Goal: Task Accomplishment & Management: Manage account settings

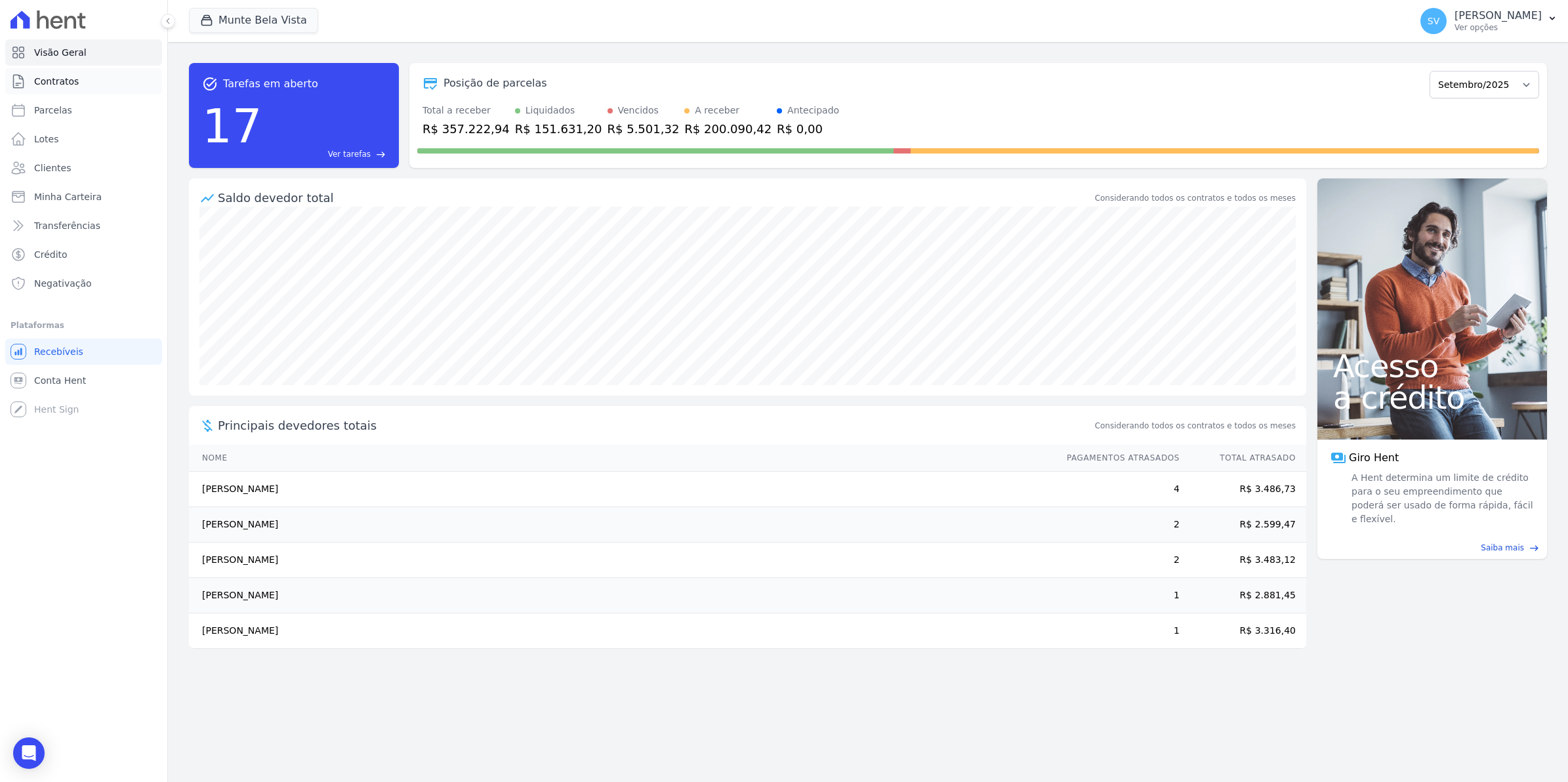
click at [46, 79] on span "Contratos" at bounding box center [56, 82] width 45 height 13
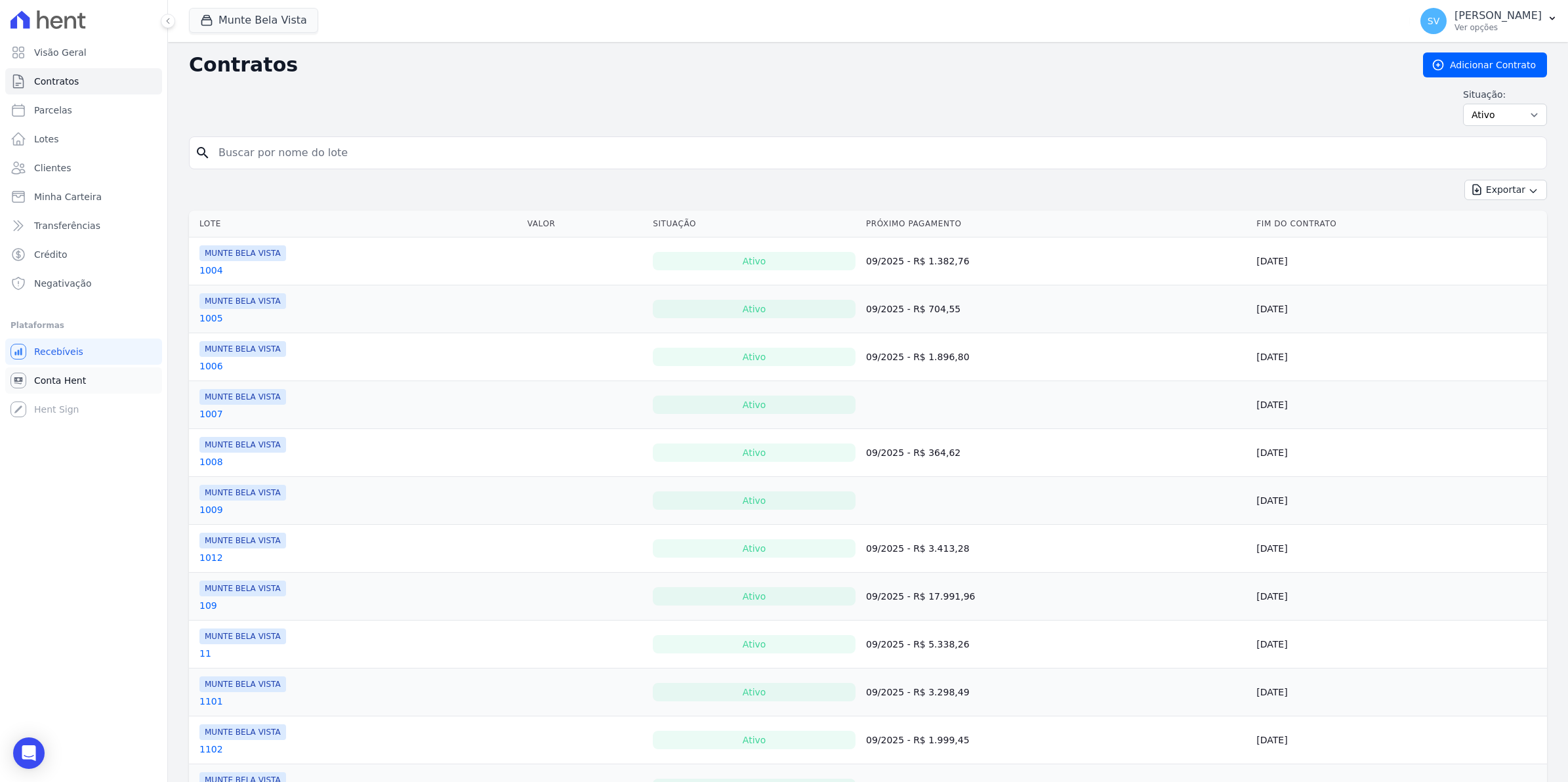
click at [73, 375] on span "Conta Hent" at bounding box center [61, 380] width 52 height 13
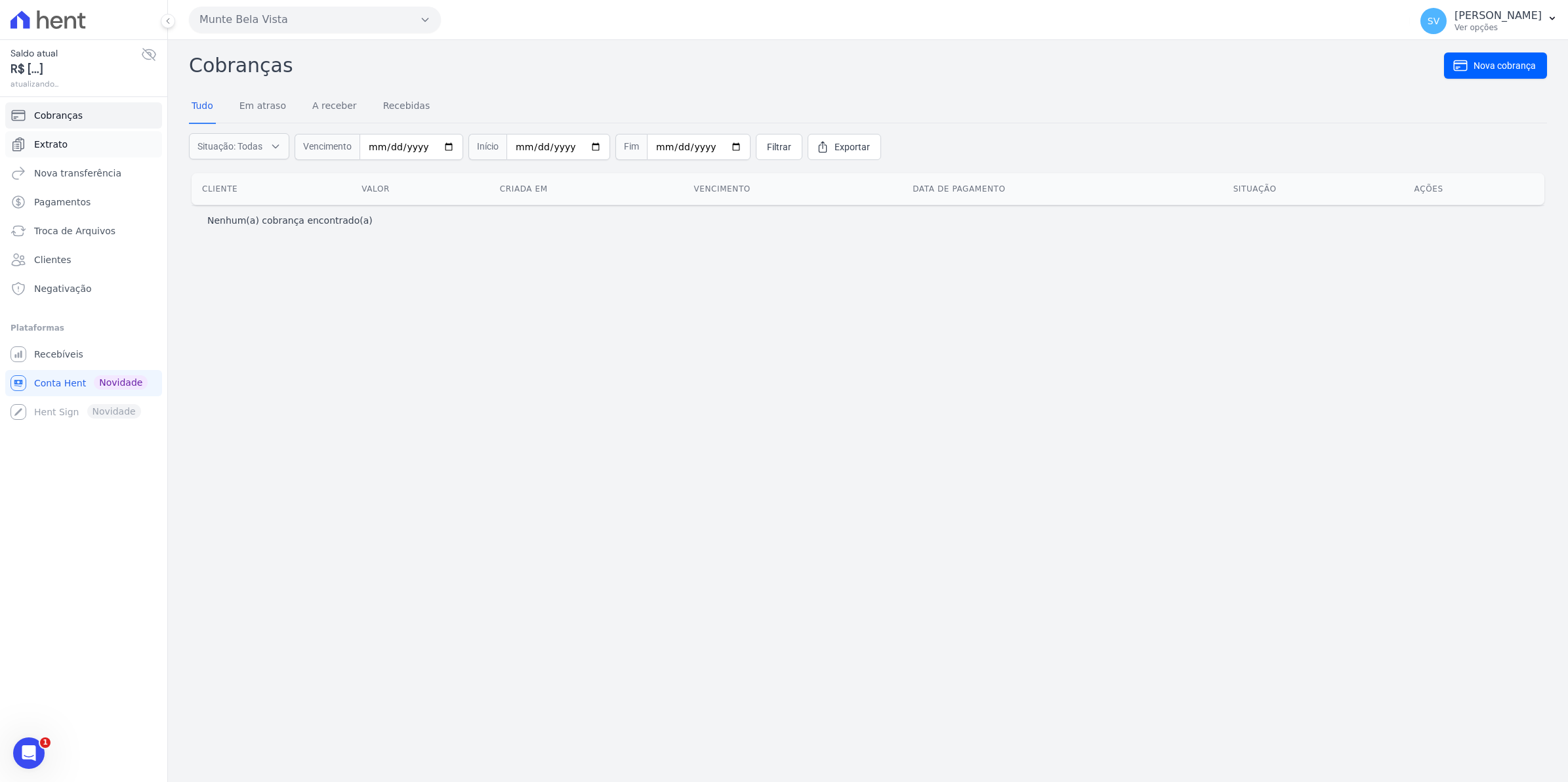
click at [43, 139] on span "Extrato" at bounding box center [51, 145] width 34 height 13
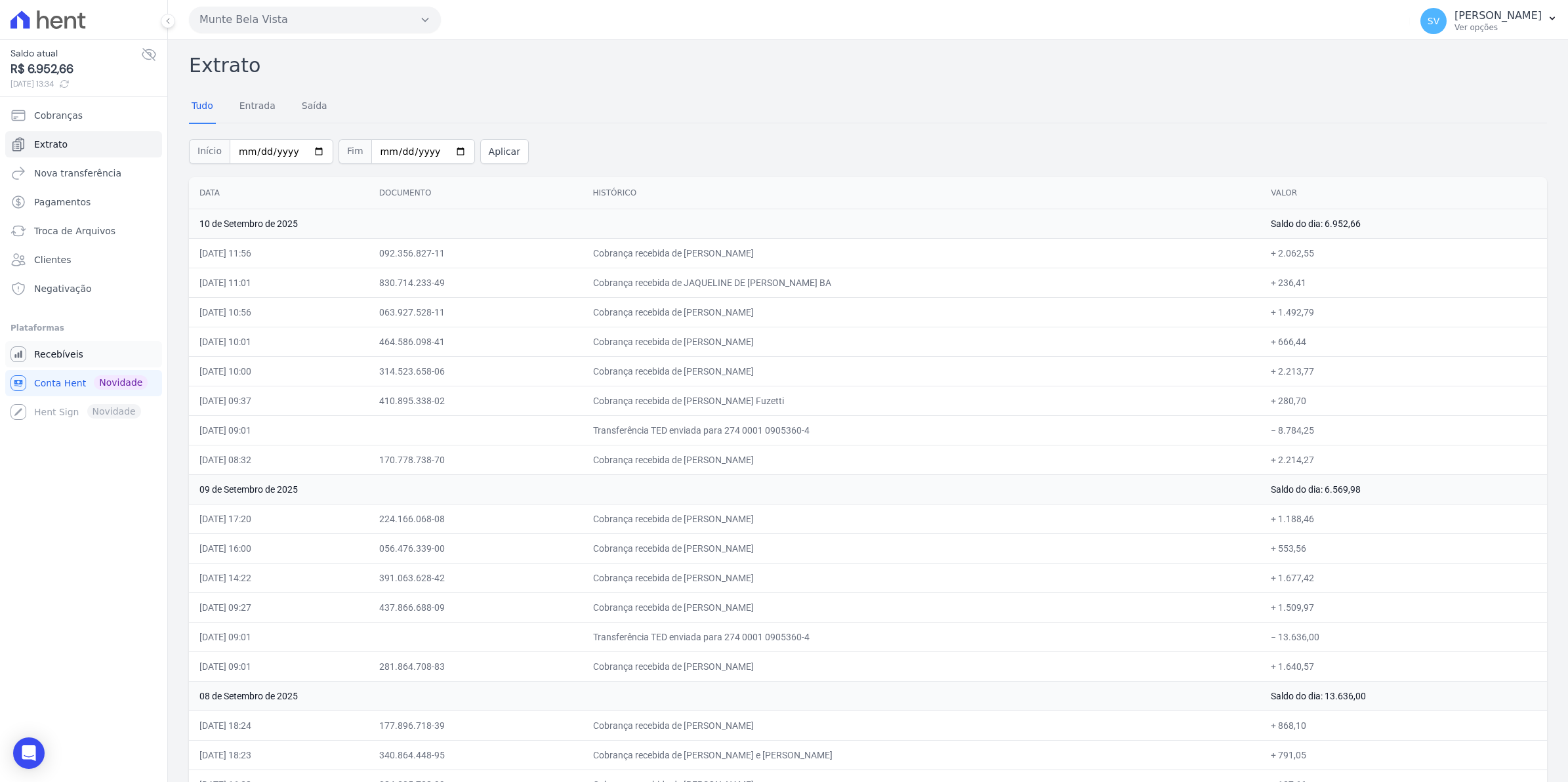
click at [61, 355] on span "Recebíveis" at bounding box center [59, 354] width 49 height 13
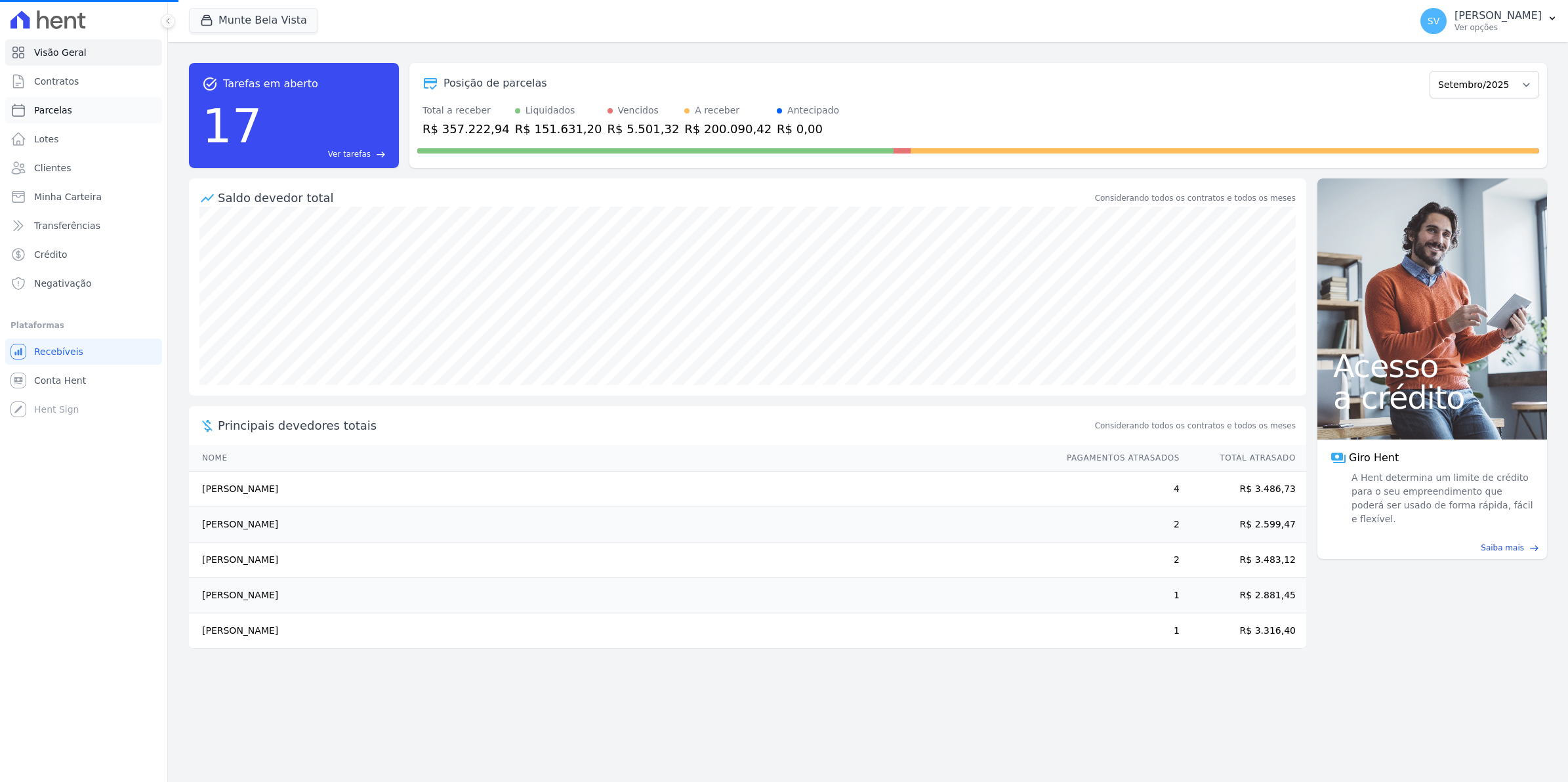
click at [48, 113] on span "Parcelas" at bounding box center [53, 110] width 38 height 13
select select
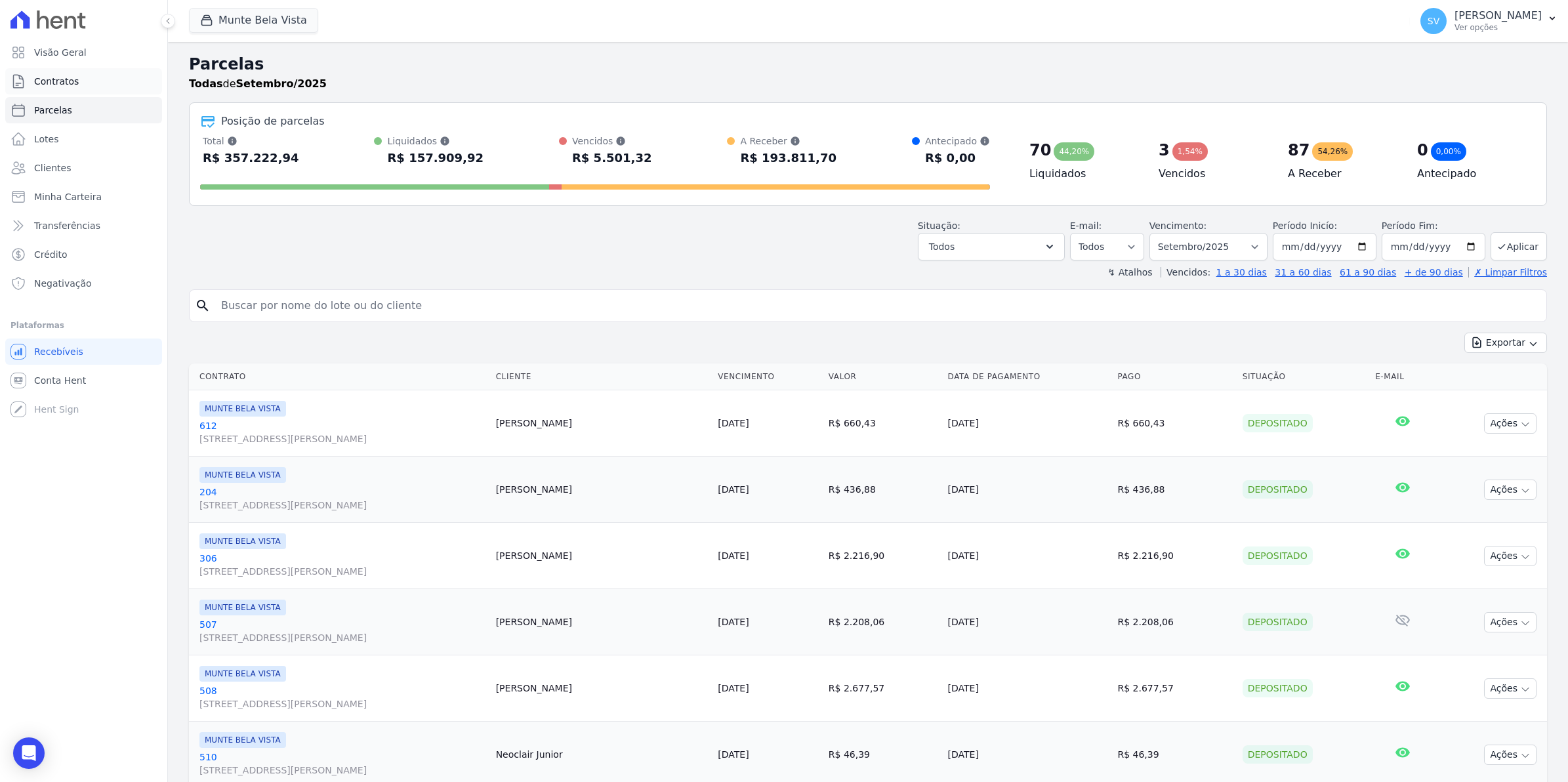
click at [53, 76] on span "Contratos" at bounding box center [56, 82] width 45 height 13
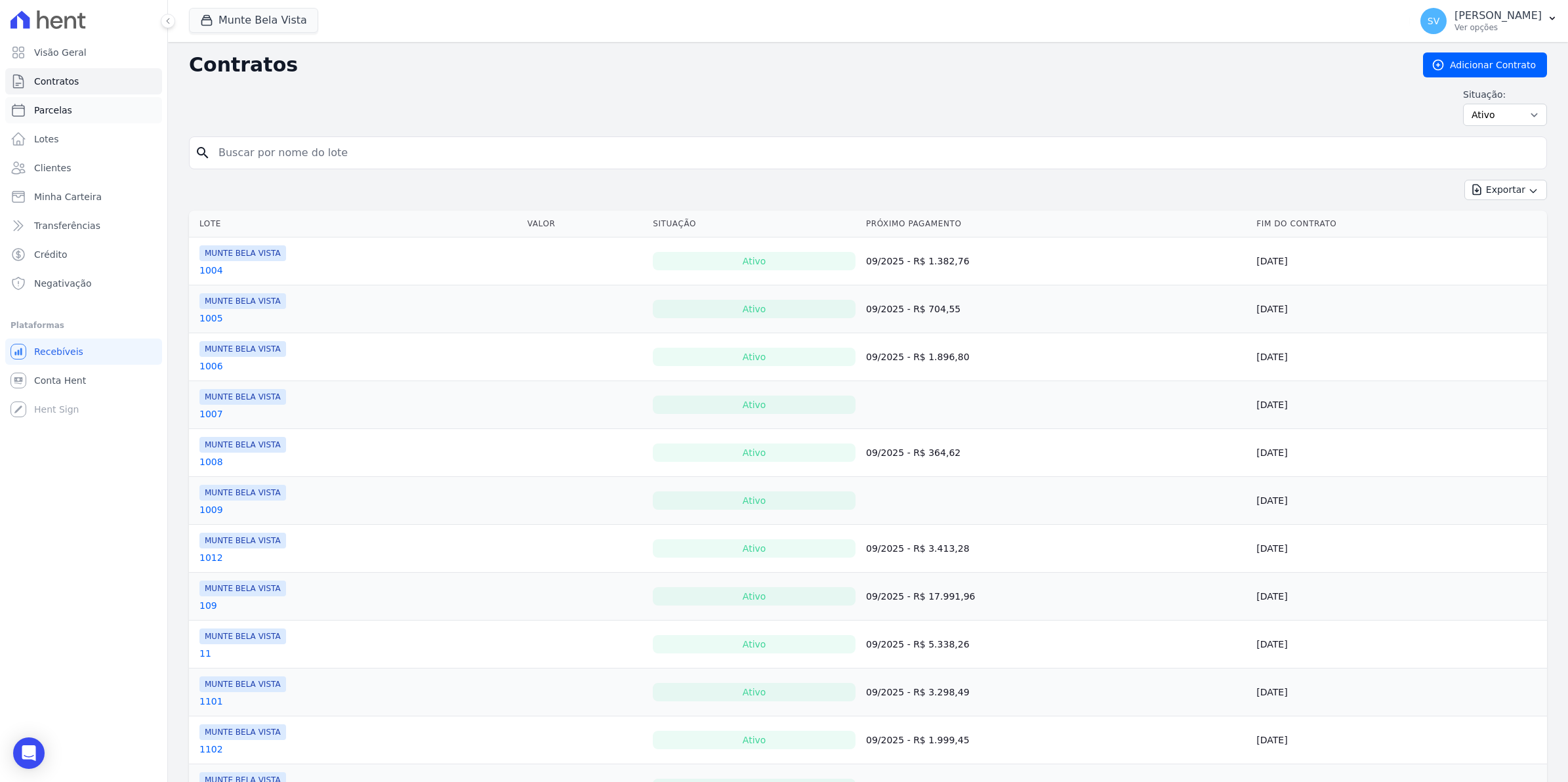
click at [53, 114] on span "Parcelas" at bounding box center [53, 110] width 38 height 13
select select
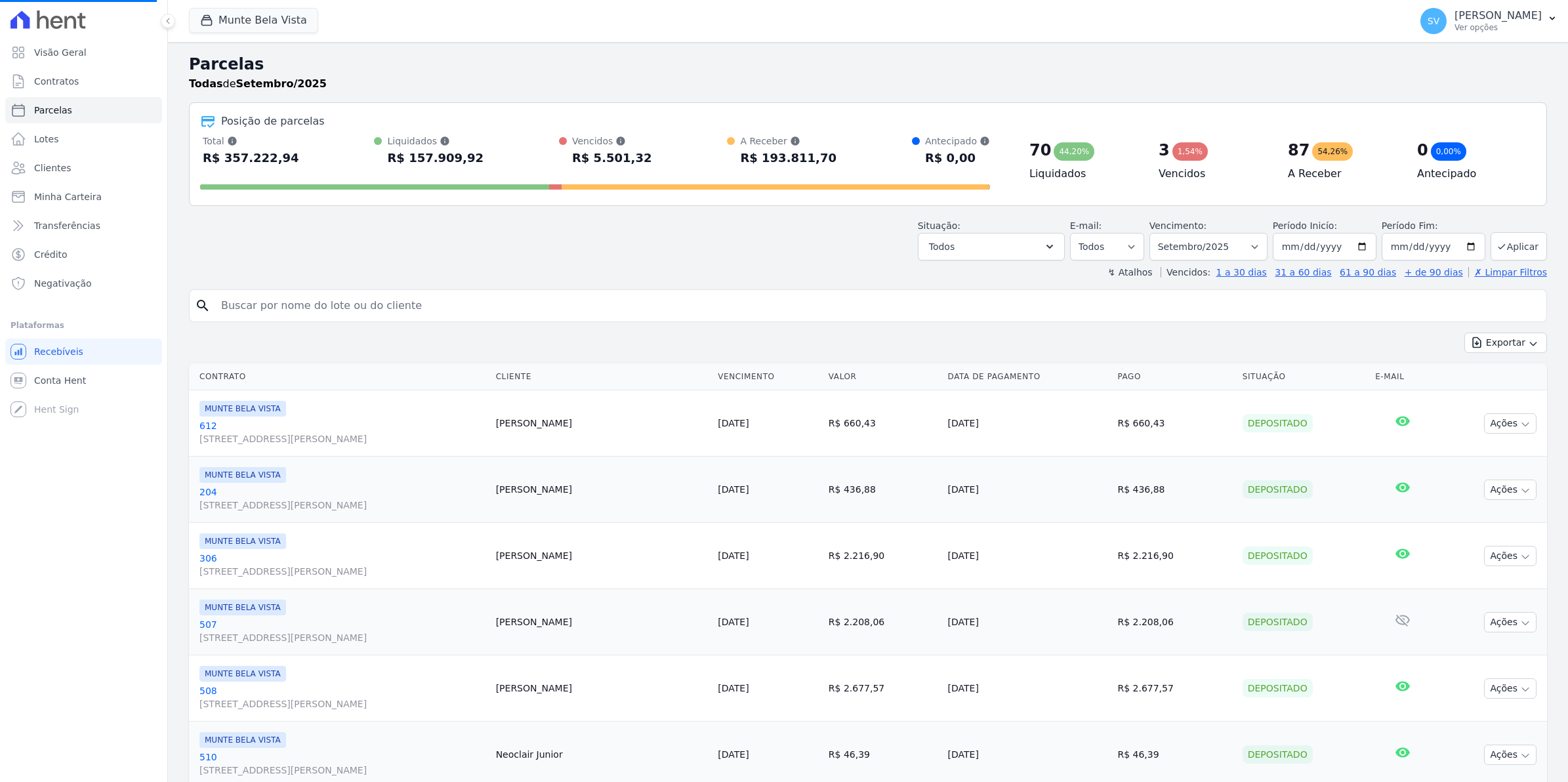
select select
click at [74, 381] on span "Conta Hent" at bounding box center [61, 380] width 52 height 13
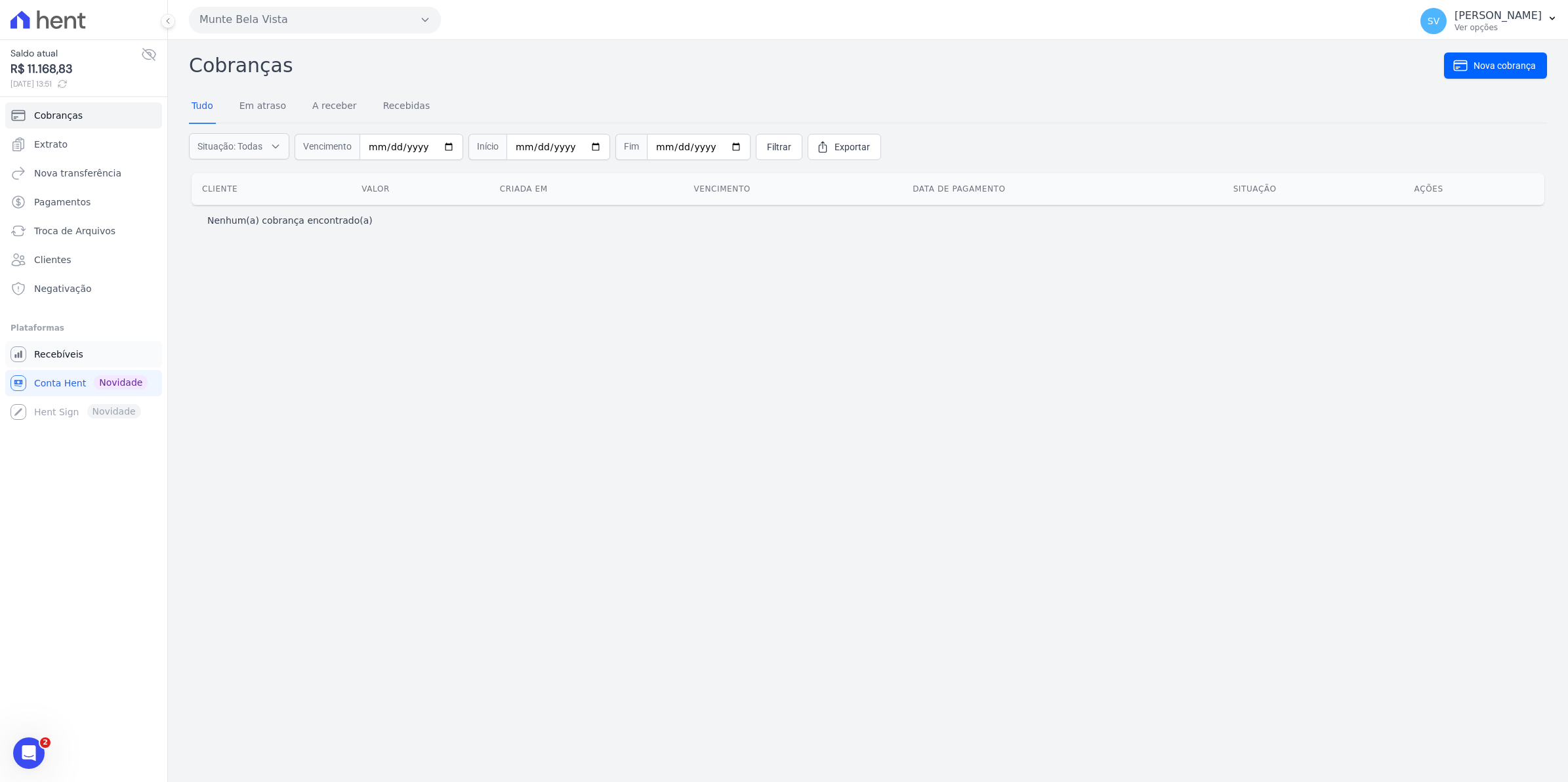
click at [52, 359] on span "Recebíveis" at bounding box center [59, 354] width 49 height 13
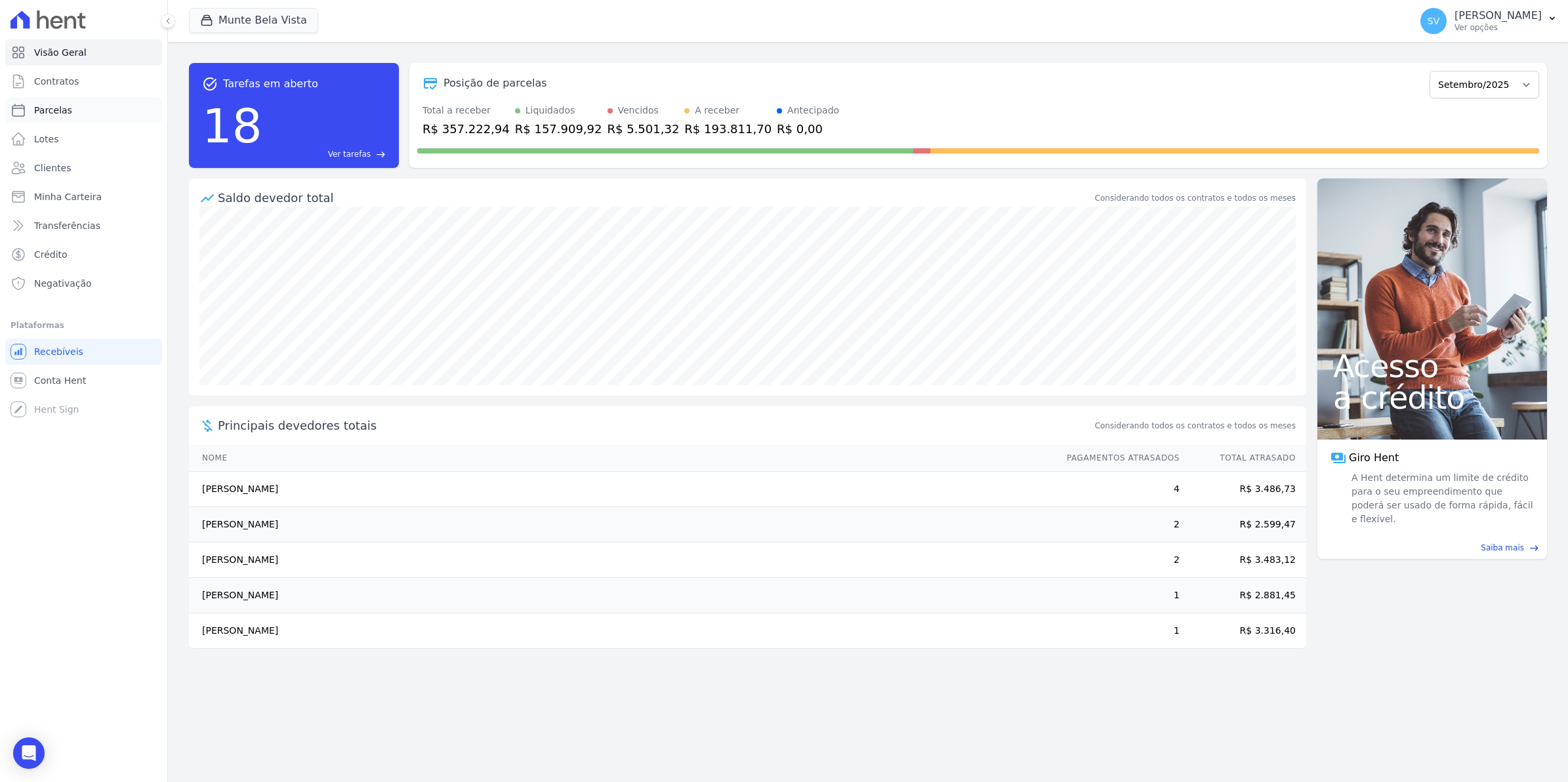
click at [31, 102] on link "Parcelas" at bounding box center [83, 109] width 157 height 26
select select
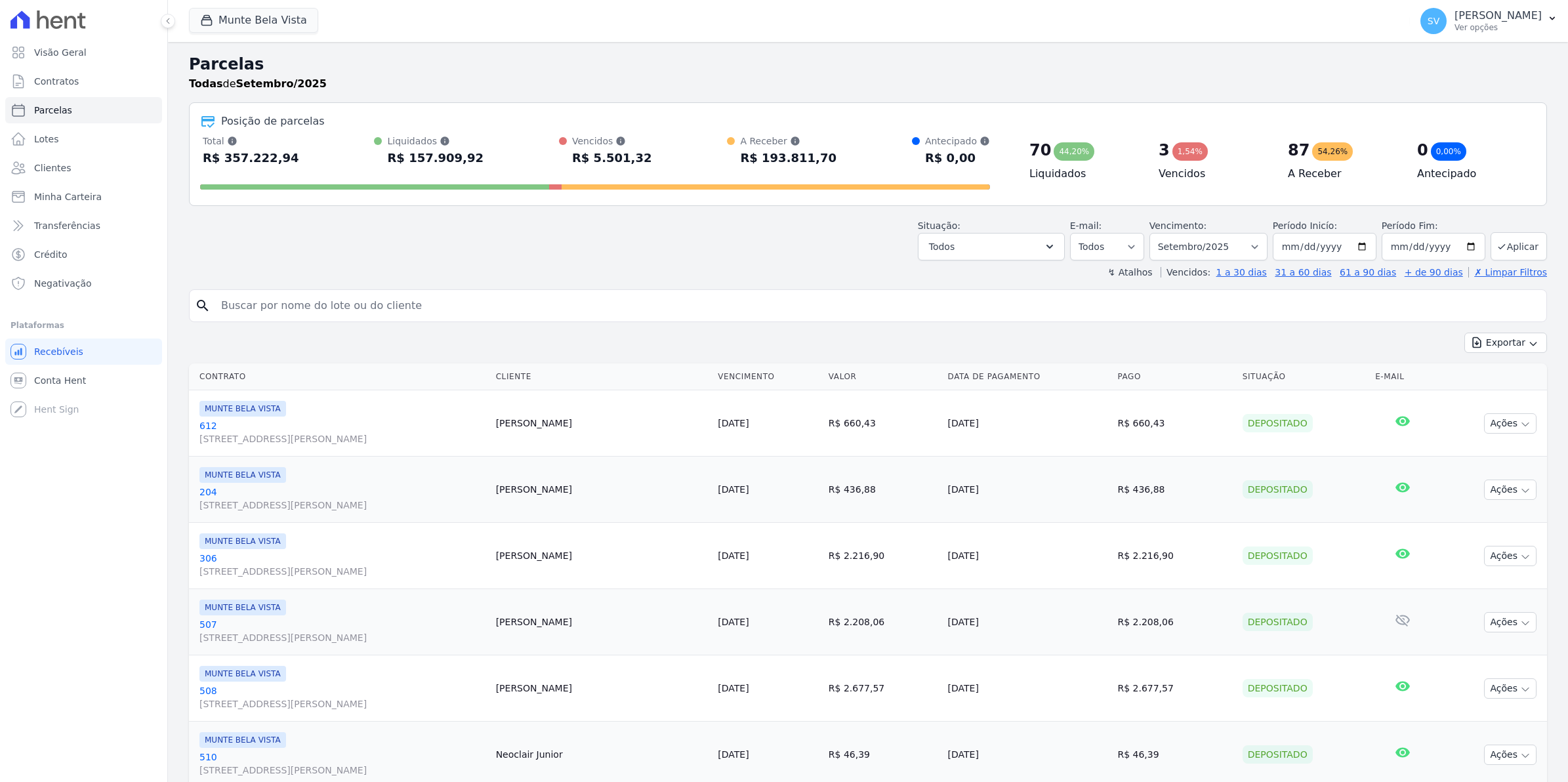
select select
click at [40, 82] on span "Contratos" at bounding box center [56, 82] width 45 height 13
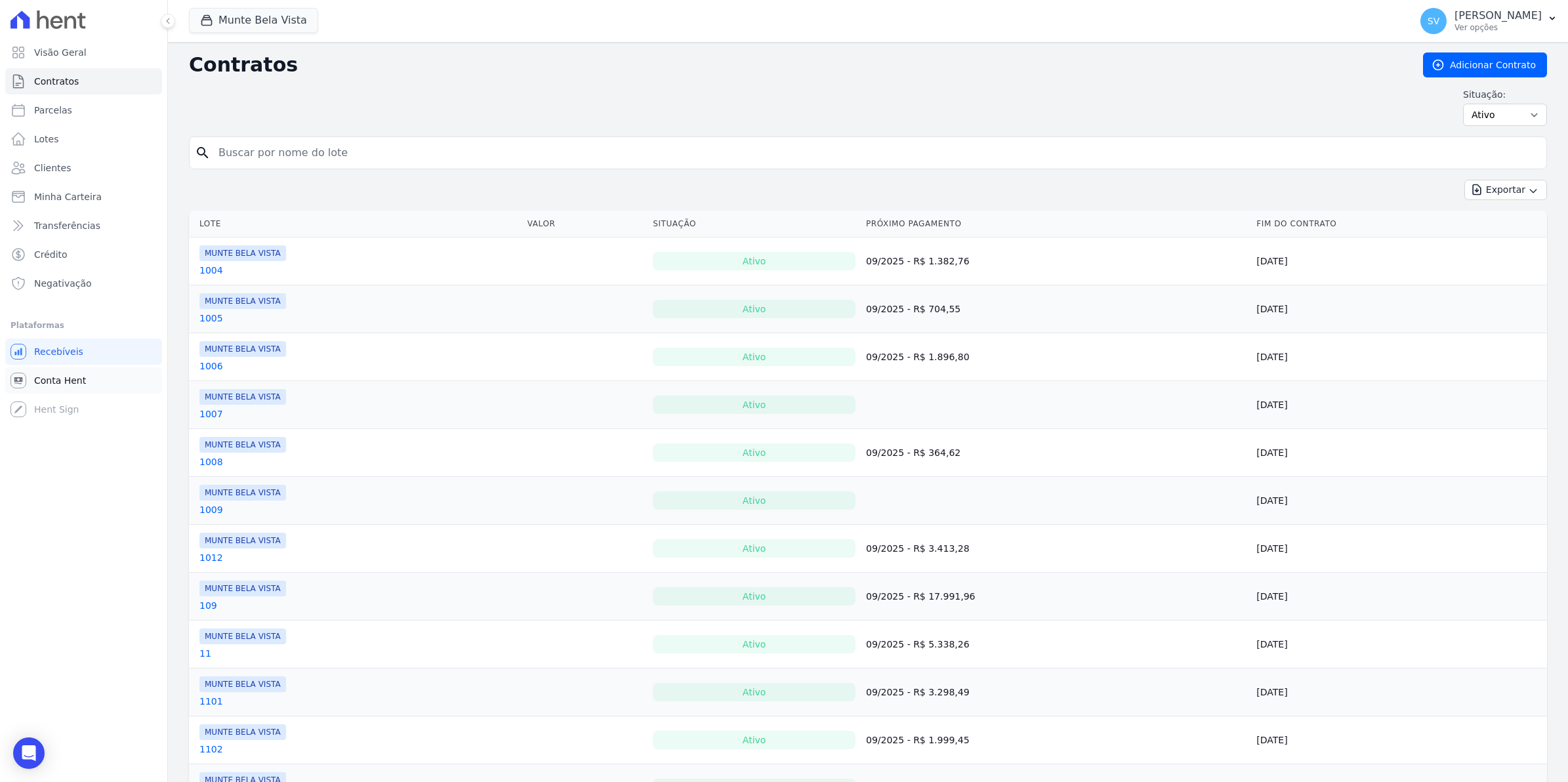
click at [76, 376] on span "Conta Hent" at bounding box center [61, 380] width 52 height 13
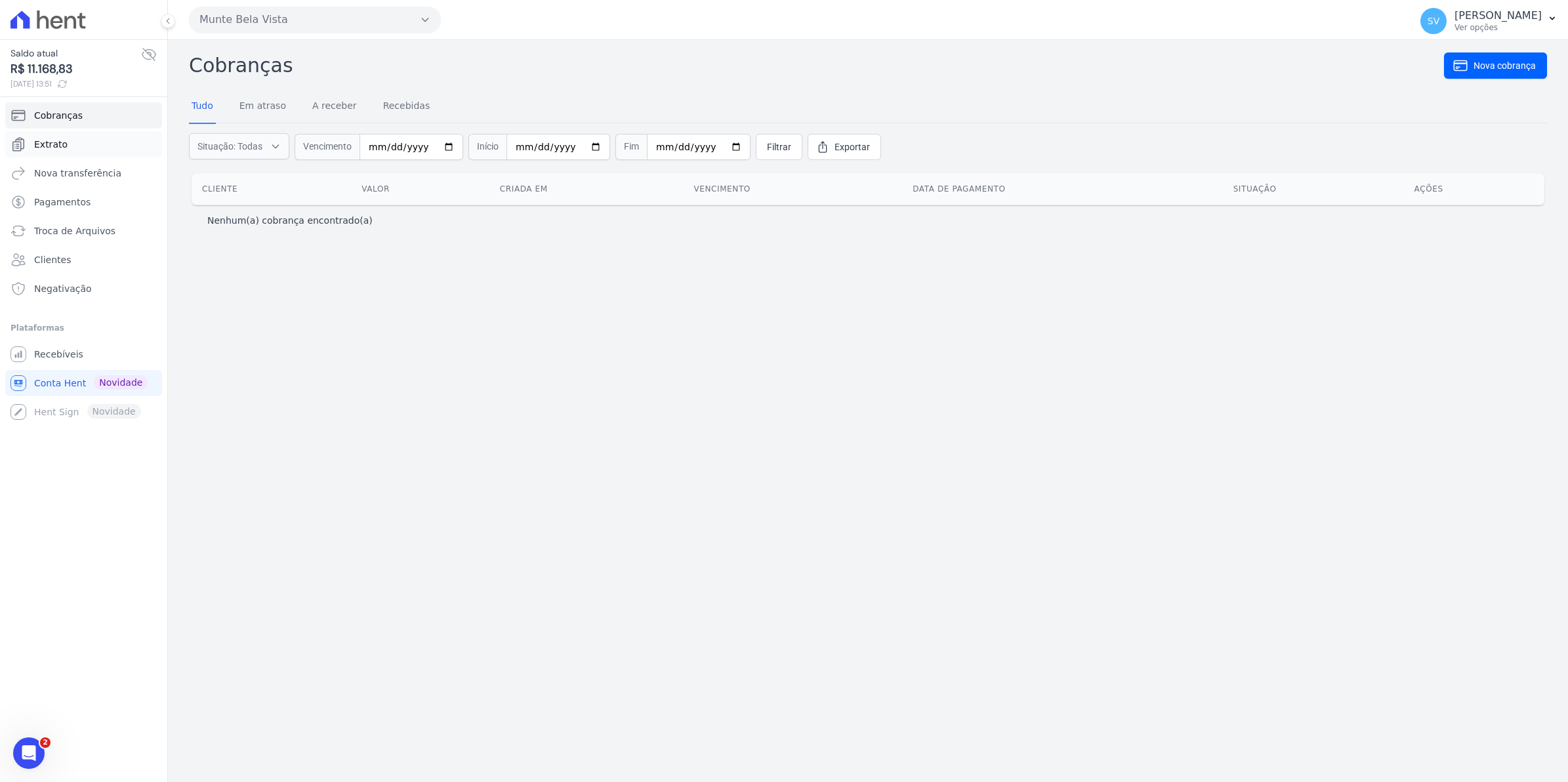
click at [54, 144] on span "Extrato" at bounding box center [51, 145] width 34 height 13
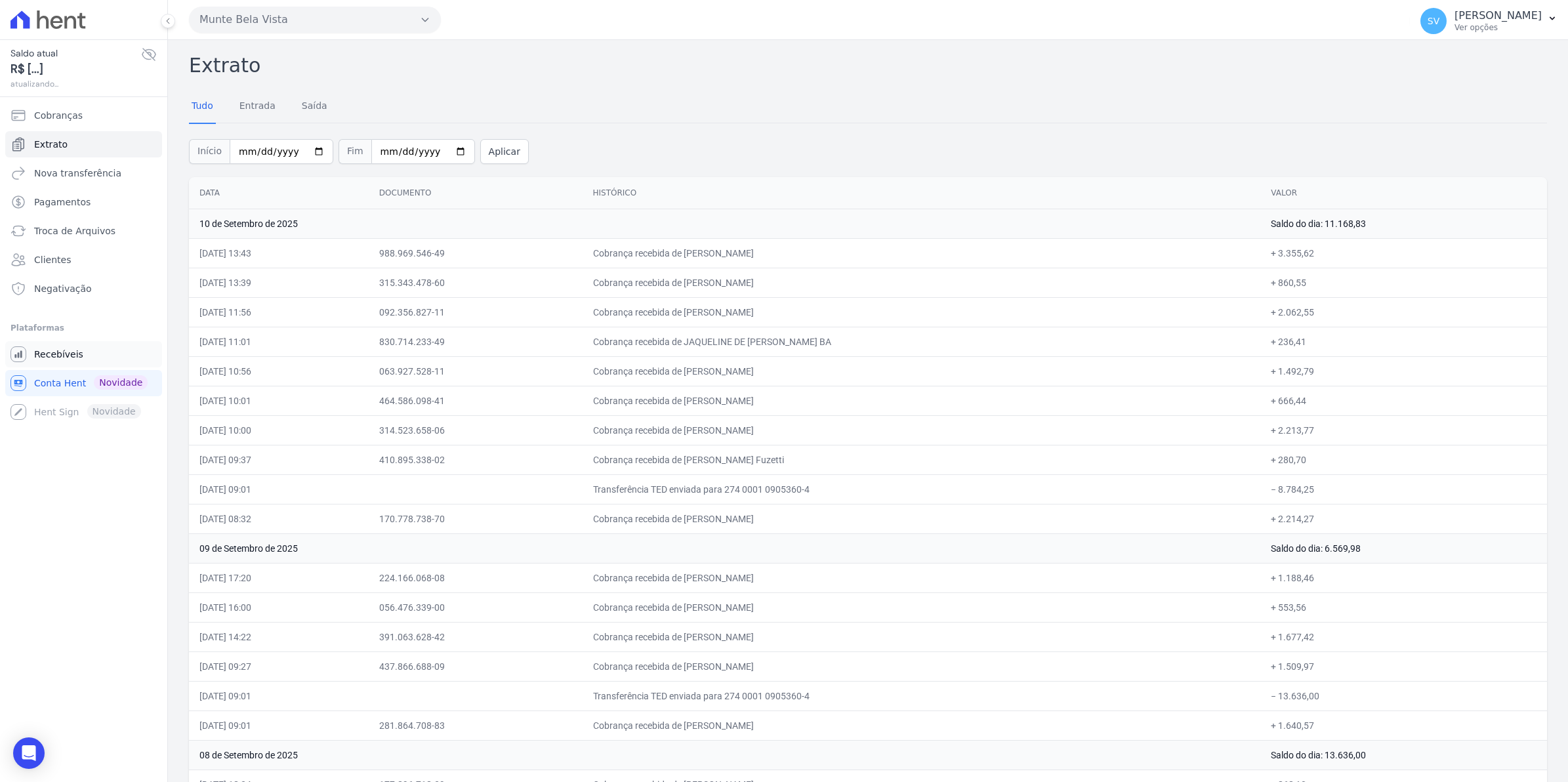
click at [43, 359] on span "Recebíveis" at bounding box center [59, 354] width 49 height 13
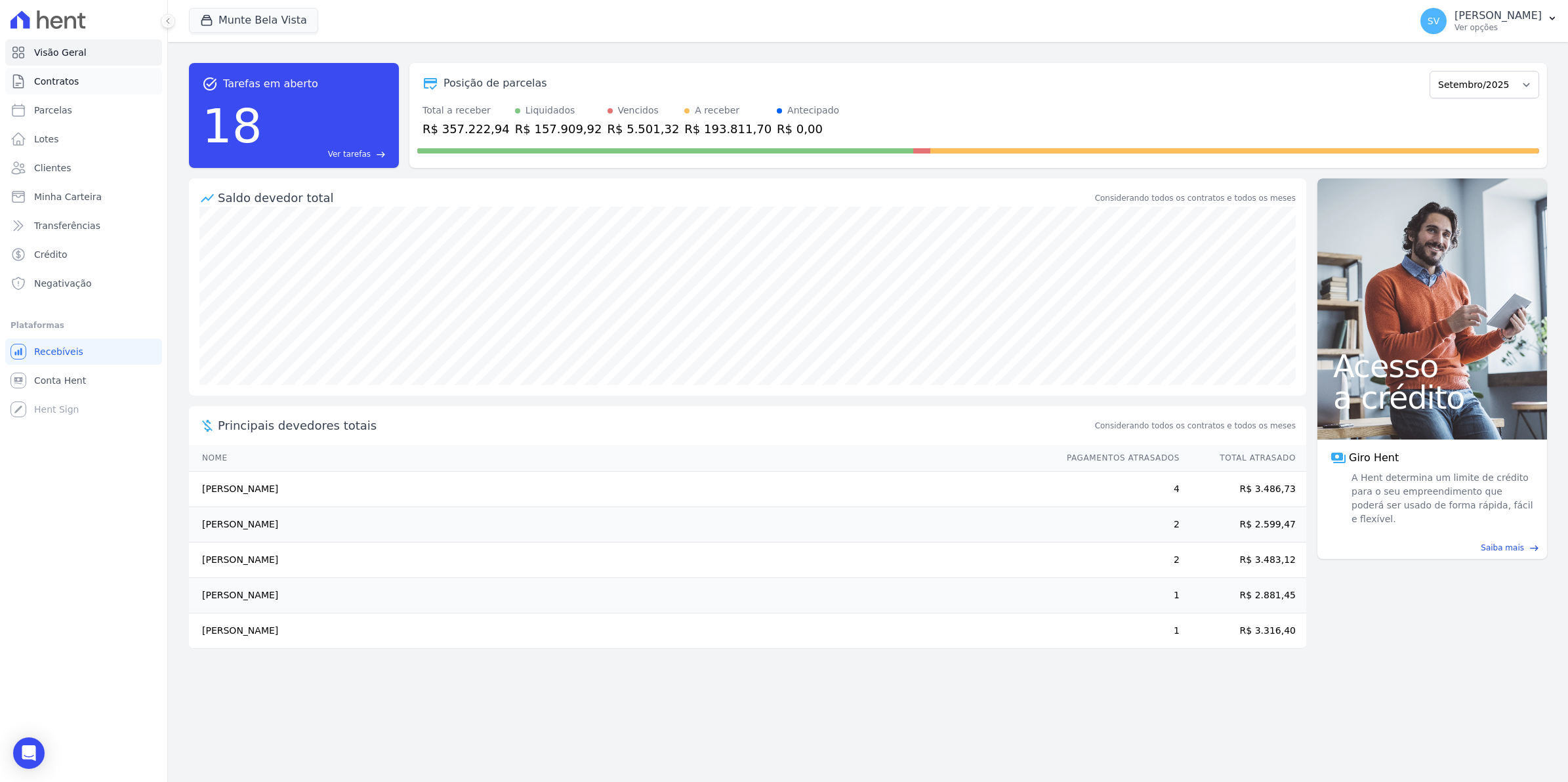
click at [36, 82] on span "Contratos" at bounding box center [56, 82] width 45 height 13
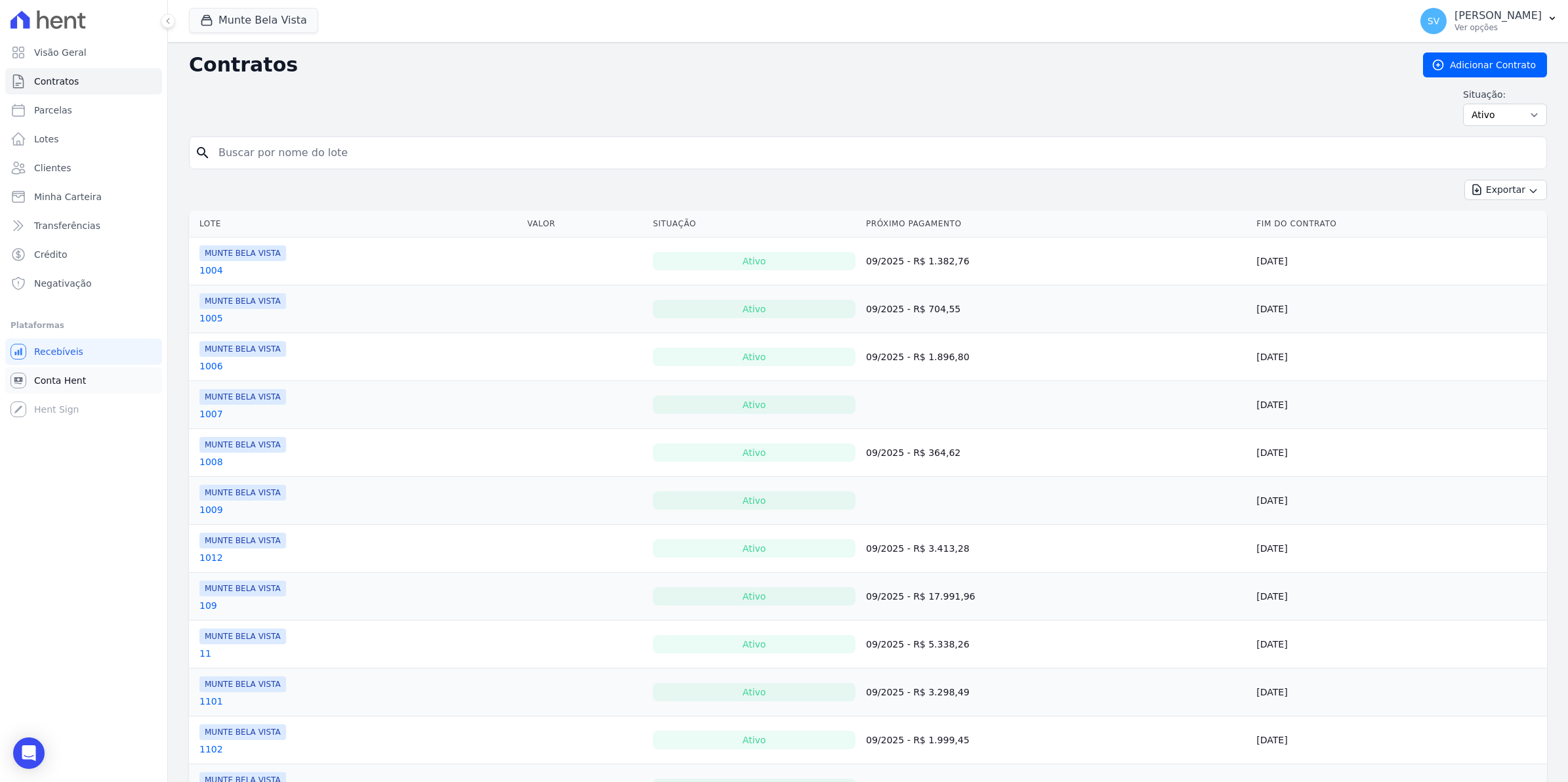
click at [56, 382] on span "Conta Hent" at bounding box center [61, 380] width 52 height 13
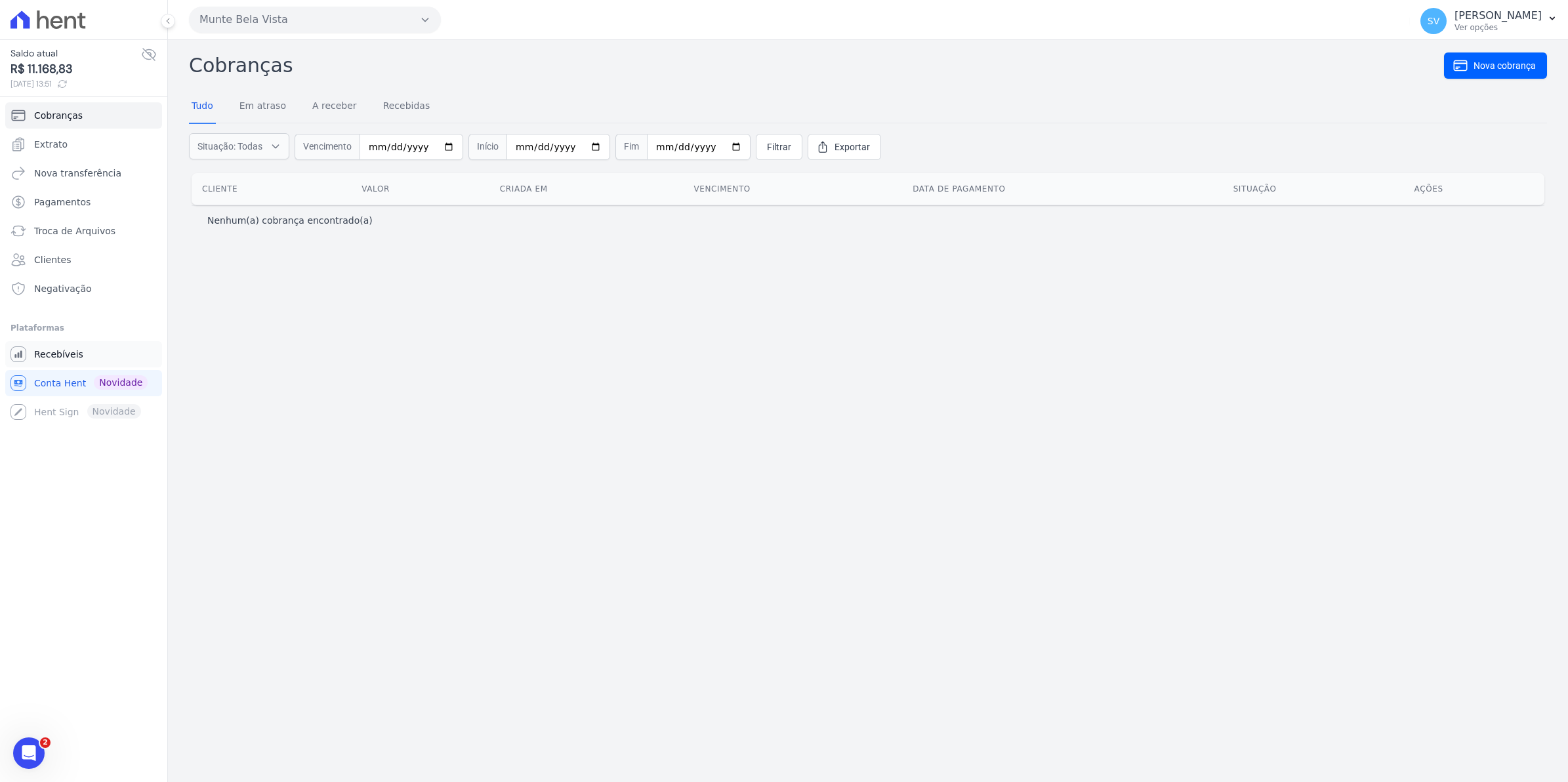
click at [35, 361] on span "Recebíveis" at bounding box center [59, 354] width 49 height 13
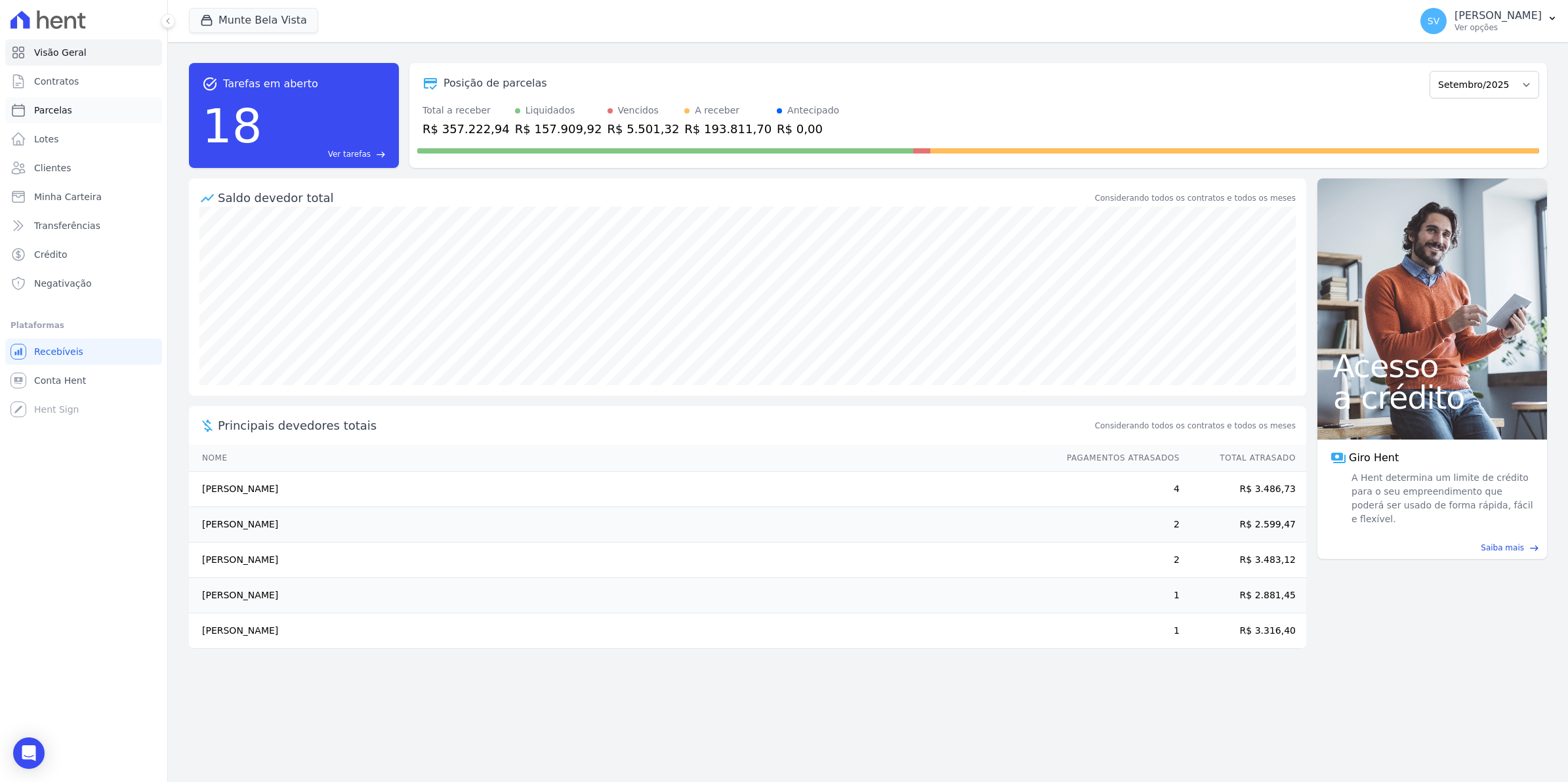
click at [40, 112] on span "Parcelas" at bounding box center [53, 110] width 38 height 13
select select
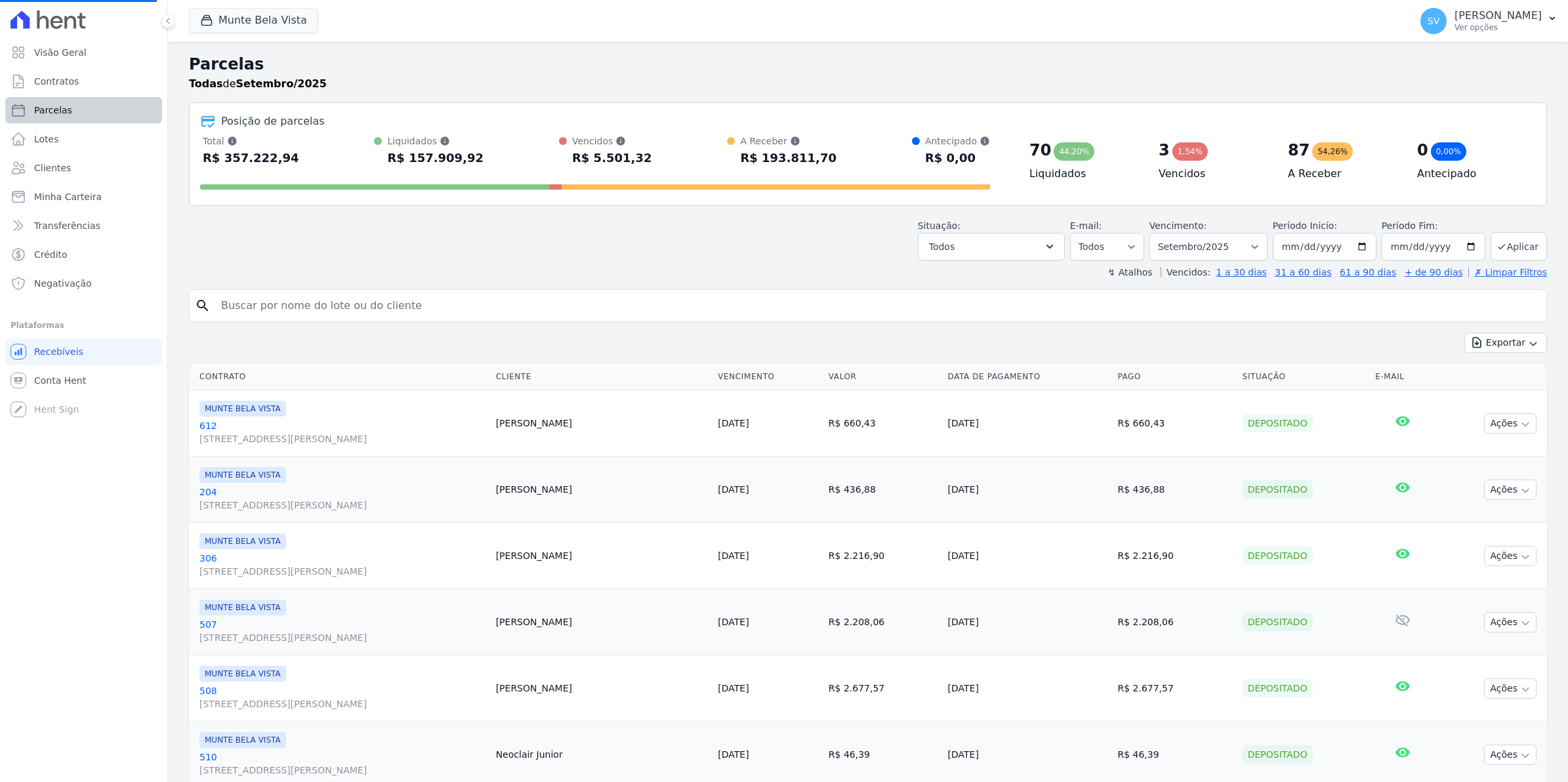
select select
click at [40, 91] on link "Contratos" at bounding box center [83, 81] width 157 height 26
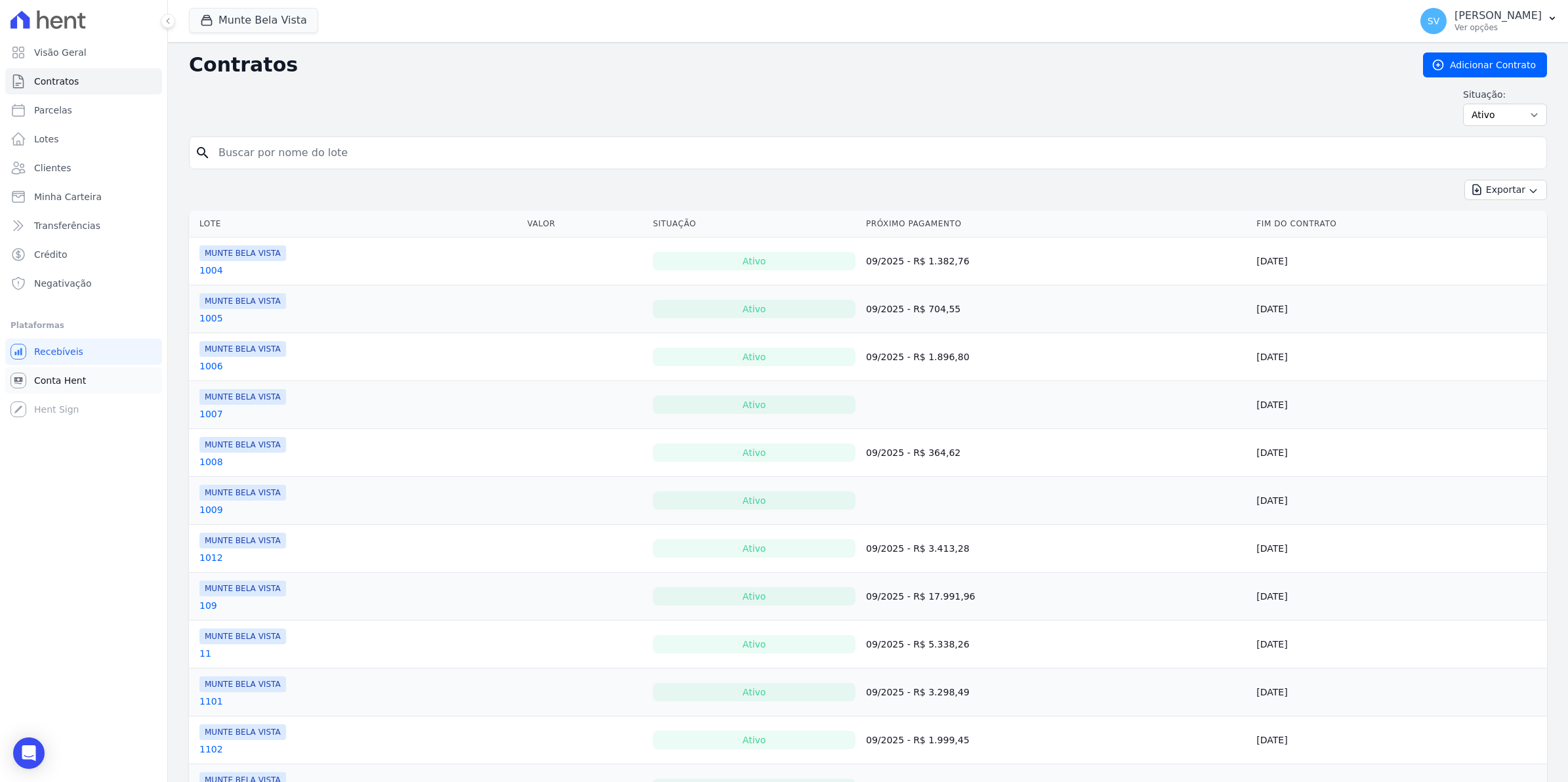
click at [50, 382] on span "Conta Hent" at bounding box center [61, 380] width 52 height 13
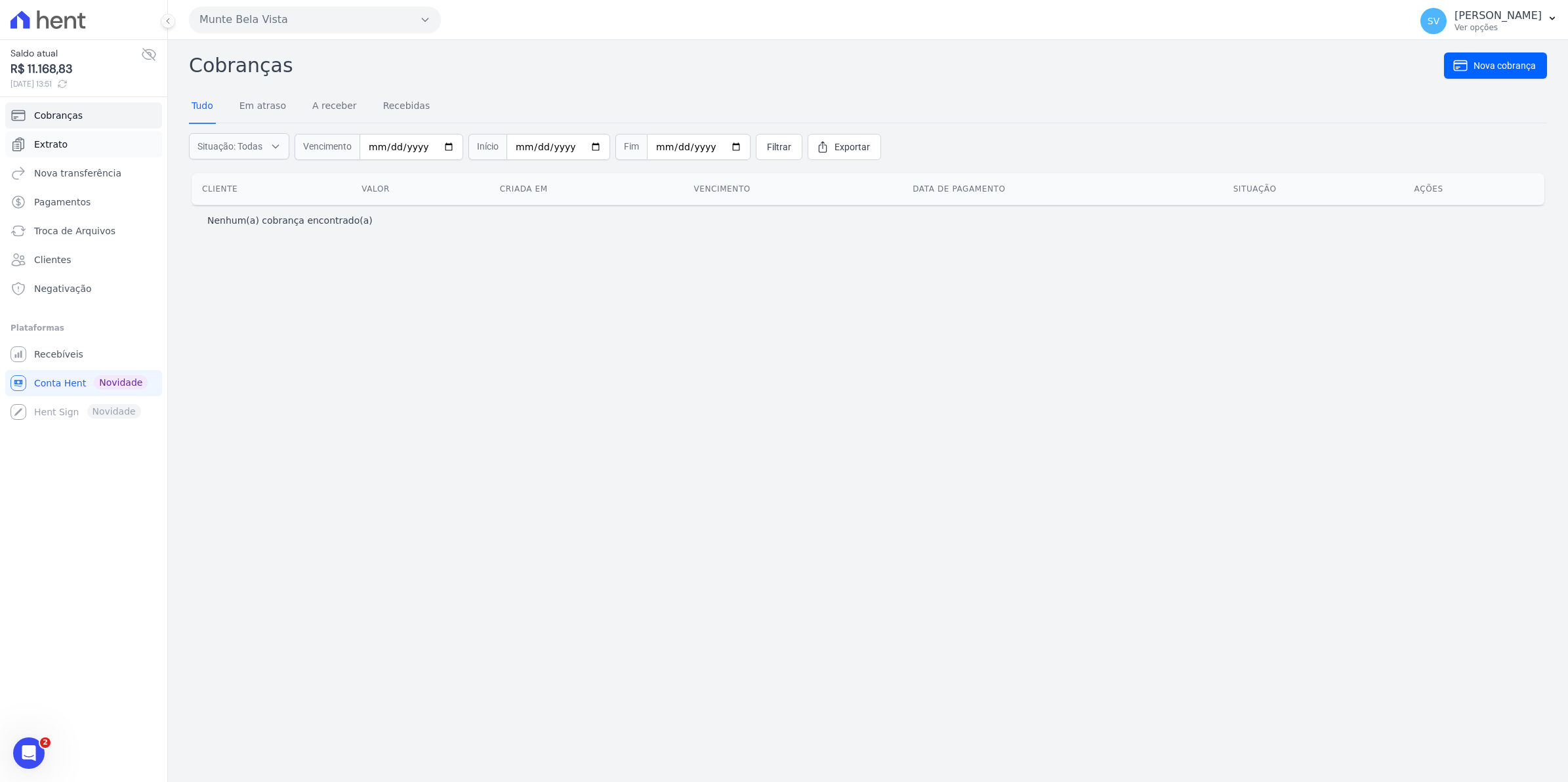
click at [38, 141] on span "Extrato" at bounding box center [51, 145] width 34 height 13
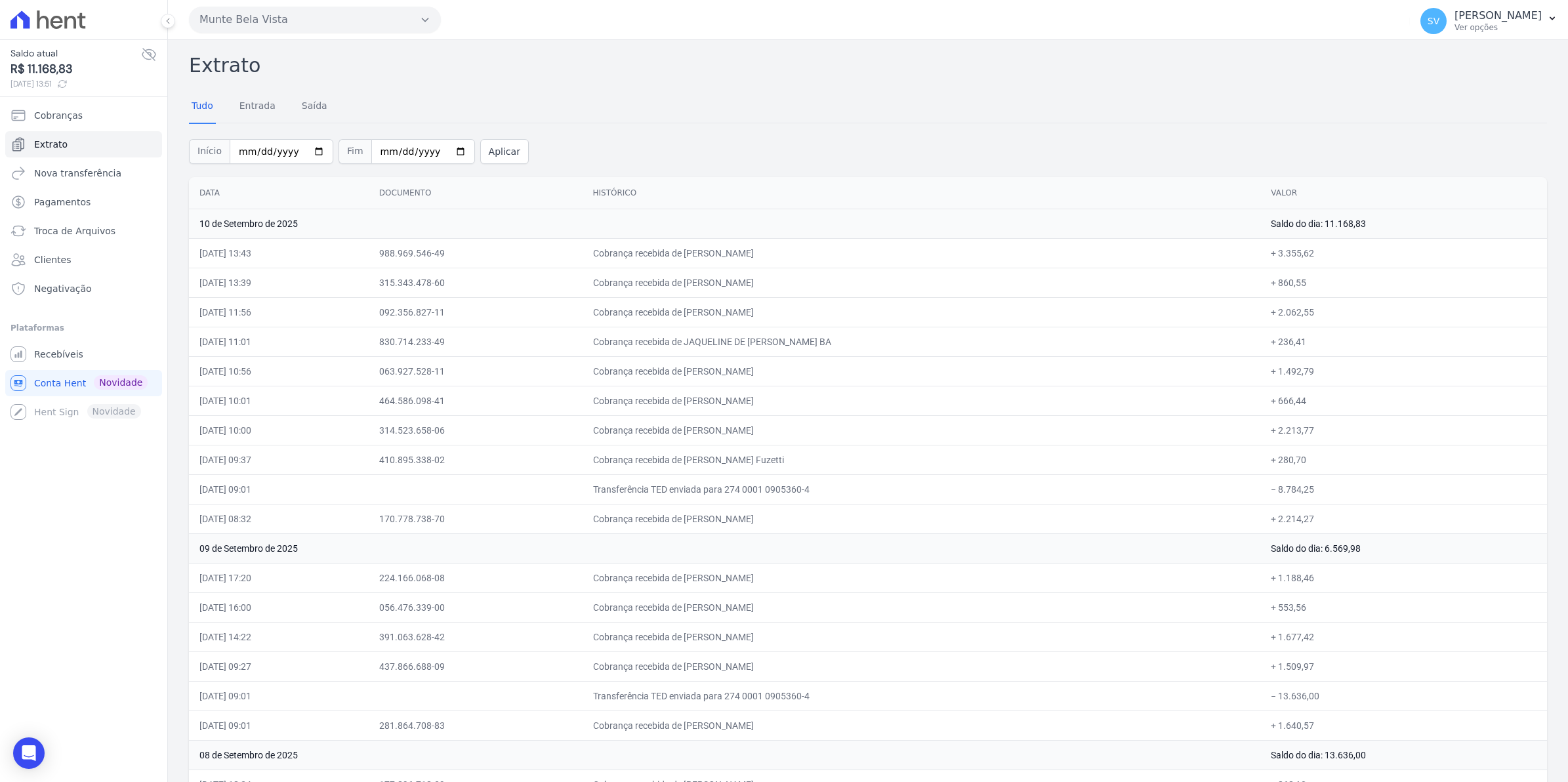
drag, startPoint x: 630, startPoint y: 463, endPoint x: 804, endPoint y: 468, distance: 174.1
click at [804, 468] on td "Cobrança recebida de [PERSON_NAME] Fuzetti" at bounding box center [922, 460] width 678 height 29
click at [560, 467] on td "410.895.338-02" at bounding box center [476, 460] width 214 height 29
click at [55, 359] on span "Recebíveis" at bounding box center [59, 354] width 49 height 13
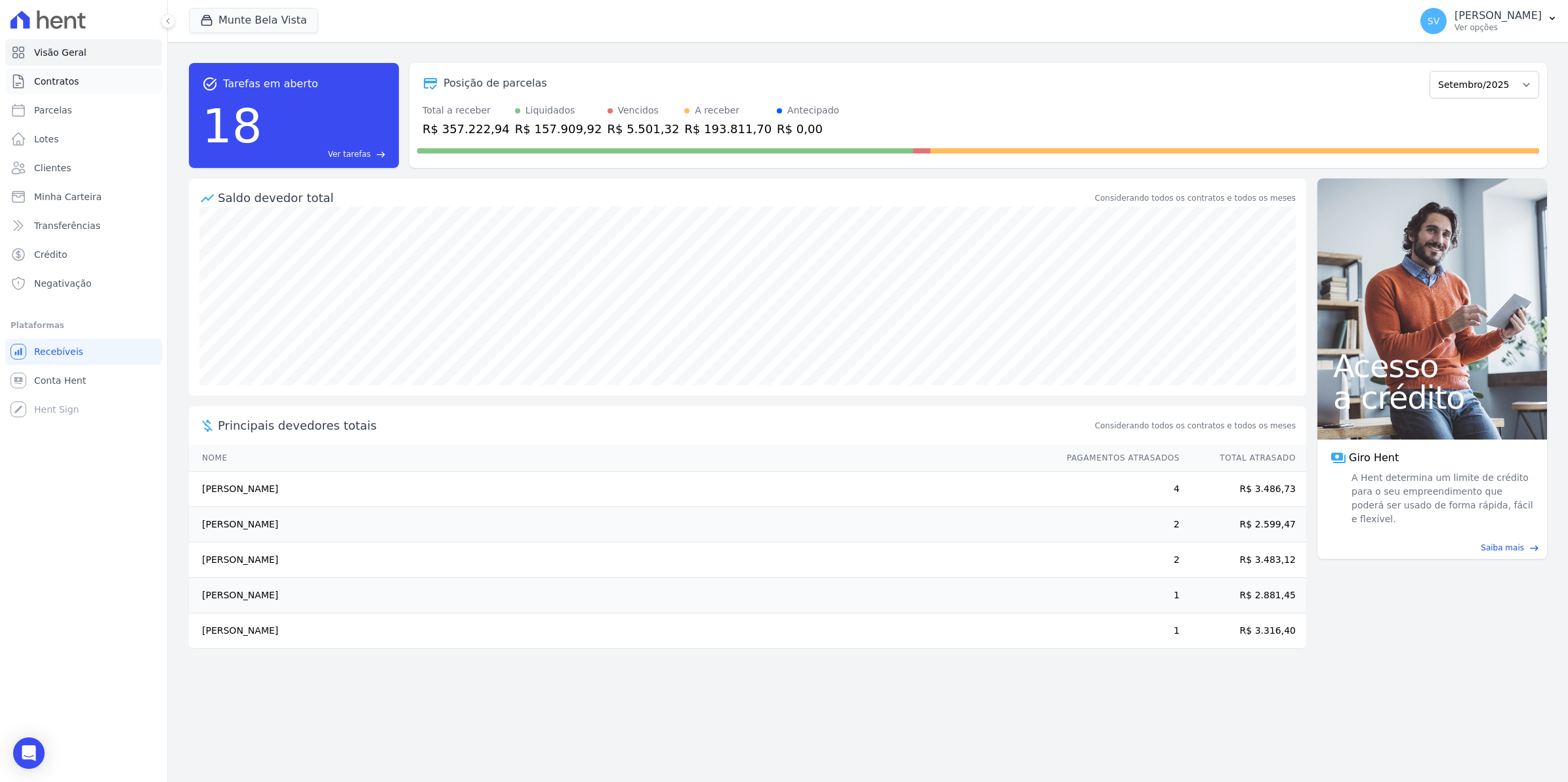
click at [49, 82] on span "Contratos" at bounding box center [56, 82] width 45 height 13
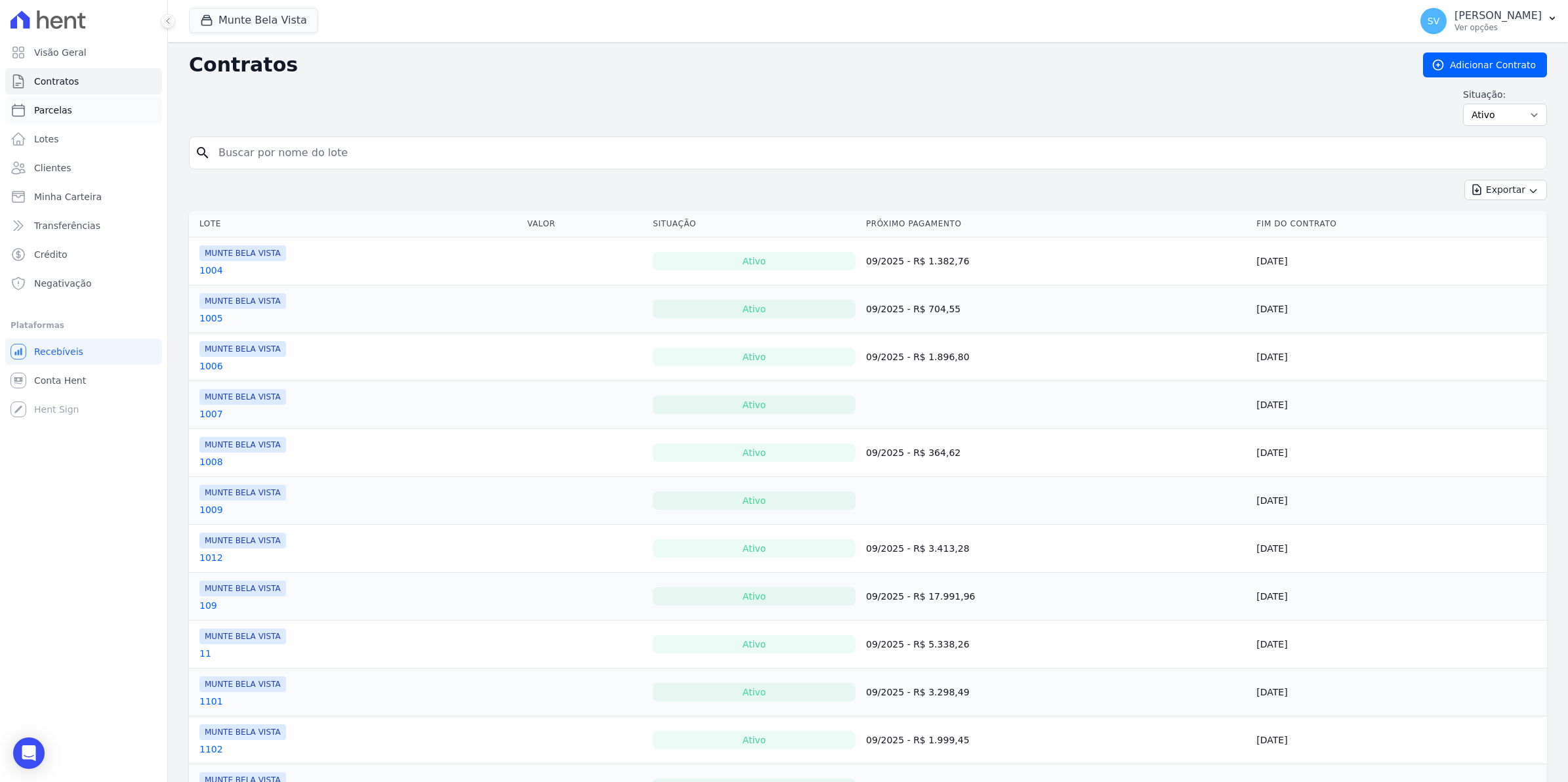
click at [43, 117] on link "Parcelas" at bounding box center [83, 109] width 157 height 26
select select
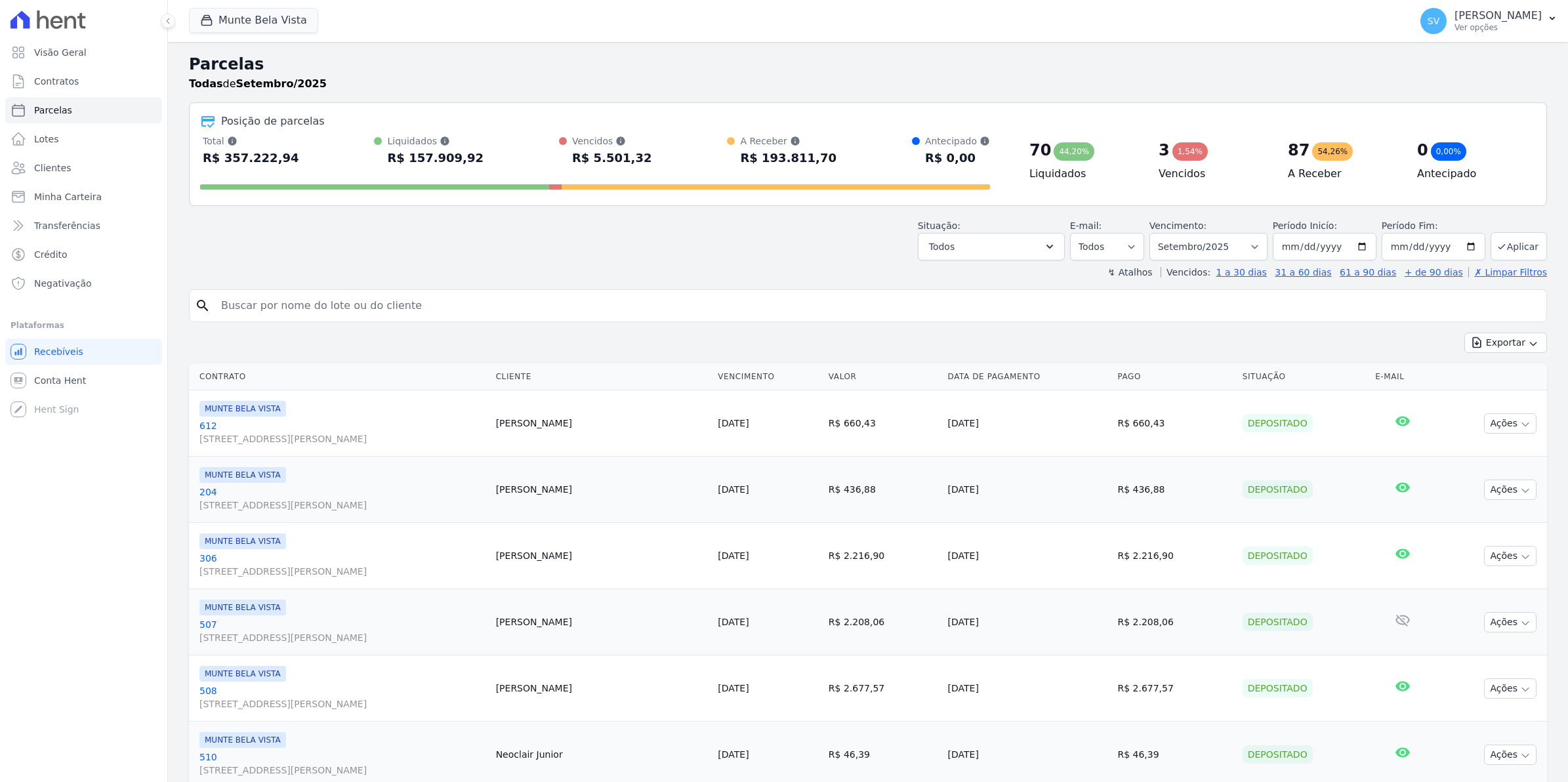
select select
click at [46, 86] on span "Contratos" at bounding box center [56, 82] width 45 height 13
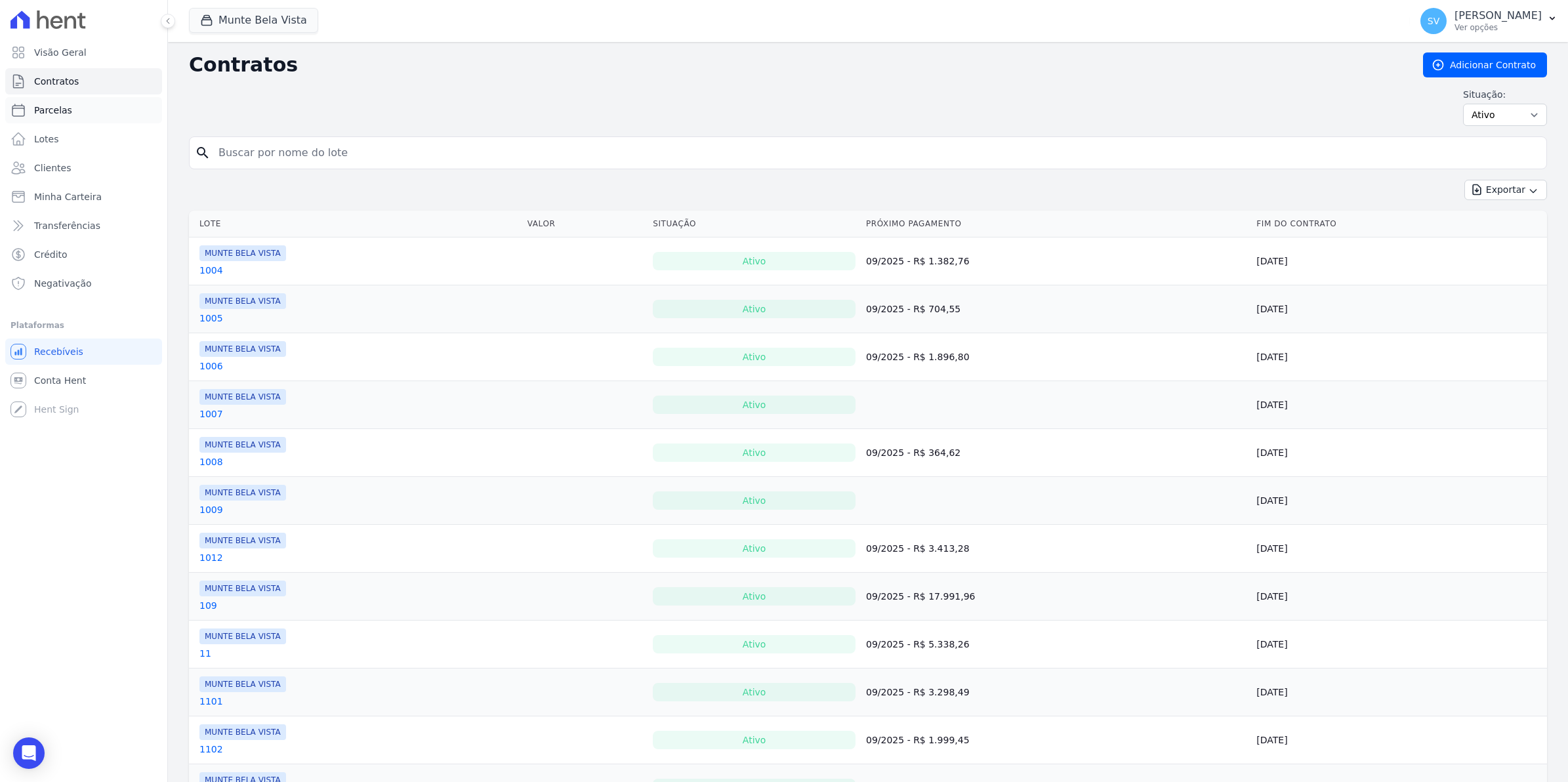
click at [35, 114] on span "Parcelas" at bounding box center [53, 110] width 38 height 13
select select
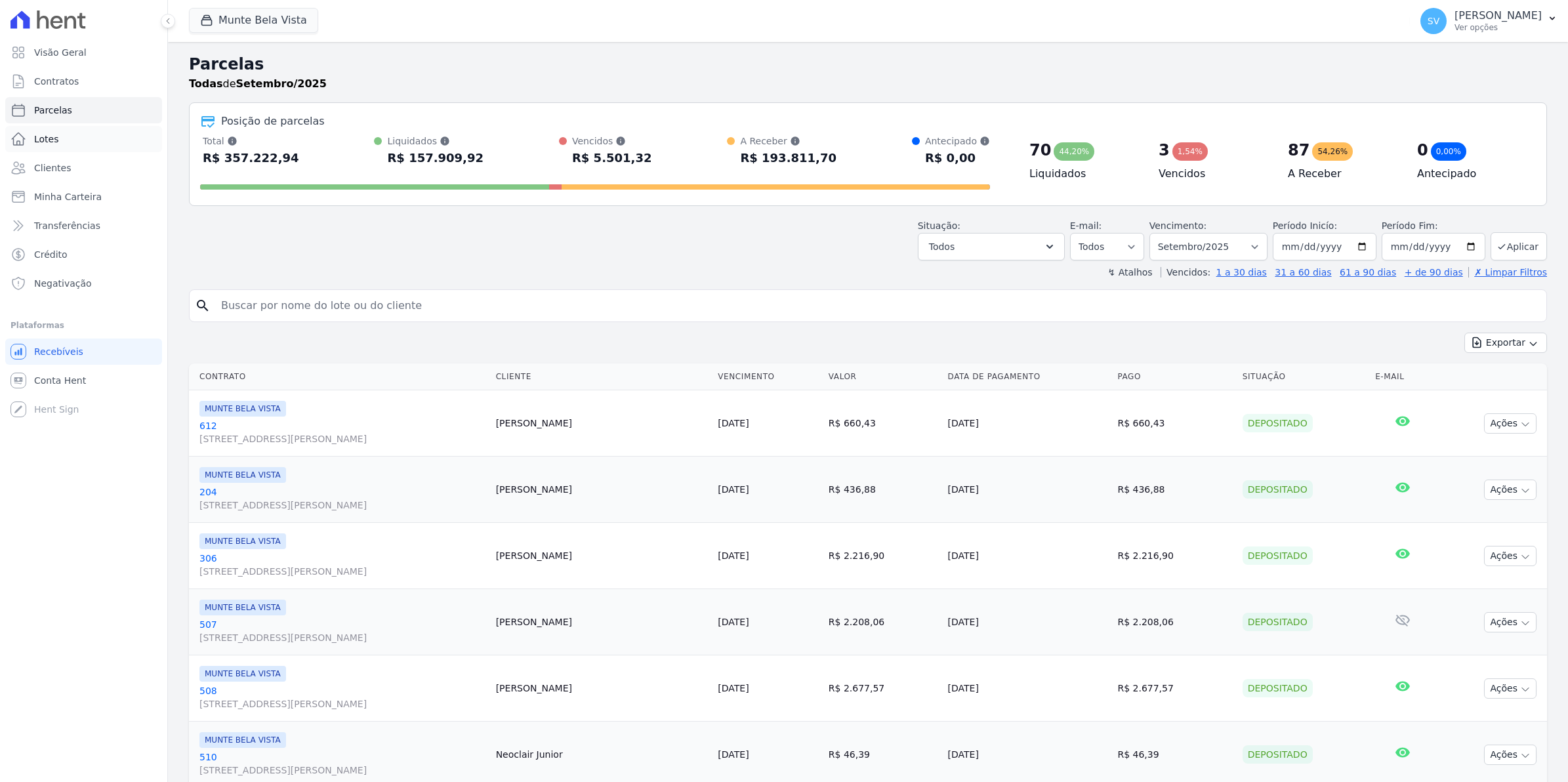
select select
click at [73, 382] on span "Conta Hent" at bounding box center [61, 380] width 52 height 13
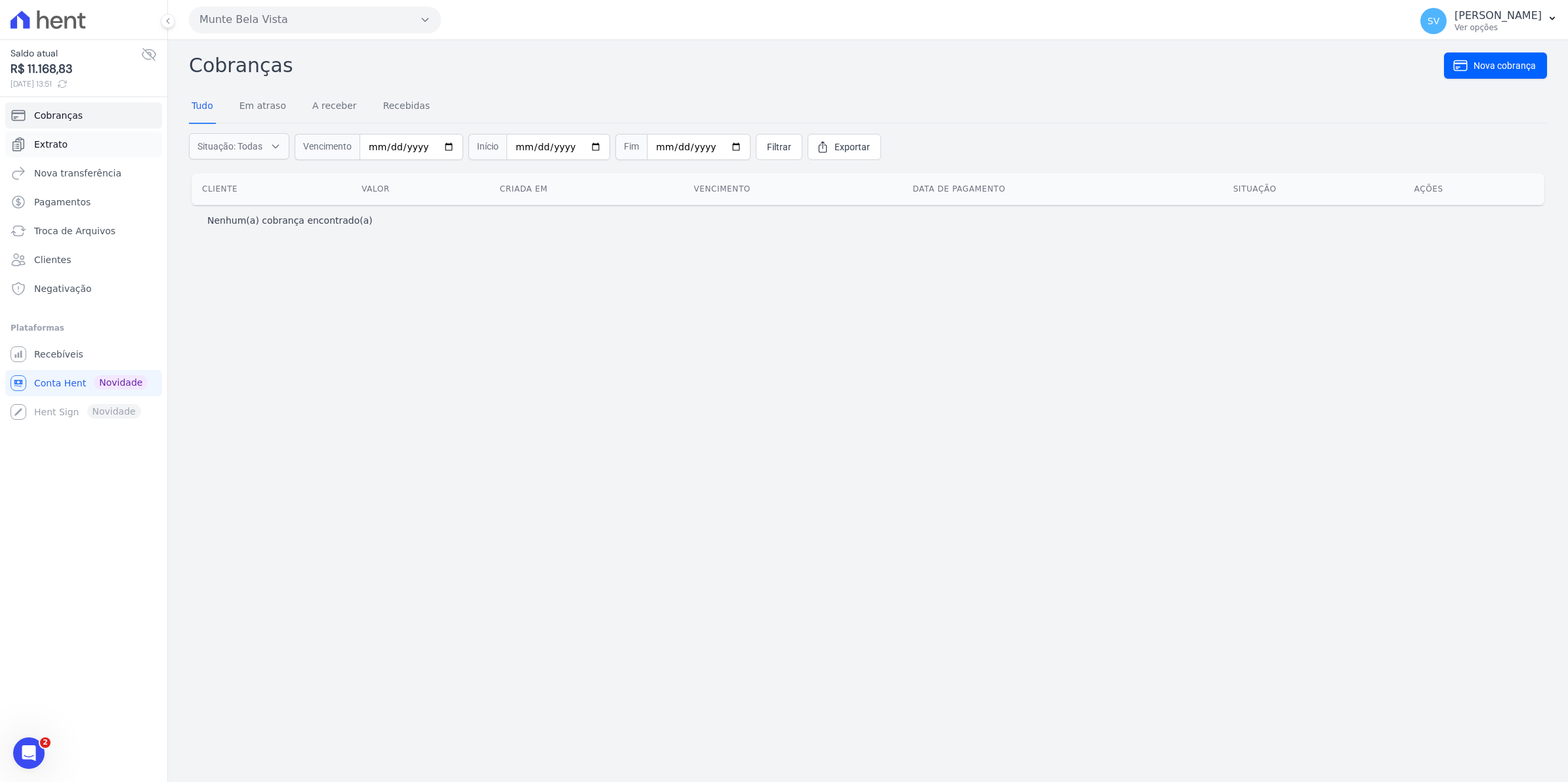
click at [58, 152] on link "Extrato" at bounding box center [83, 144] width 157 height 26
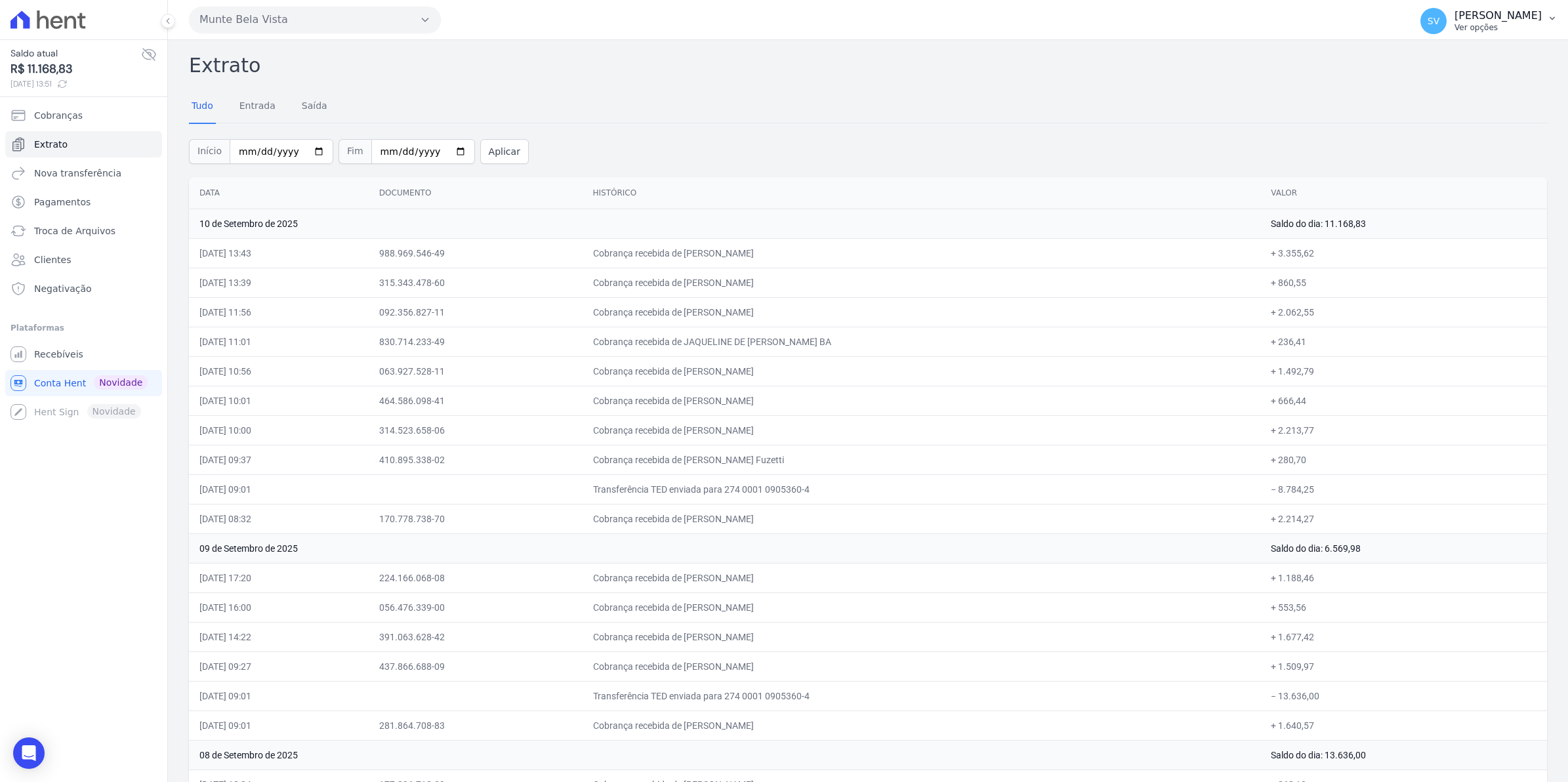
click at [1438, 19] on span "SV" at bounding box center [1433, 20] width 26 height 26
click at [40, 359] on span "Recebíveis" at bounding box center [59, 354] width 49 height 13
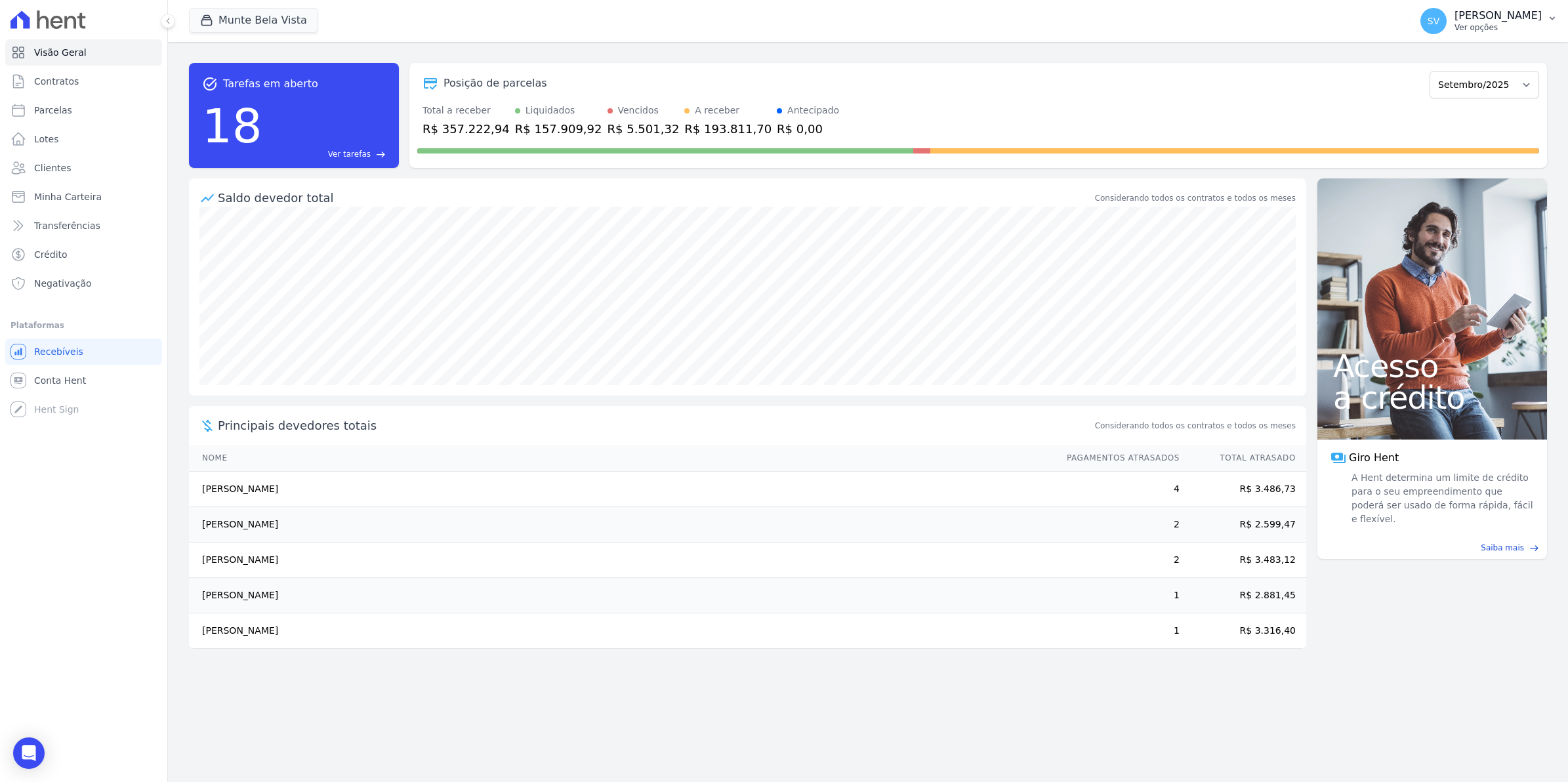
click at [1447, 29] on span "SV" at bounding box center [1433, 20] width 26 height 26
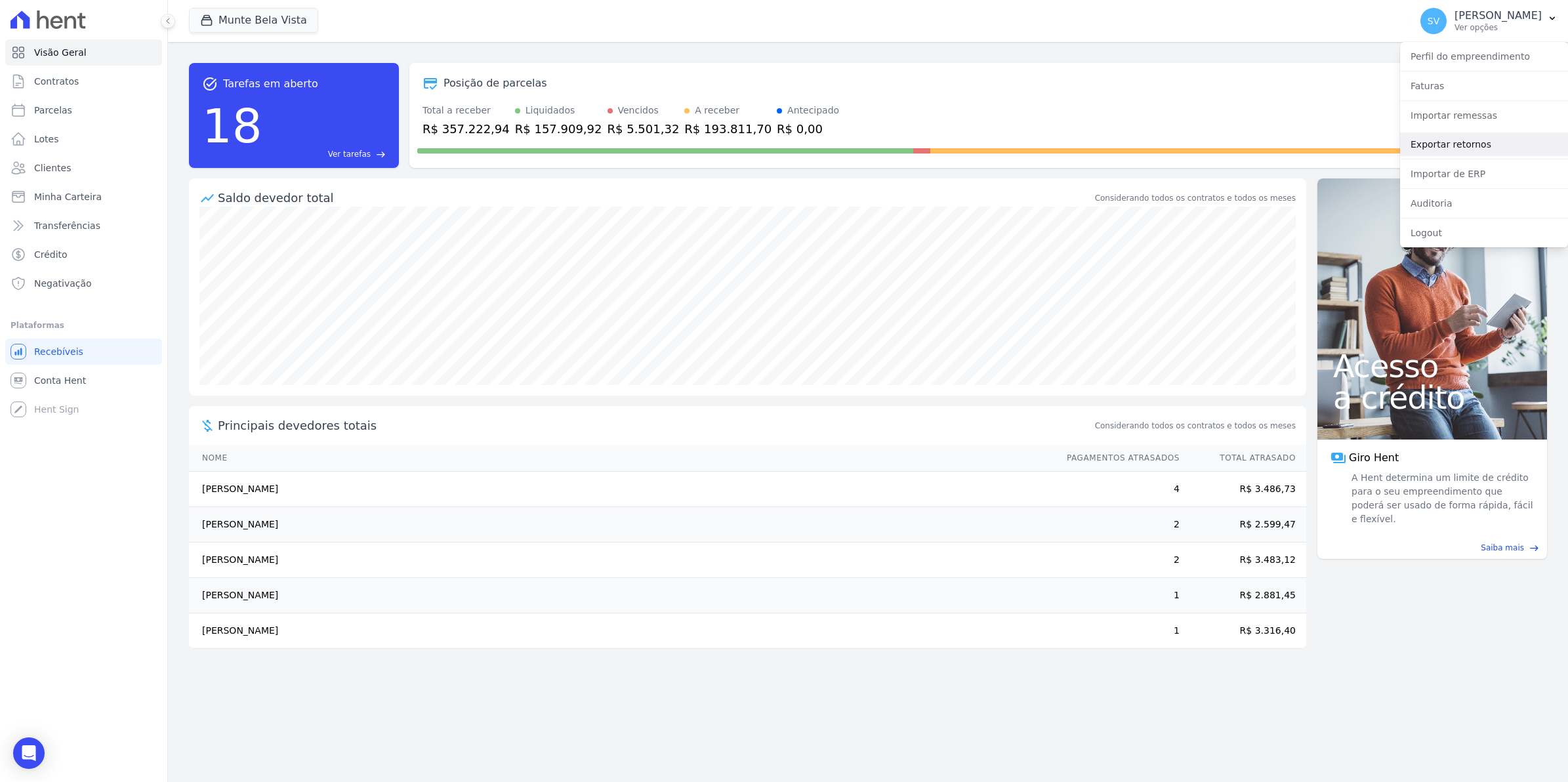
click at [1454, 154] on link "Exportar retornos" at bounding box center [1484, 144] width 168 height 24
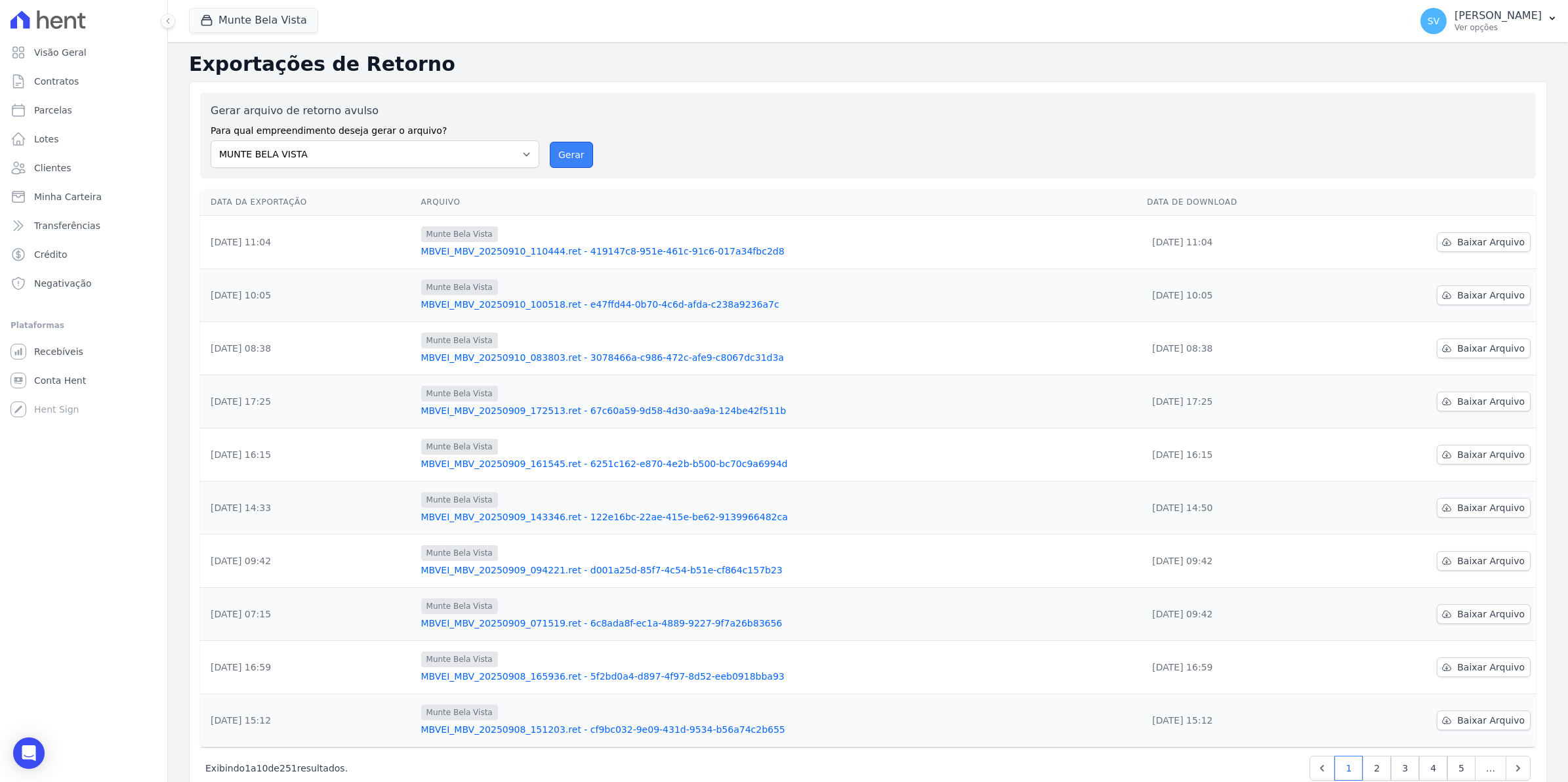
click at [560, 158] on button "Gerar" at bounding box center [571, 154] width 43 height 26
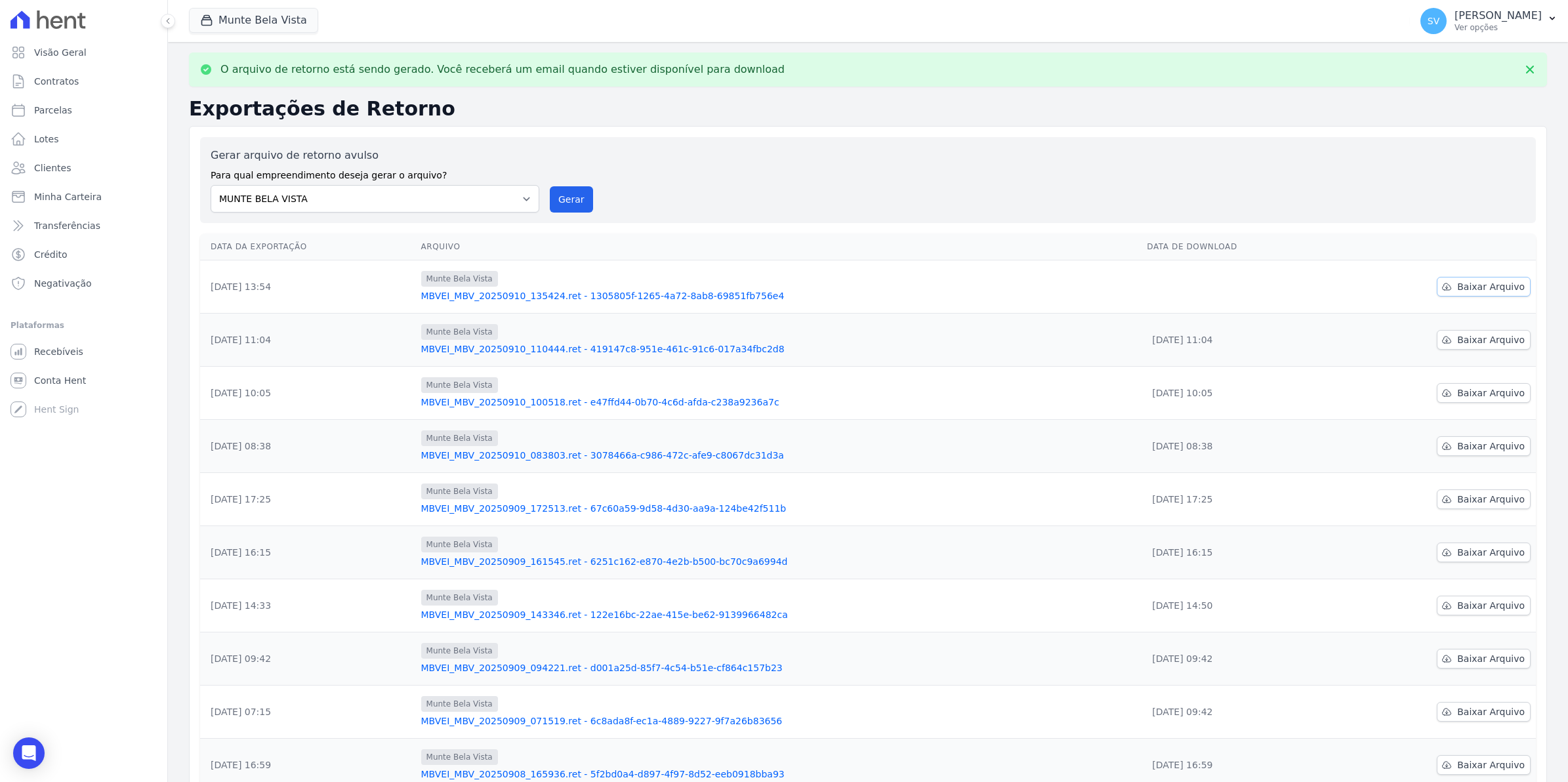
click at [1457, 290] on span "Baixar Arquivo" at bounding box center [1491, 287] width 67 height 13
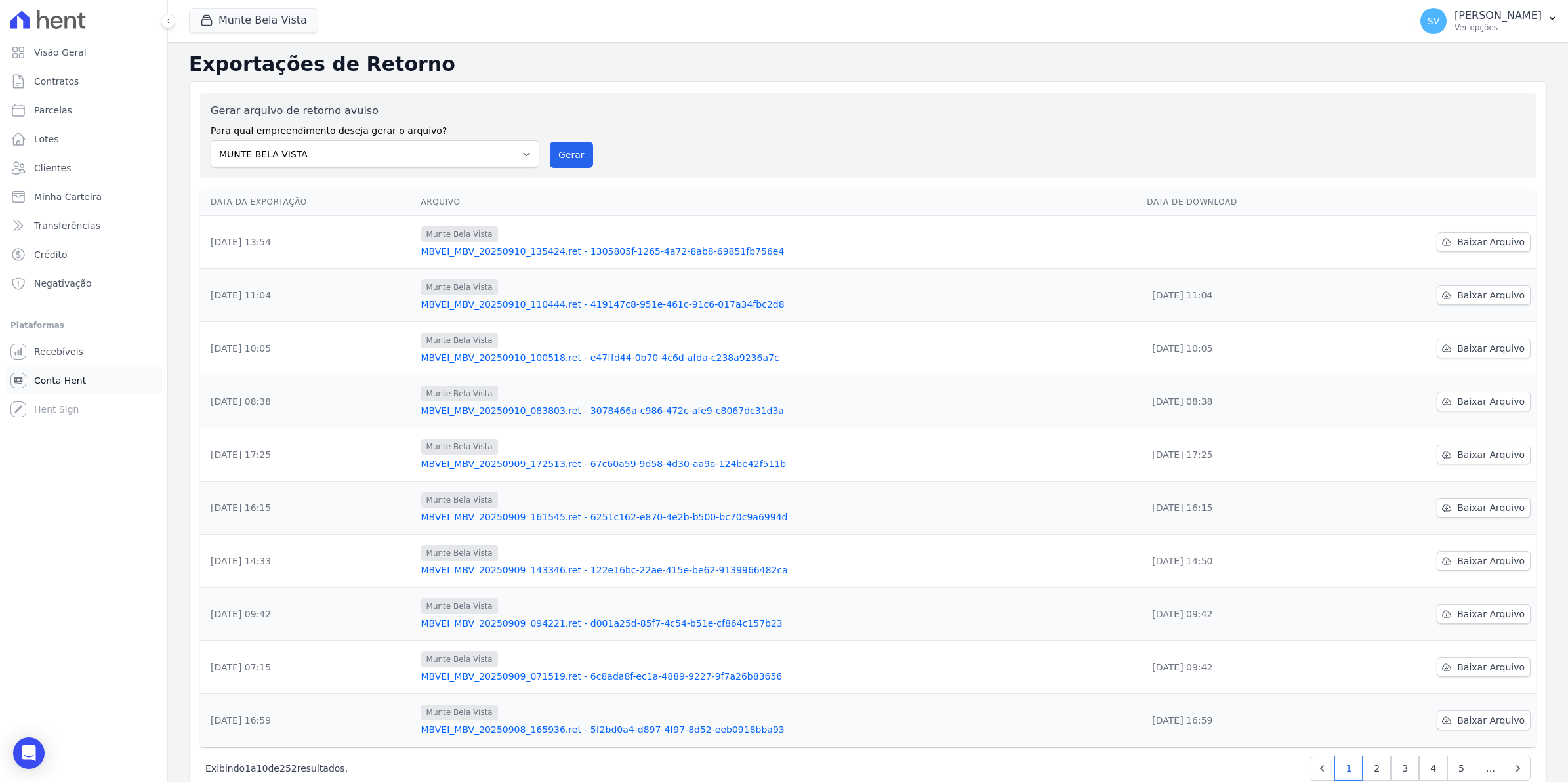
click at [41, 375] on span "Conta Hent" at bounding box center [61, 380] width 52 height 13
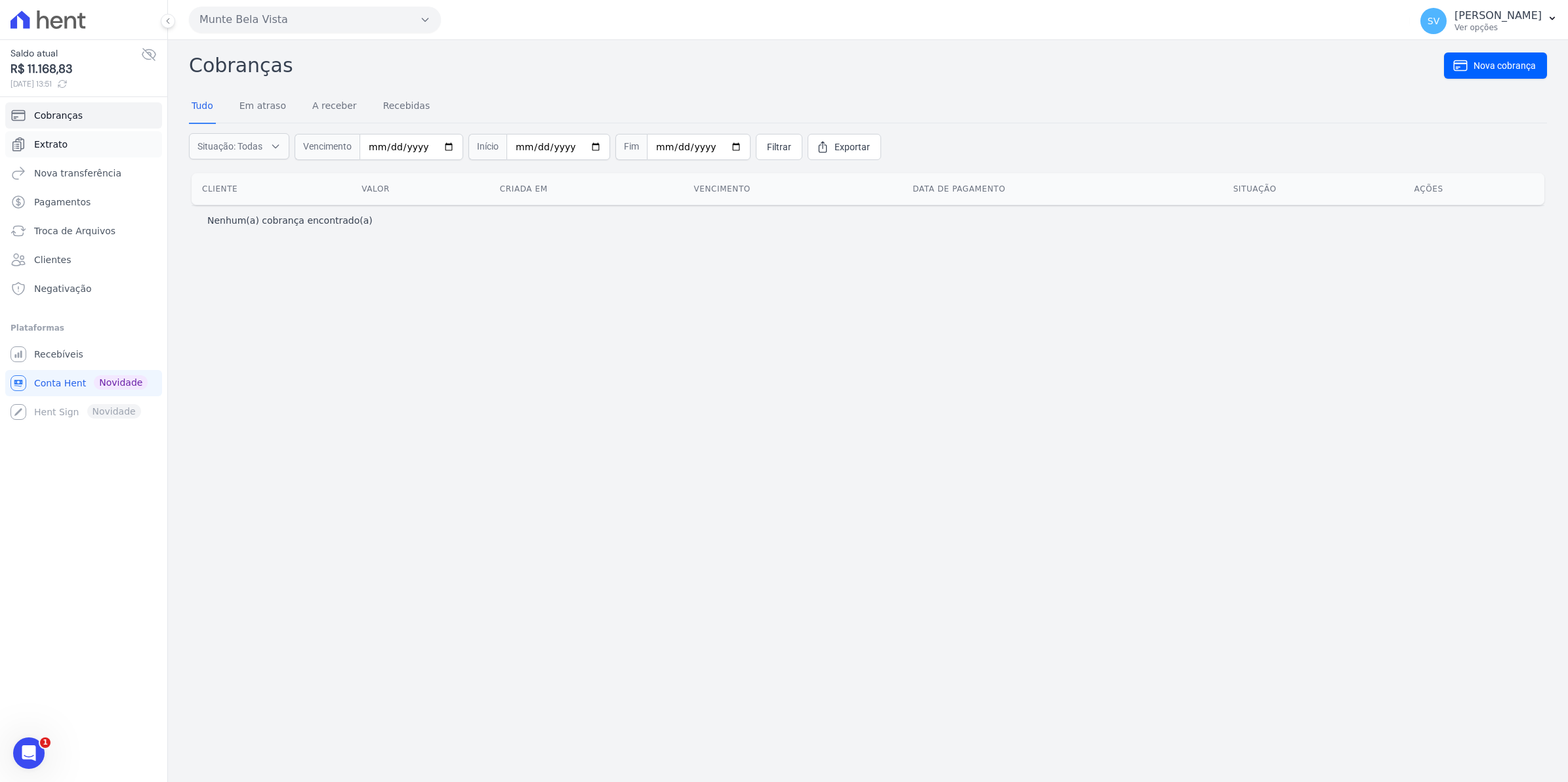
click at [64, 143] on link "Extrato" at bounding box center [83, 144] width 157 height 26
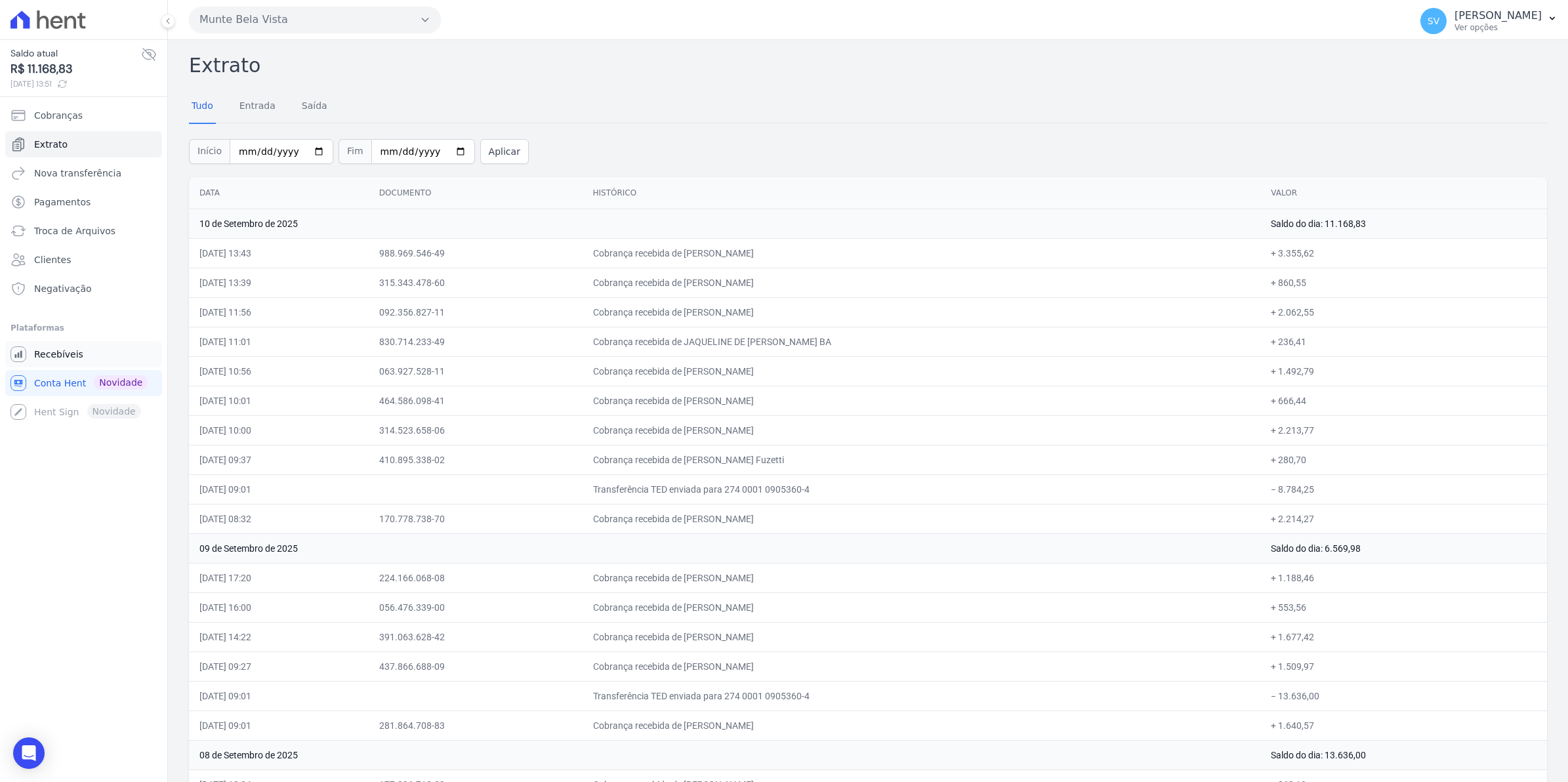
click at [54, 353] on span "Recebíveis" at bounding box center [59, 354] width 49 height 13
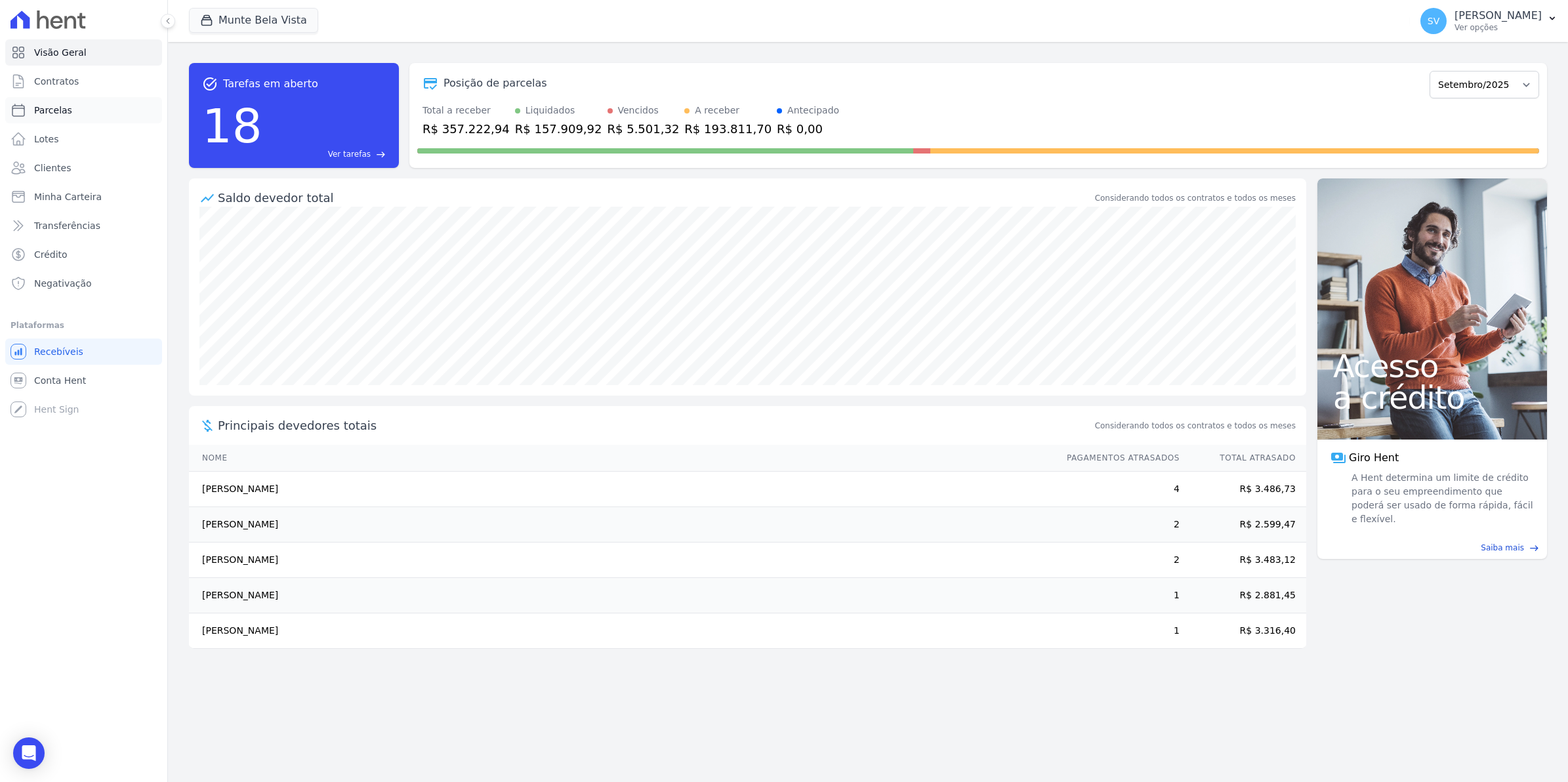
click at [41, 109] on span "Parcelas" at bounding box center [53, 110] width 38 height 13
select select
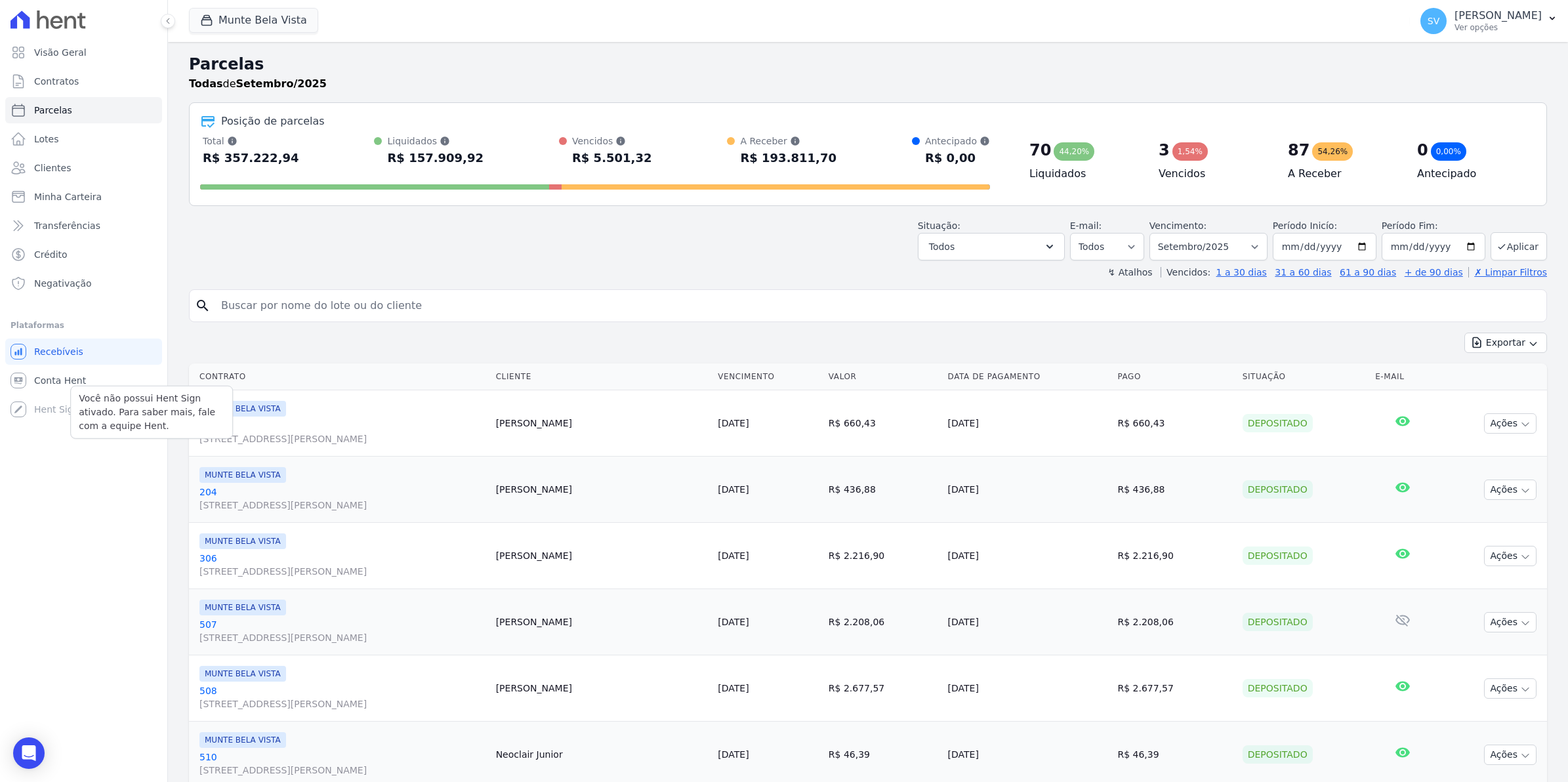
click at [90, 391] on p "Você não possui Hent Sign ativado. Para saber mais, fale com a equipe Hent." at bounding box center [151, 412] width 146 height 41
click at [67, 386] on span "Conta Hent" at bounding box center [61, 380] width 52 height 13
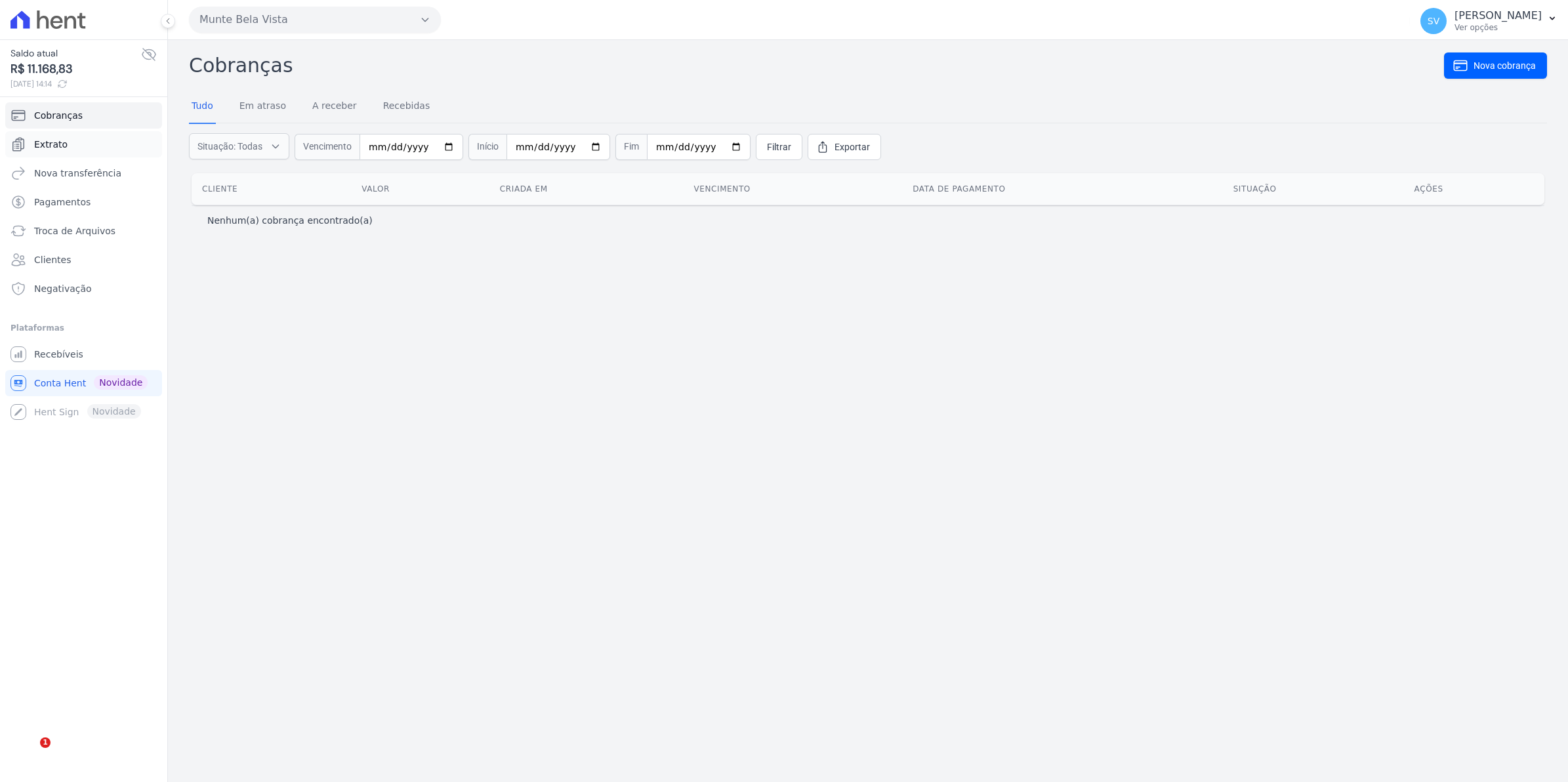
click at [52, 149] on span "Extrato" at bounding box center [51, 145] width 34 height 13
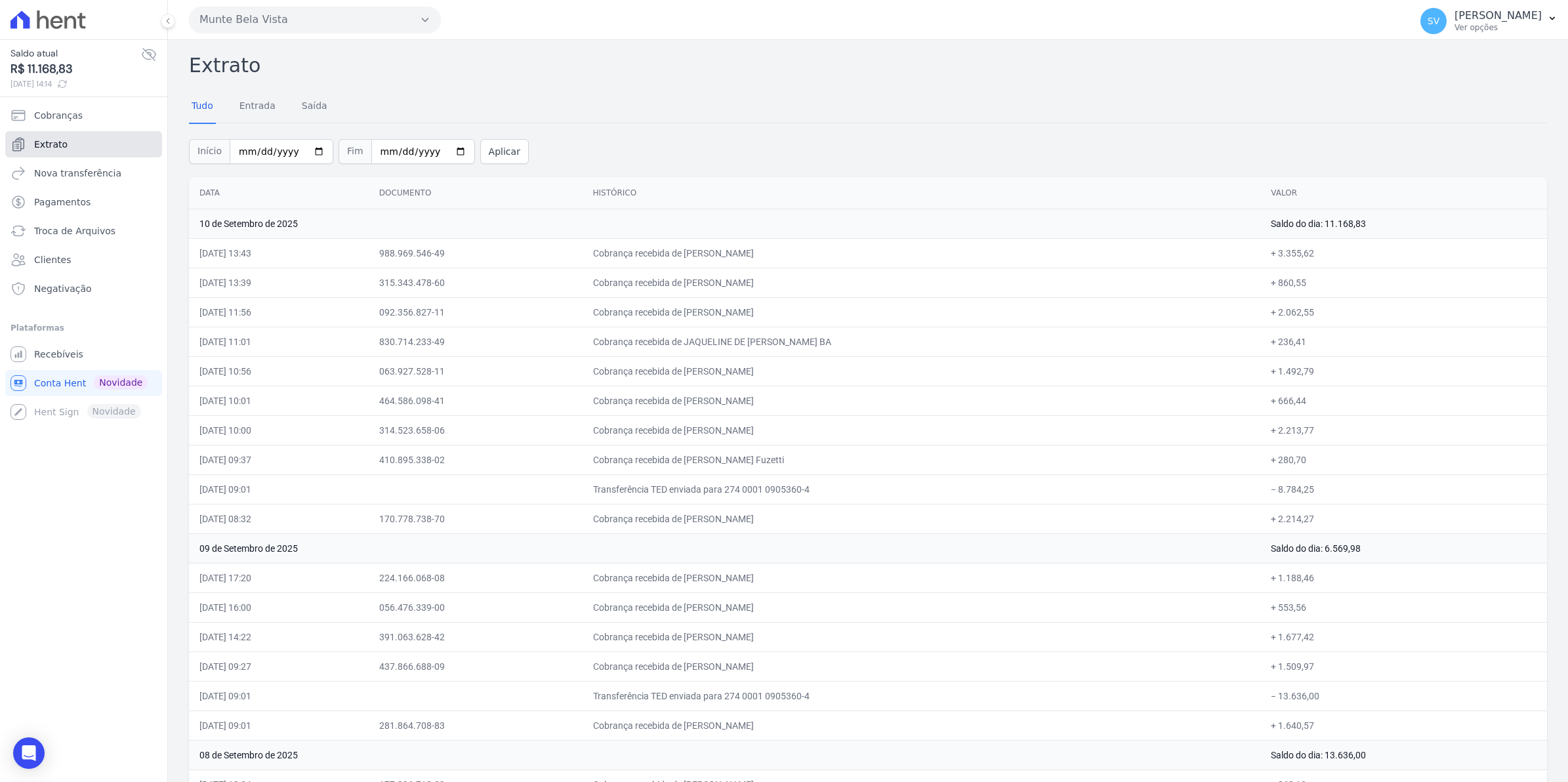
click at [46, 149] on span "Extrato" at bounding box center [51, 145] width 34 height 13
click at [40, 146] on span "Extrato" at bounding box center [51, 145] width 34 height 13
click at [64, 118] on span "Cobranças" at bounding box center [59, 115] width 49 height 13
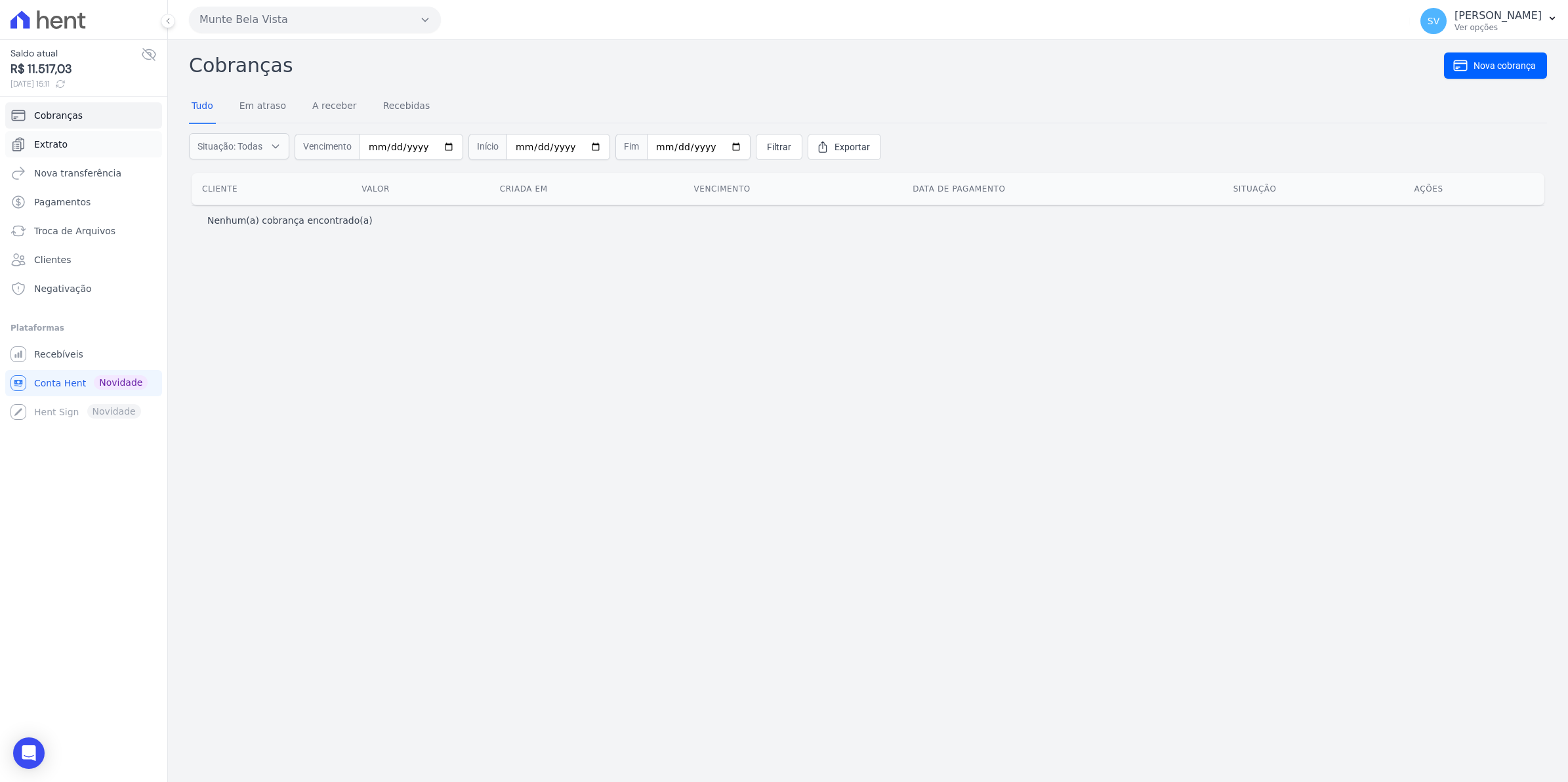
click at [49, 144] on span "Extrato" at bounding box center [51, 145] width 34 height 13
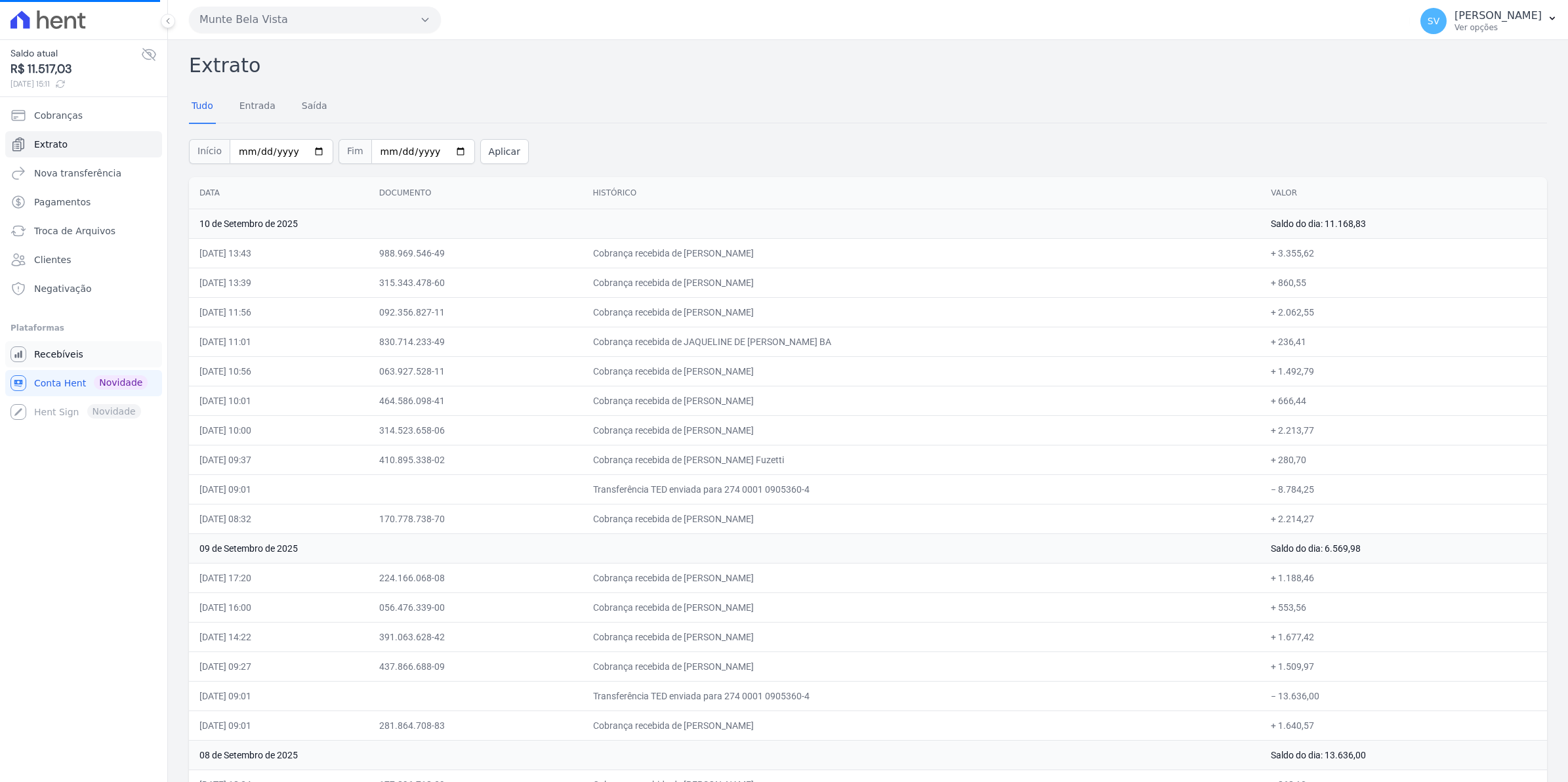
click at [70, 358] on span "Recebíveis" at bounding box center [59, 354] width 49 height 13
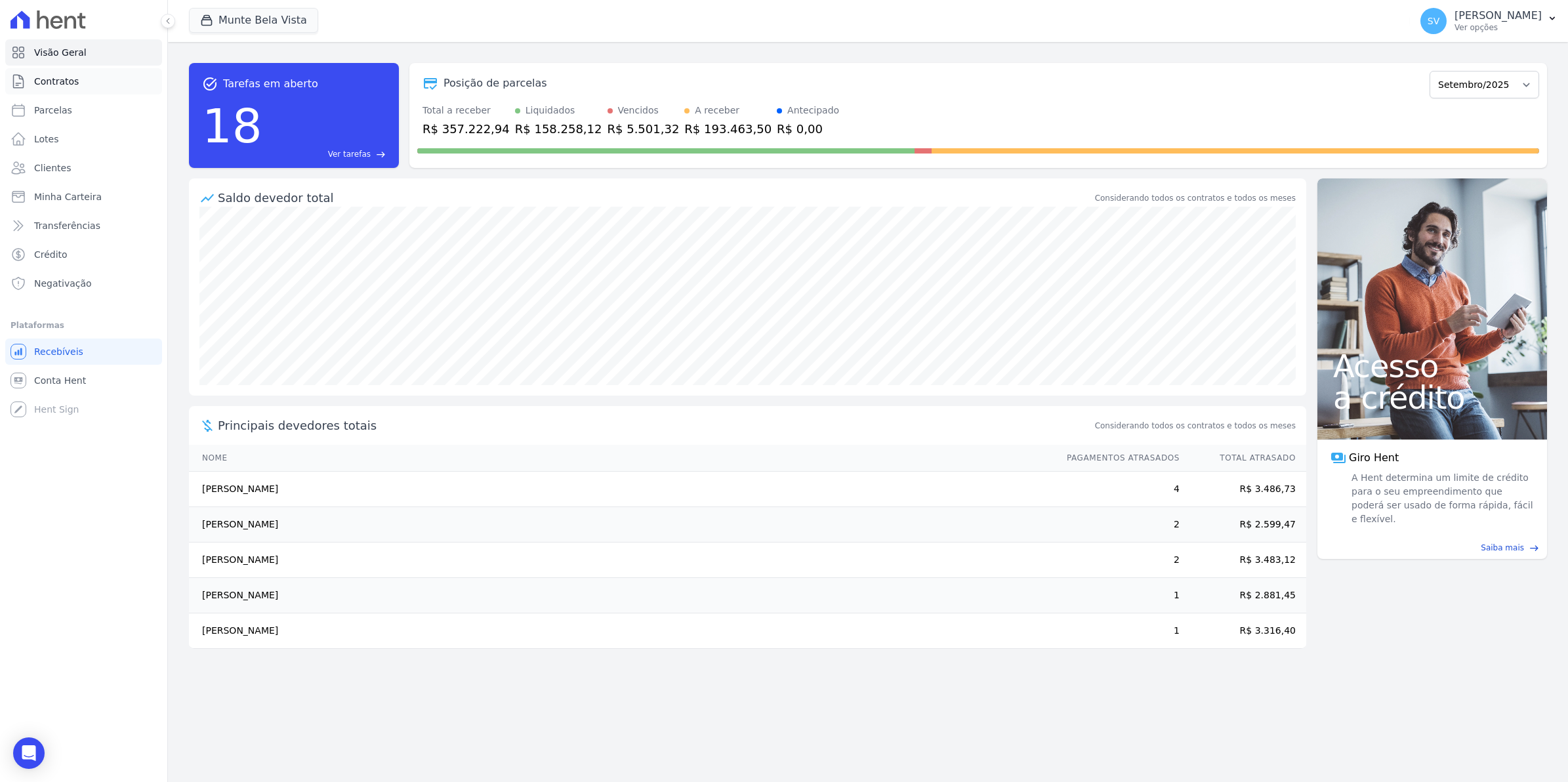
click at [50, 82] on span "Contratos" at bounding box center [56, 82] width 45 height 13
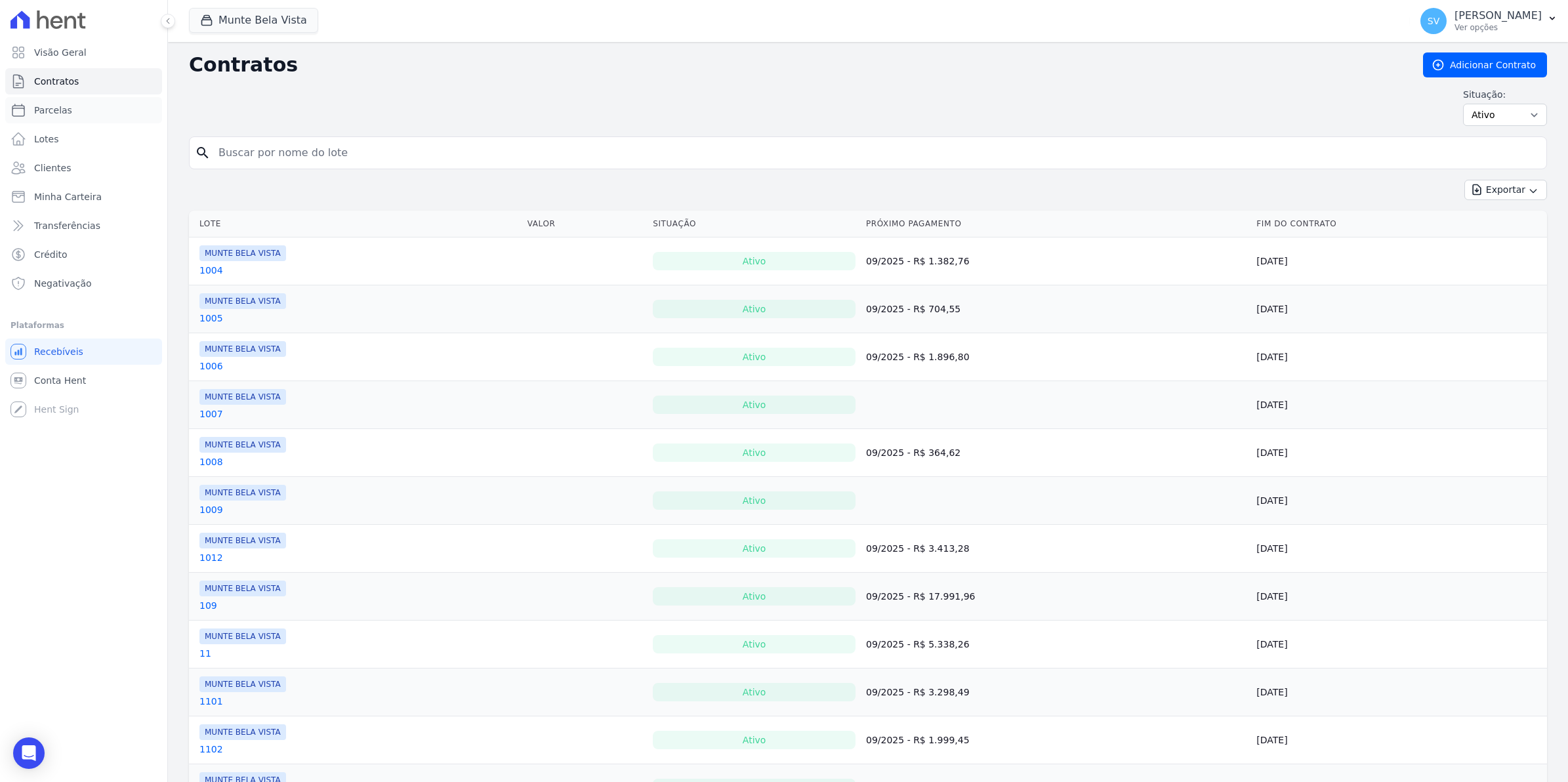
click at [61, 112] on span "Parcelas" at bounding box center [53, 110] width 38 height 13
select select
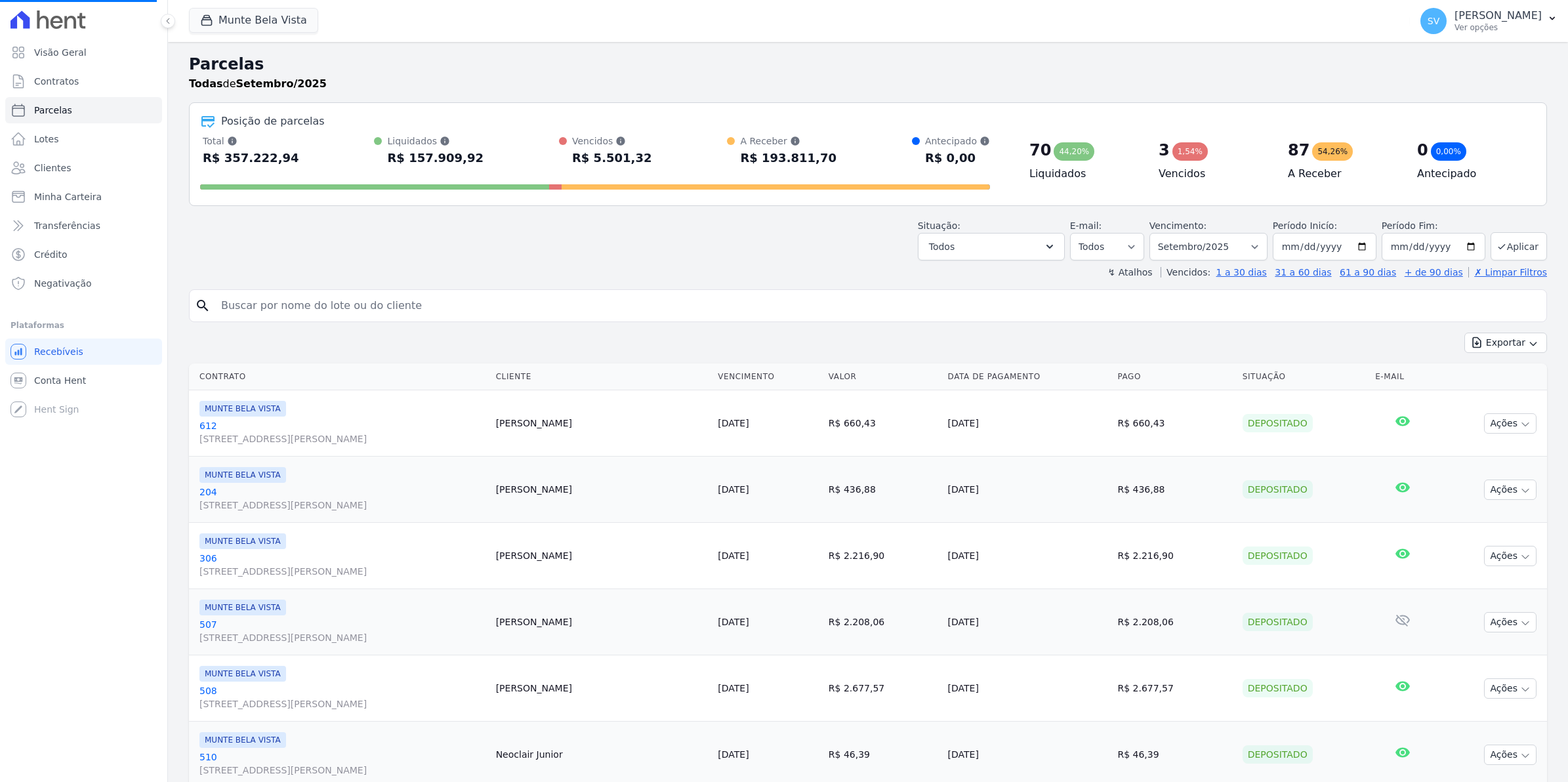
click at [263, 306] on input "search" at bounding box center [877, 306] width 1328 height 26
type input "mjo"
select select
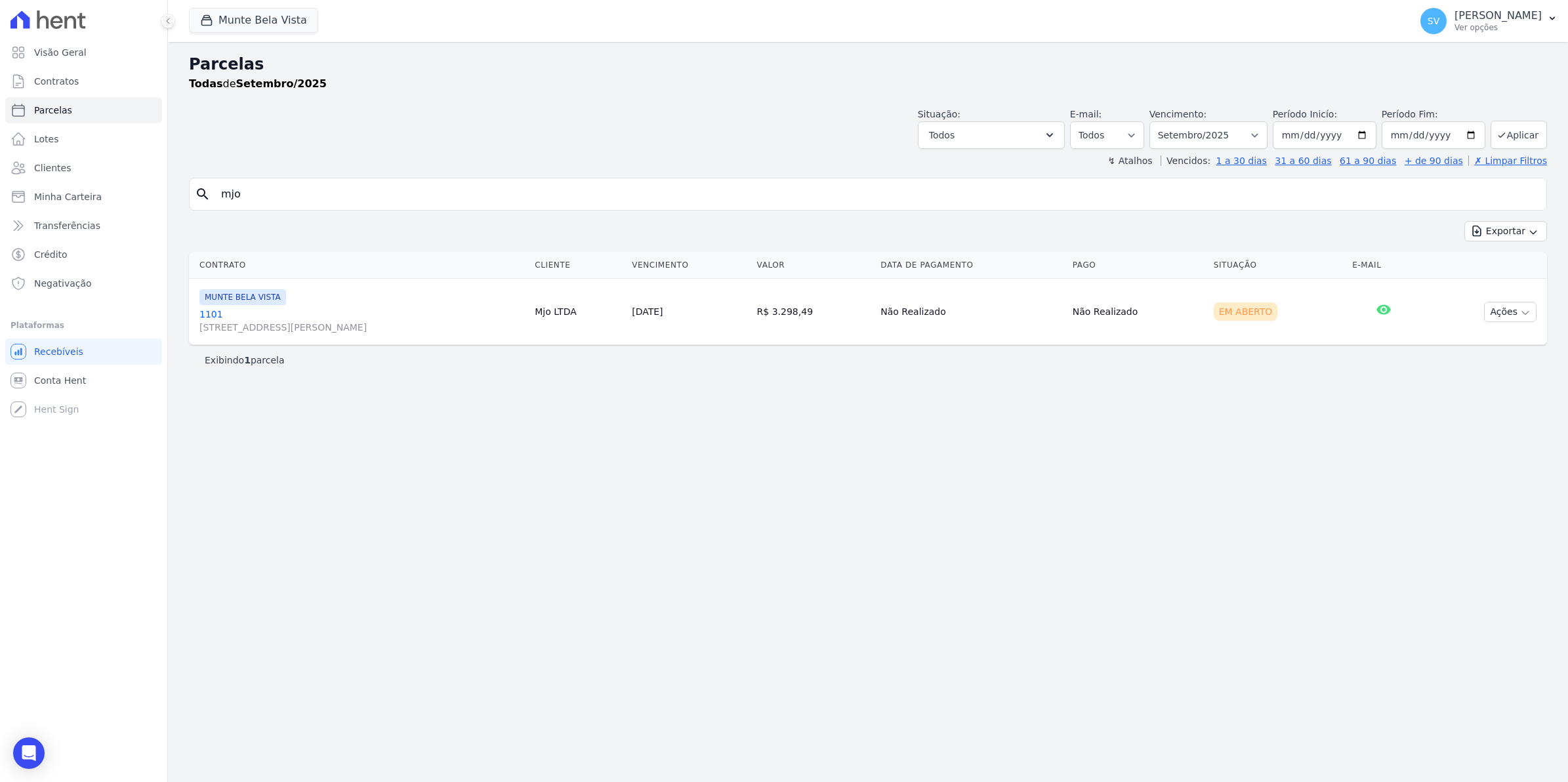
click at [215, 313] on link "[GEOGRAPHIC_DATA][STREET_ADDRESS][PERSON_NAME][GEOGRAPHIC_DATA]" at bounding box center [362, 321] width 325 height 26
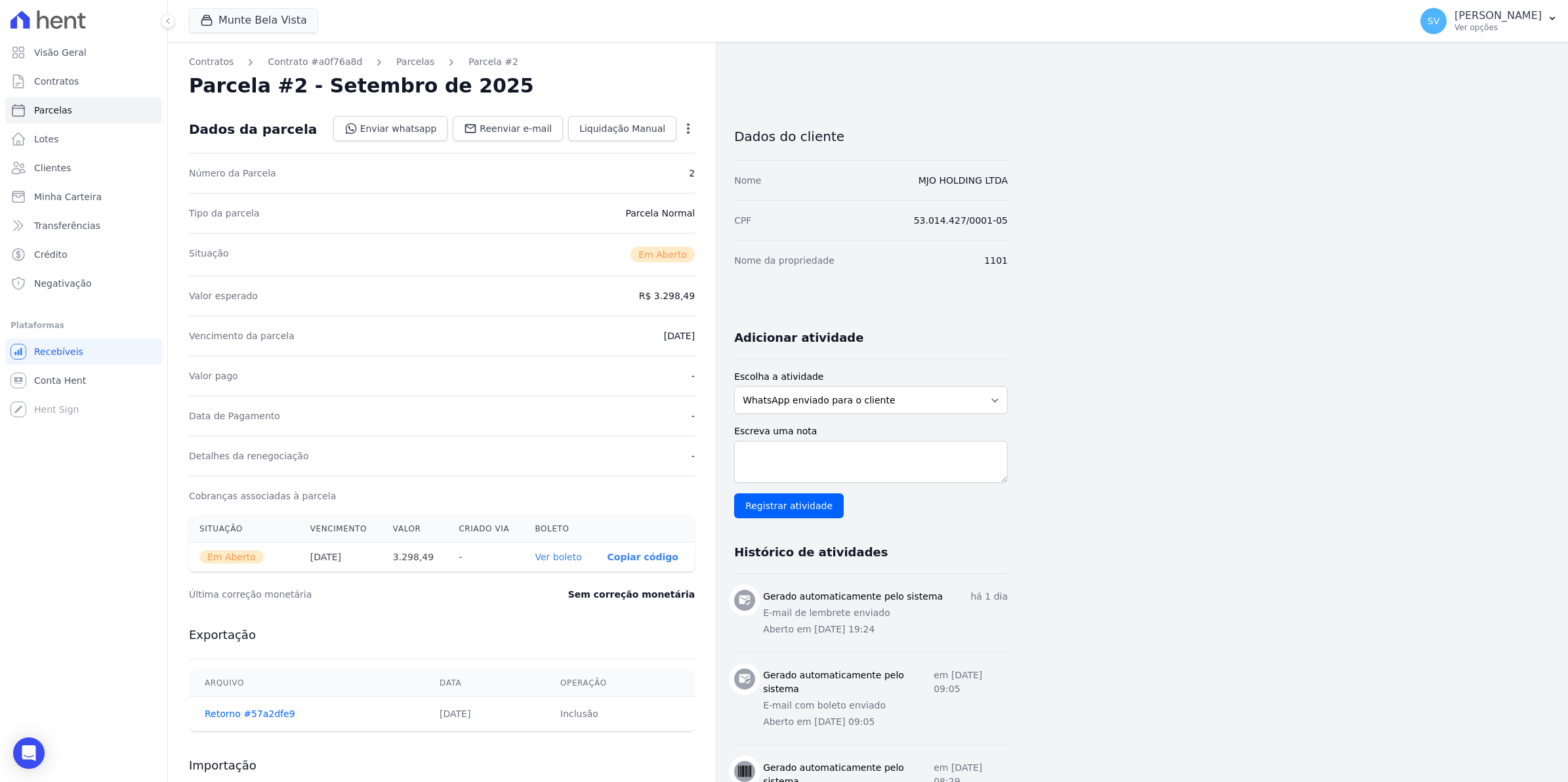
select select
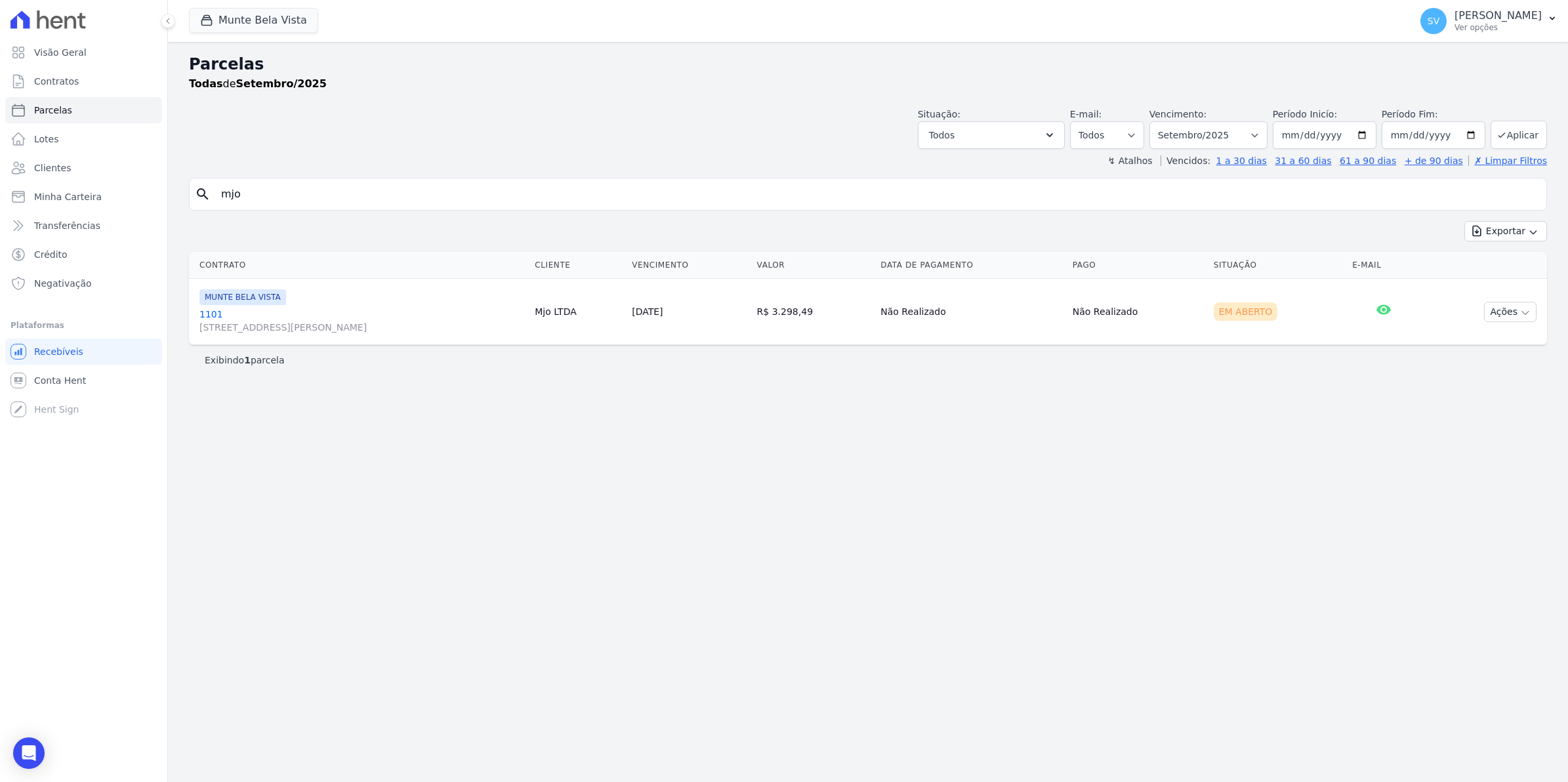
click at [216, 316] on link "[GEOGRAPHIC_DATA][STREET_ADDRESS][PERSON_NAME][GEOGRAPHIC_DATA]" at bounding box center [362, 321] width 325 height 26
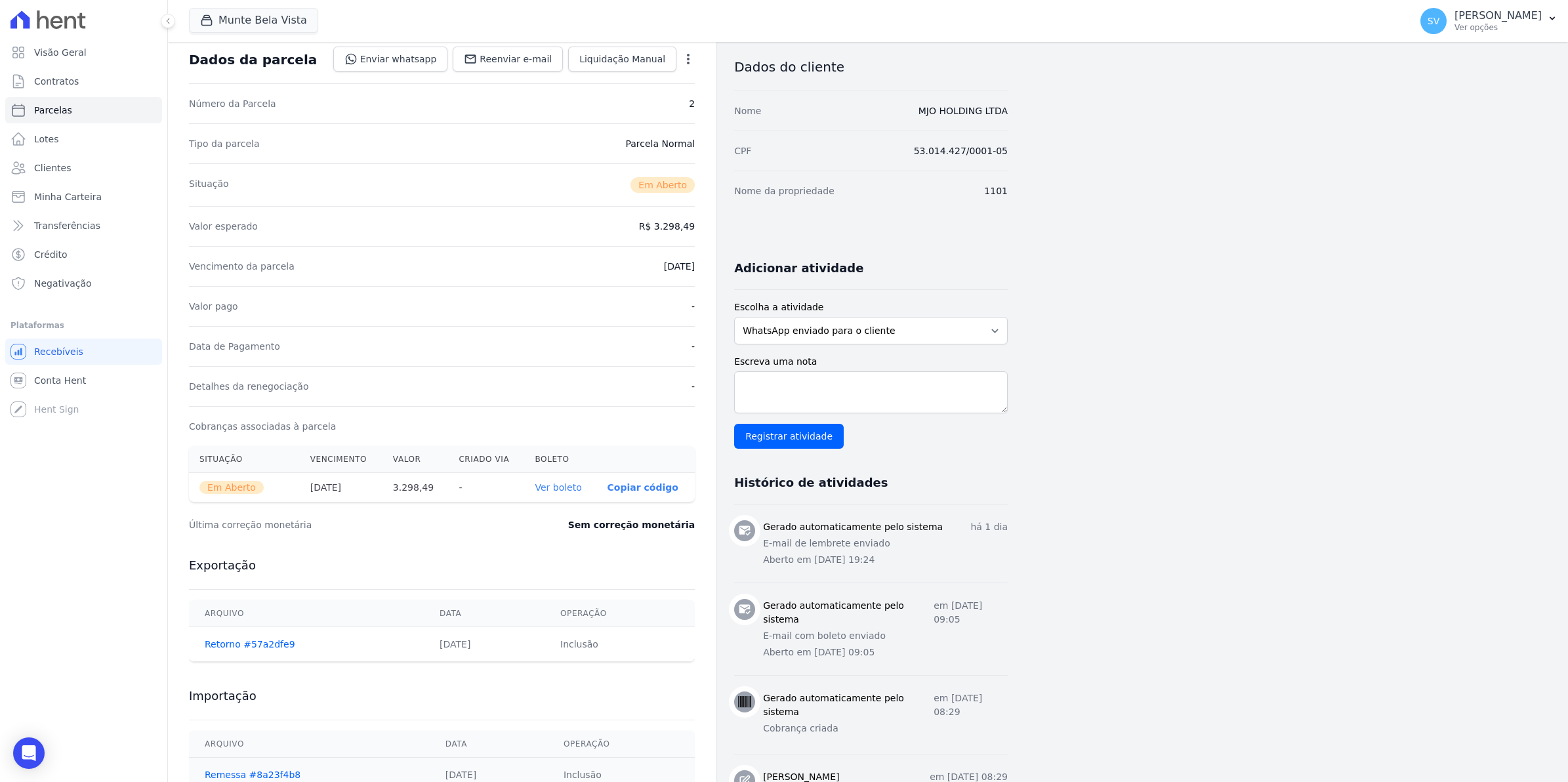
scroll to position [164, 0]
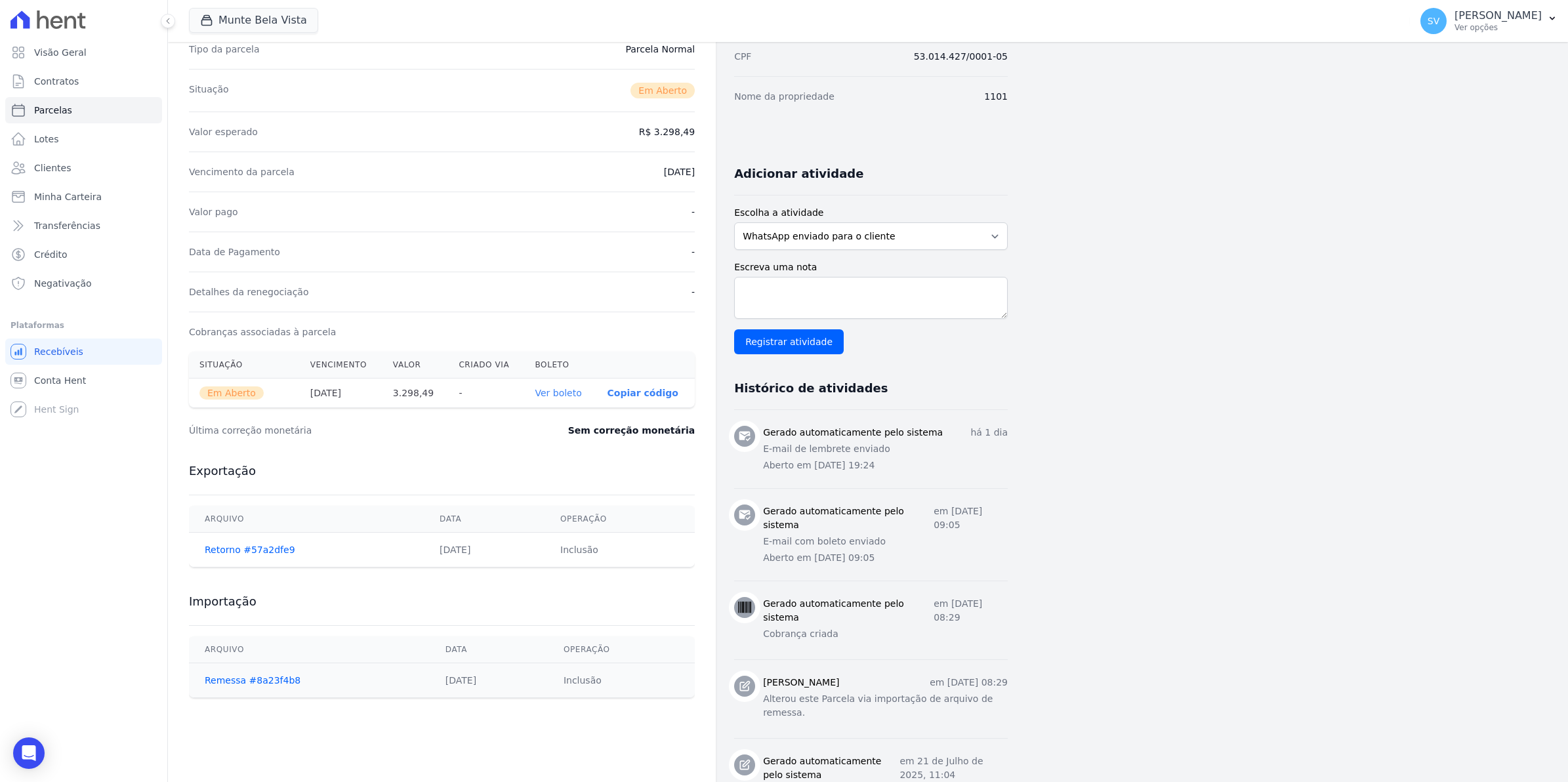
click at [566, 397] on link "Ver boleto" at bounding box center [557, 393] width 46 height 10
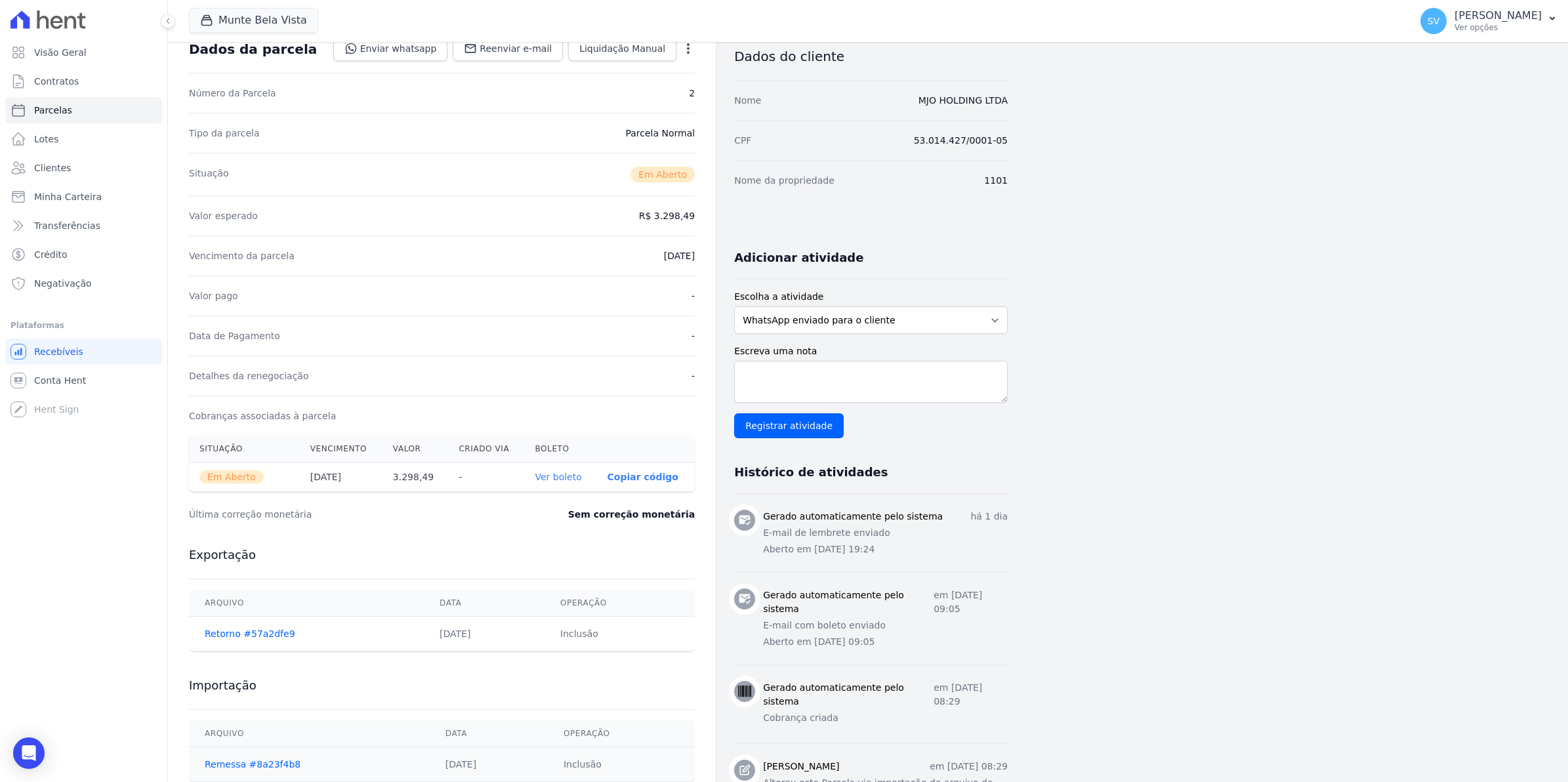
scroll to position [0, 0]
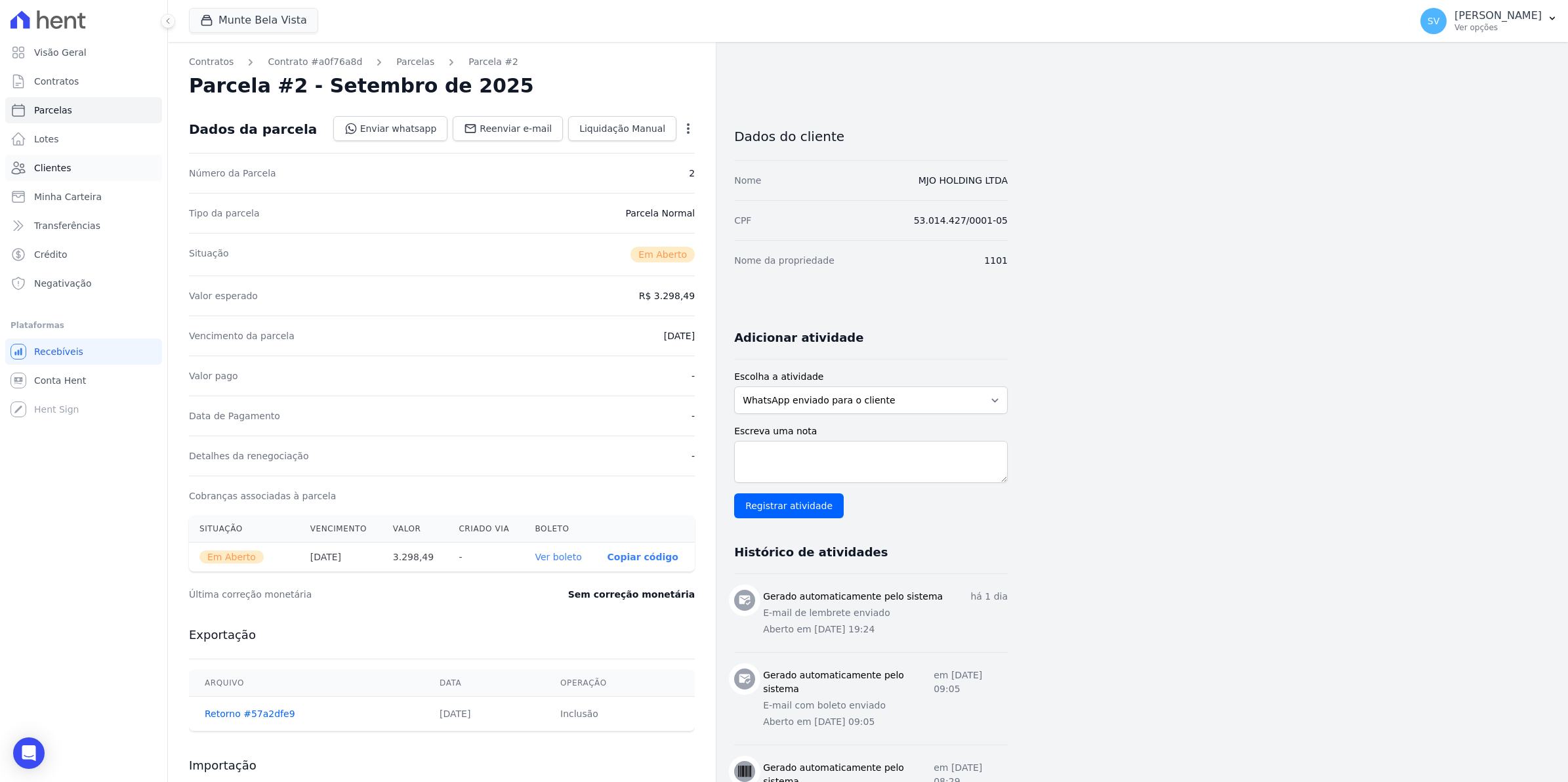
drag, startPoint x: 56, startPoint y: 162, endPoint x: 85, endPoint y: 177, distance: 32.6
click at [56, 162] on span "Clientes" at bounding box center [53, 168] width 37 height 13
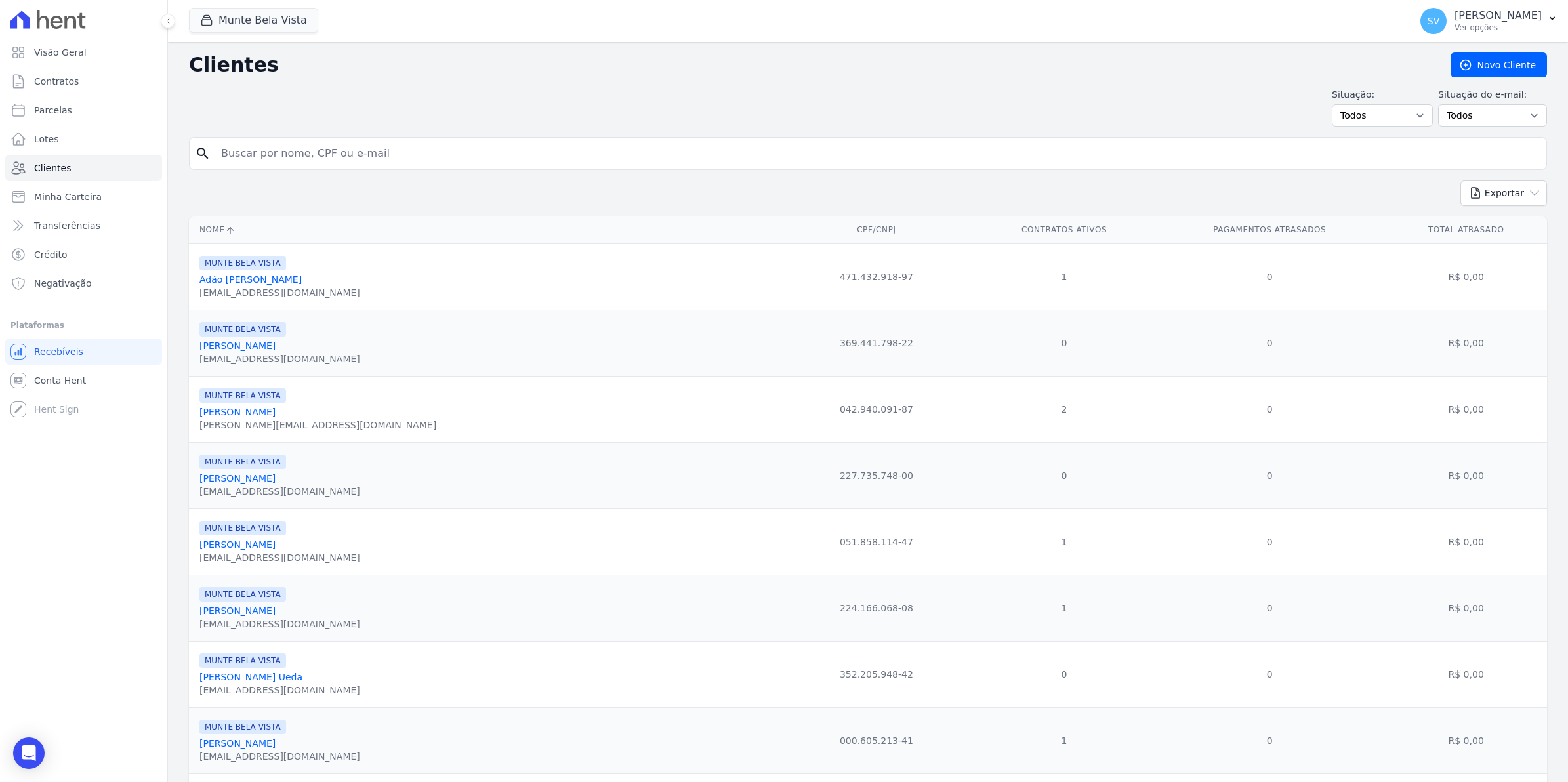
click at [269, 152] on input "search" at bounding box center [877, 153] width 1328 height 26
type input "MJO"
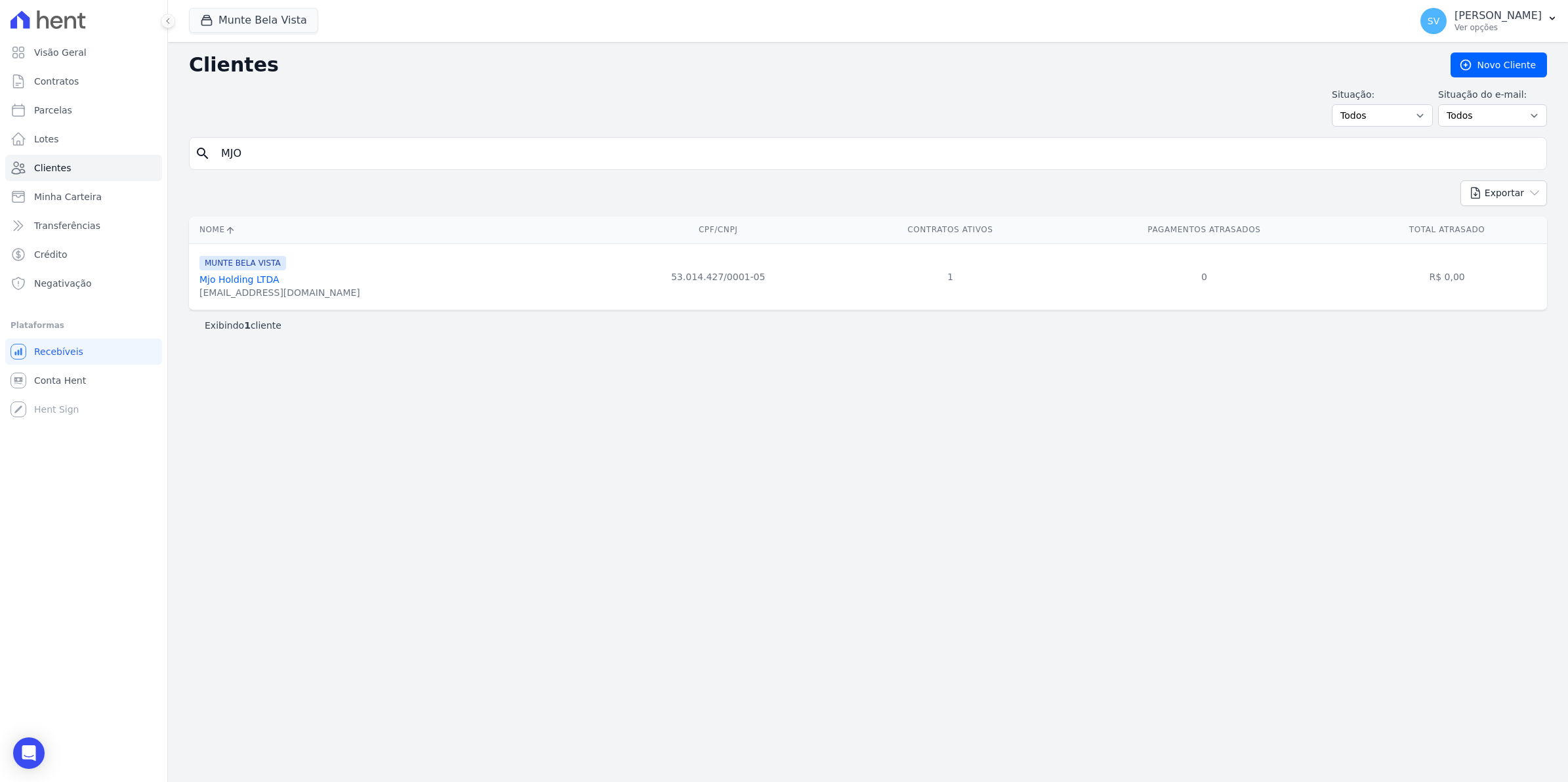
click at [235, 289] on div "[EMAIL_ADDRESS][DOMAIN_NAME]" at bounding box center [279, 293] width 161 height 13
click at [234, 285] on link "Mjo Holding LTDA" at bounding box center [239, 279] width 80 height 10
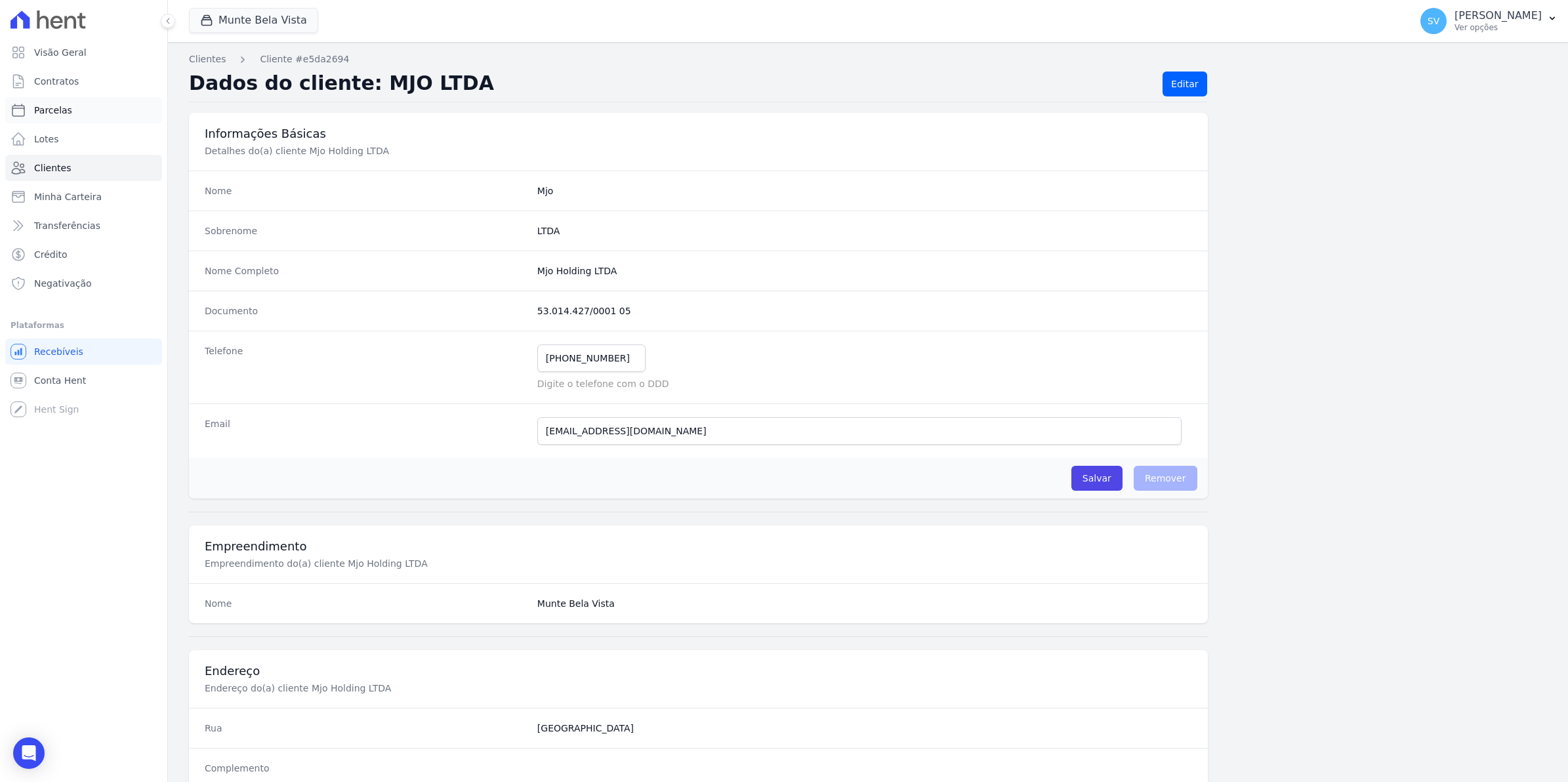
click at [51, 113] on span "Parcelas" at bounding box center [53, 110] width 38 height 13
select select
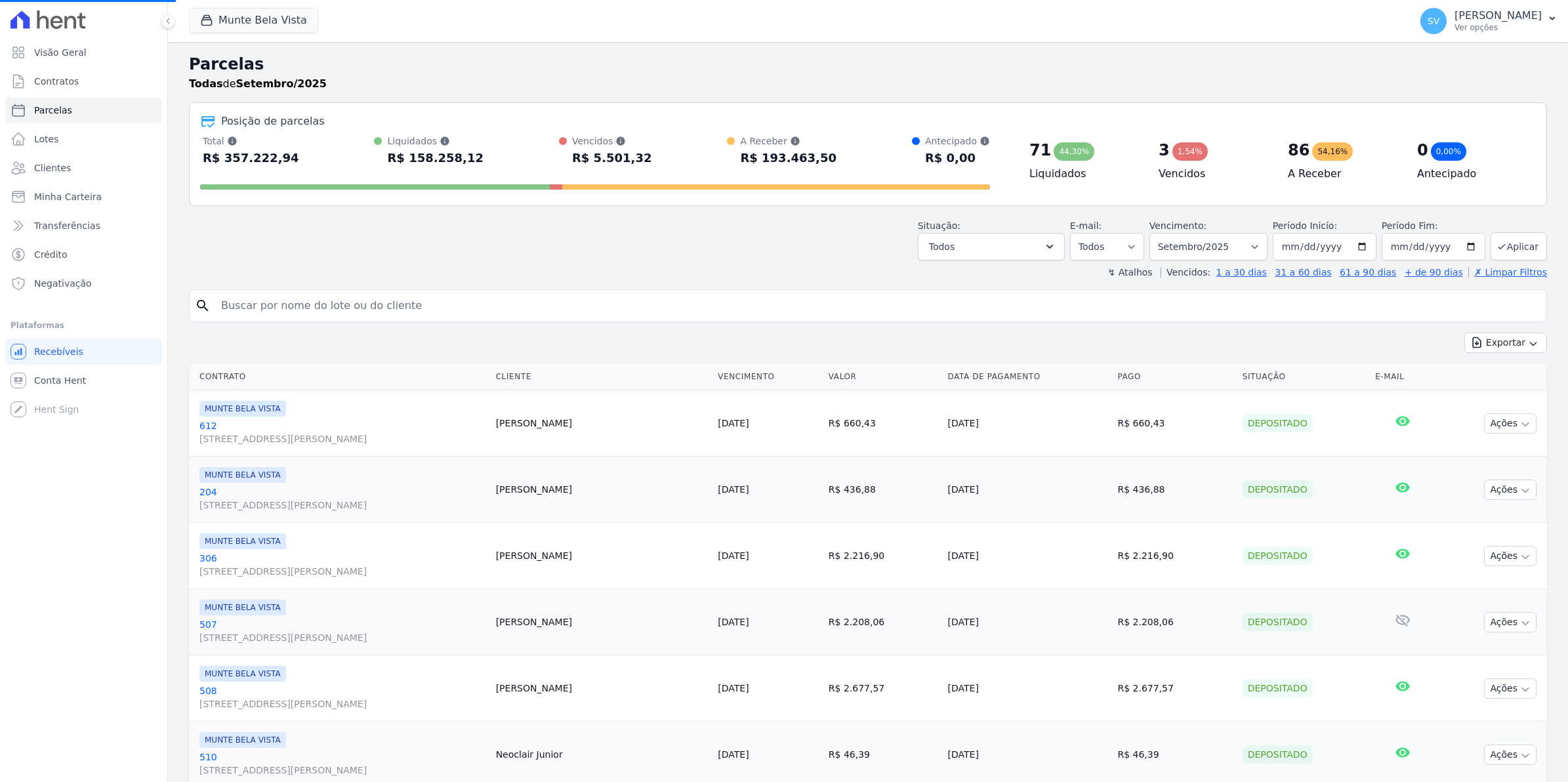
click at [279, 293] on input "search" at bounding box center [877, 306] width 1328 height 26
select select
click at [287, 302] on input "search" at bounding box center [877, 306] width 1328 height 26
type input "mjo"
select select
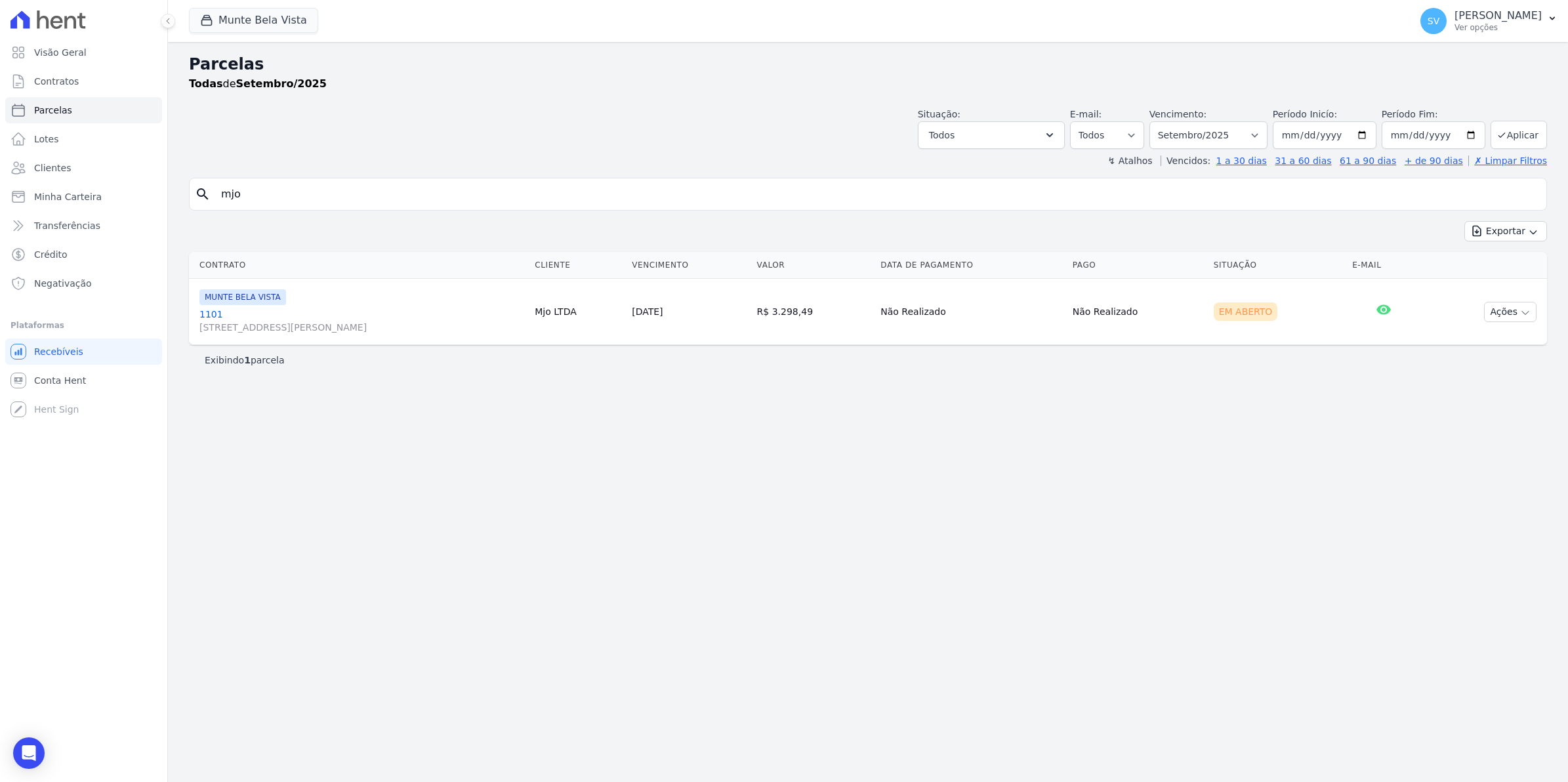
click at [209, 316] on link "[GEOGRAPHIC_DATA][STREET_ADDRESS][PERSON_NAME][GEOGRAPHIC_DATA]" at bounding box center [362, 321] width 325 height 26
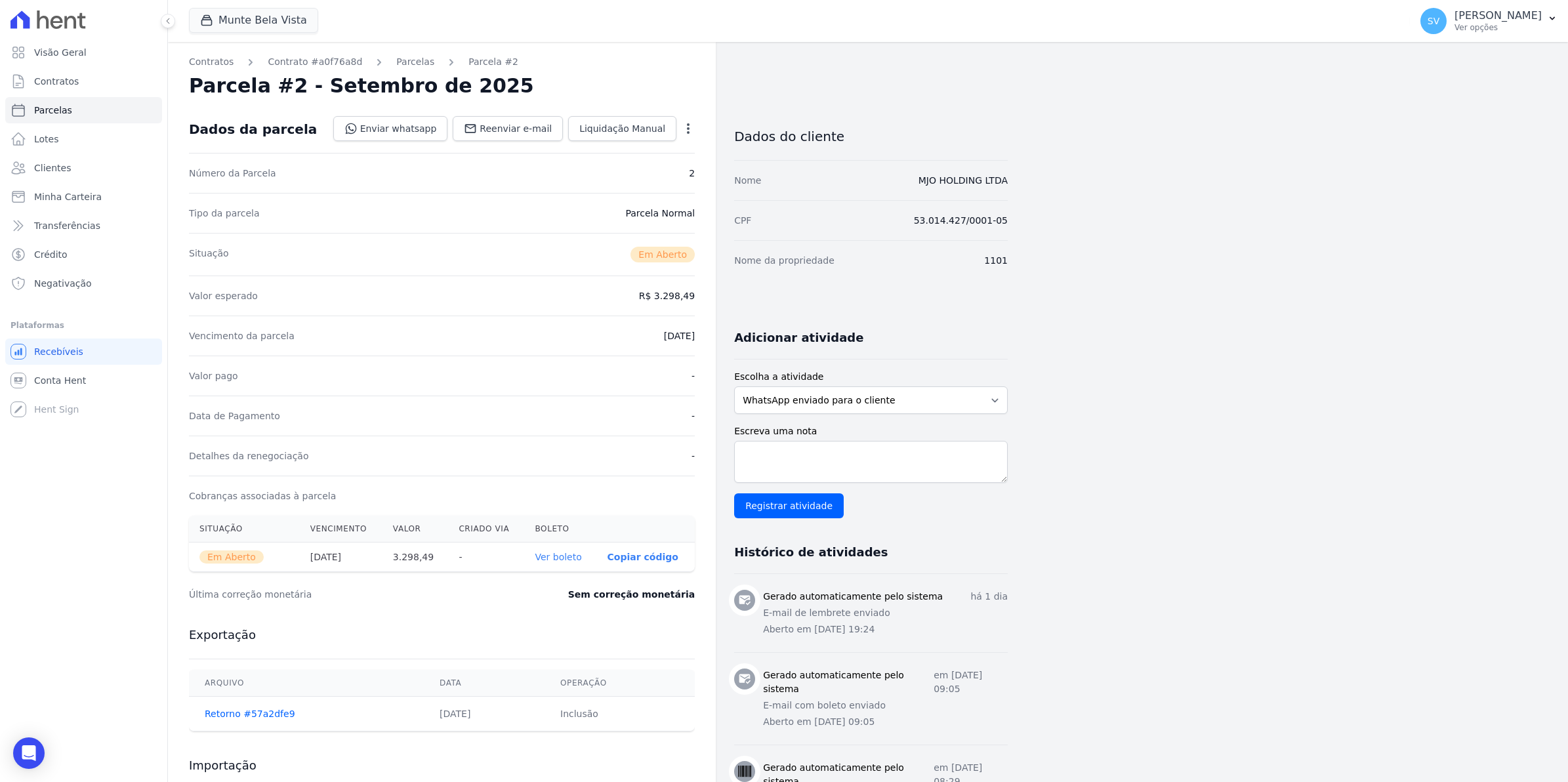
select select
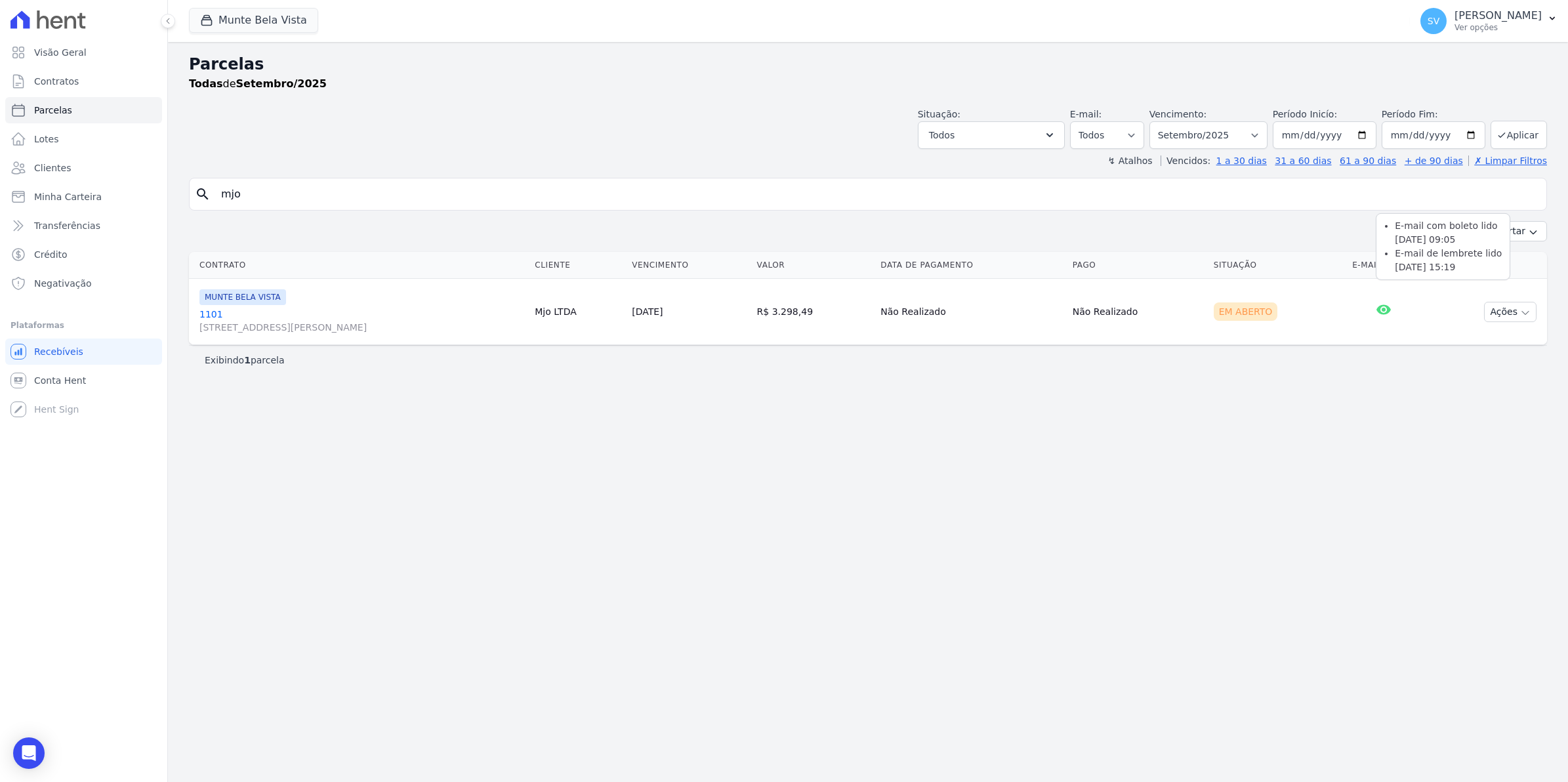
click at [1391, 310] on icon at bounding box center [1383, 310] width 14 height 10
click at [47, 168] on span "Clientes" at bounding box center [53, 168] width 37 height 13
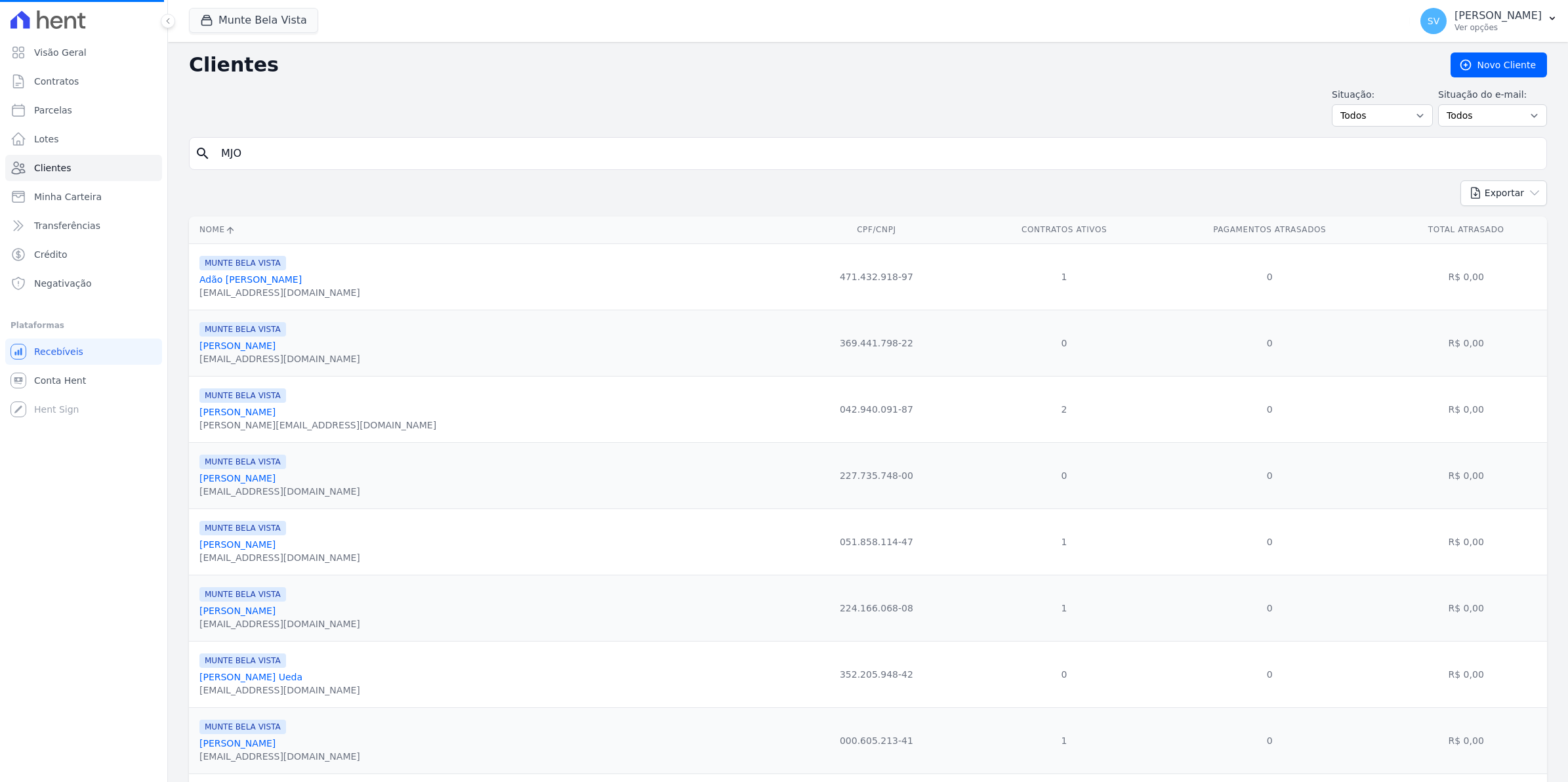
click at [260, 155] on input "MJO" at bounding box center [877, 153] width 1328 height 26
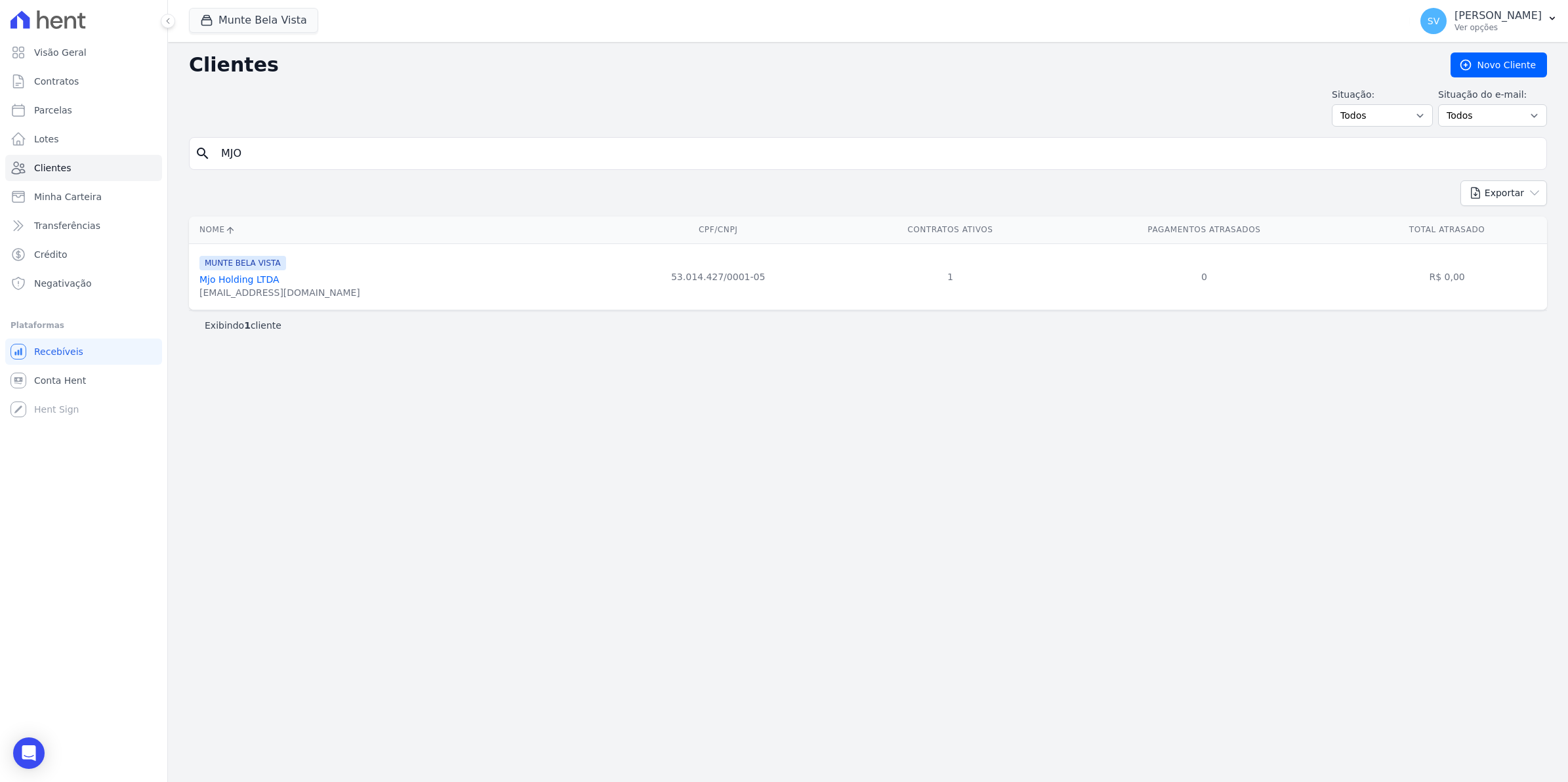
click at [238, 282] on link "Mjo Holding LTDA" at bounding box center [239, 279] width 80 height 10
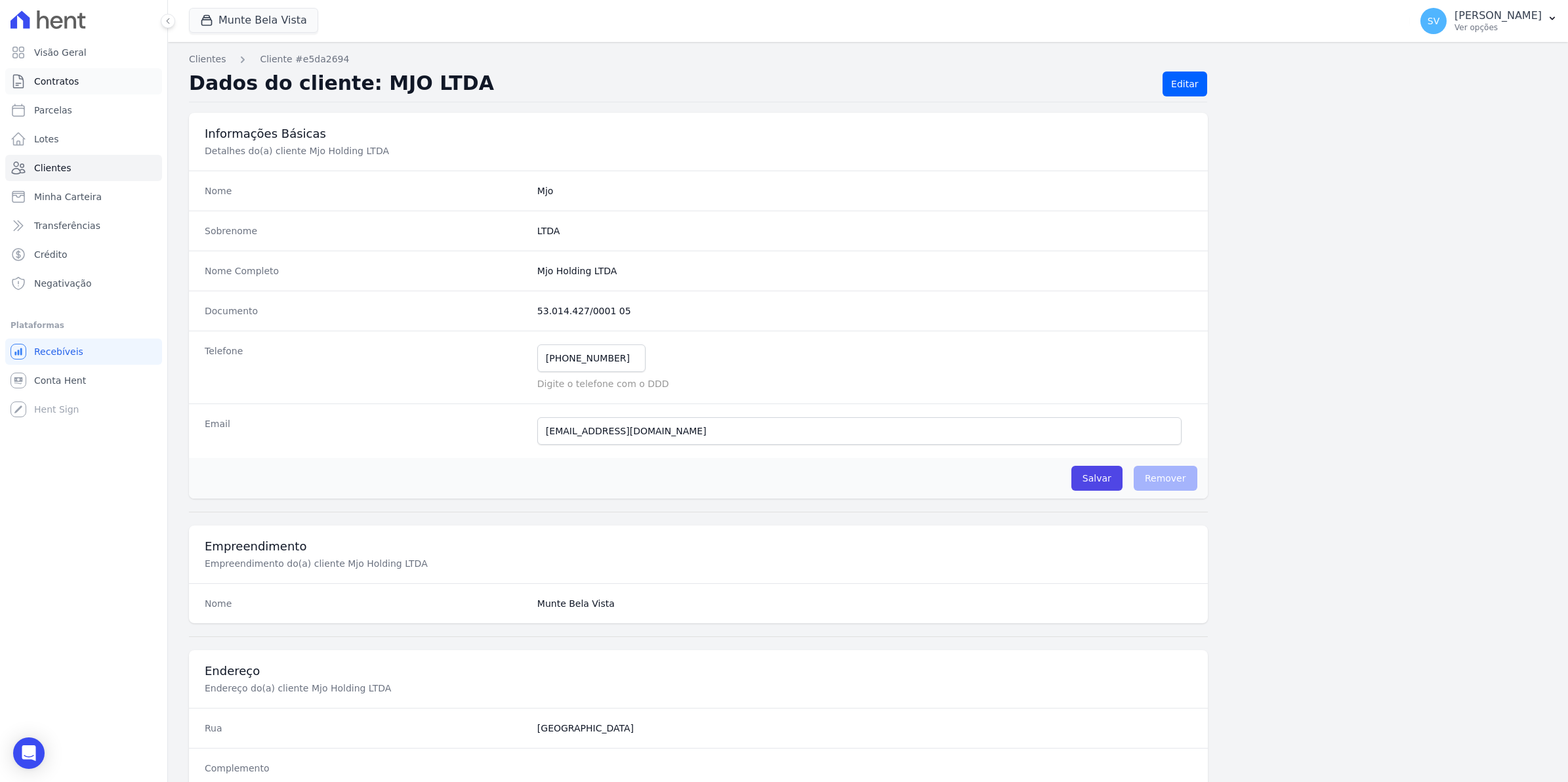
click at [36, 76] on span "Contratos" at bounding box center [56, 82] width 45 height 13
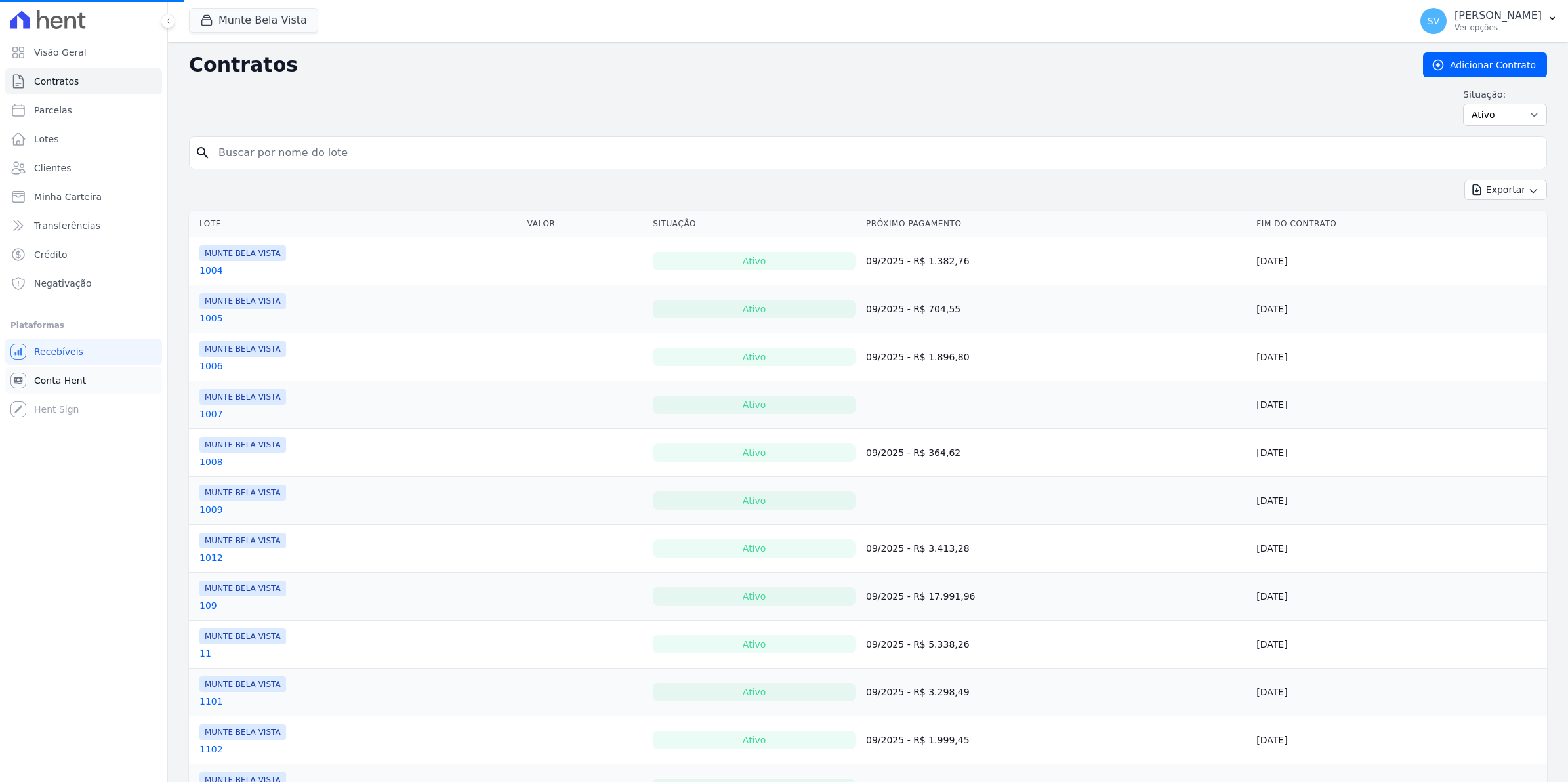
click at [59, 375] on span "Conta Hent" at bounding box center [61, 380] width 52 height 13
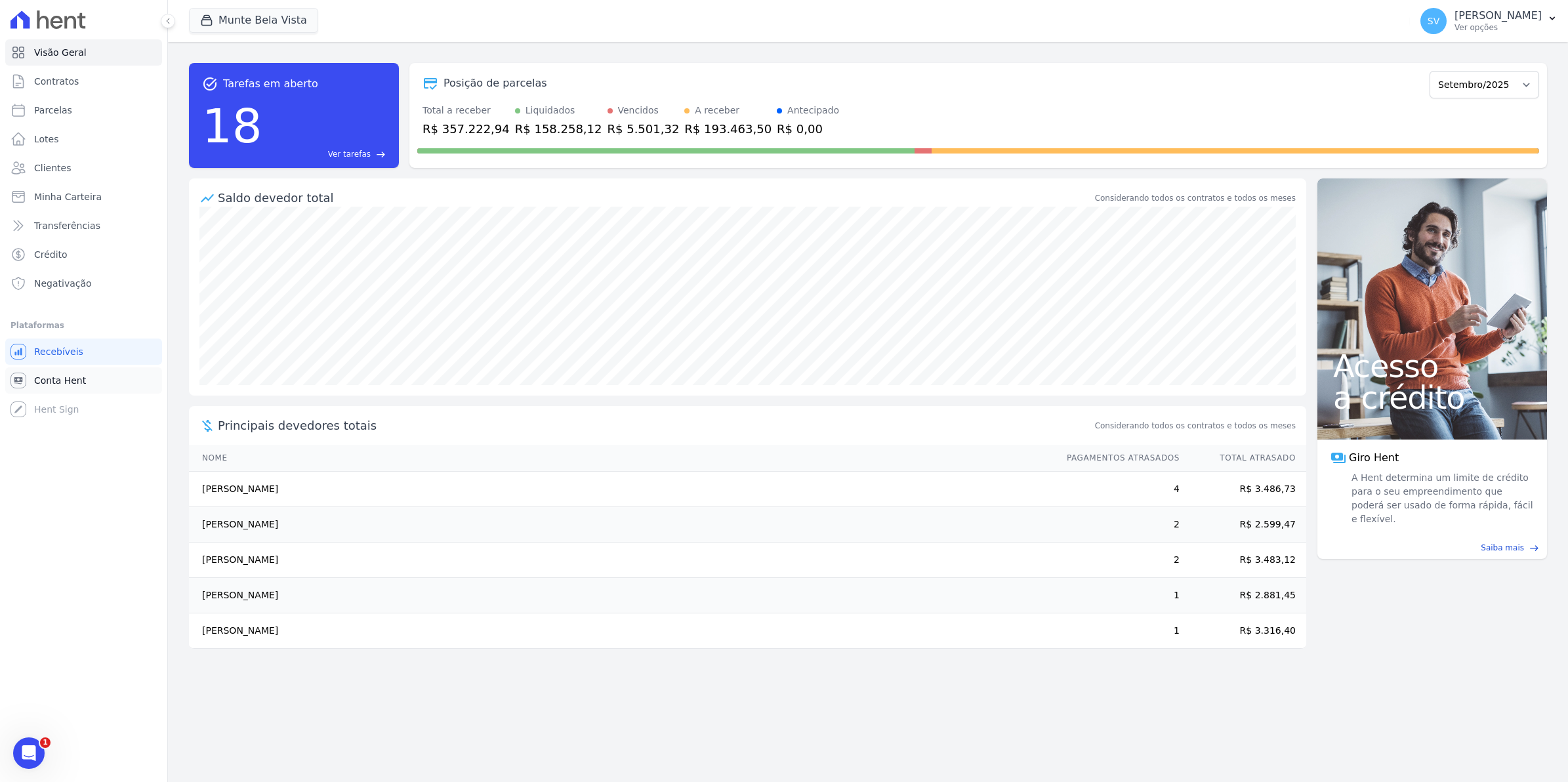
click at [48, 380] on span "Conta Hent" at bounding box center [61, 380] width 52 height 13
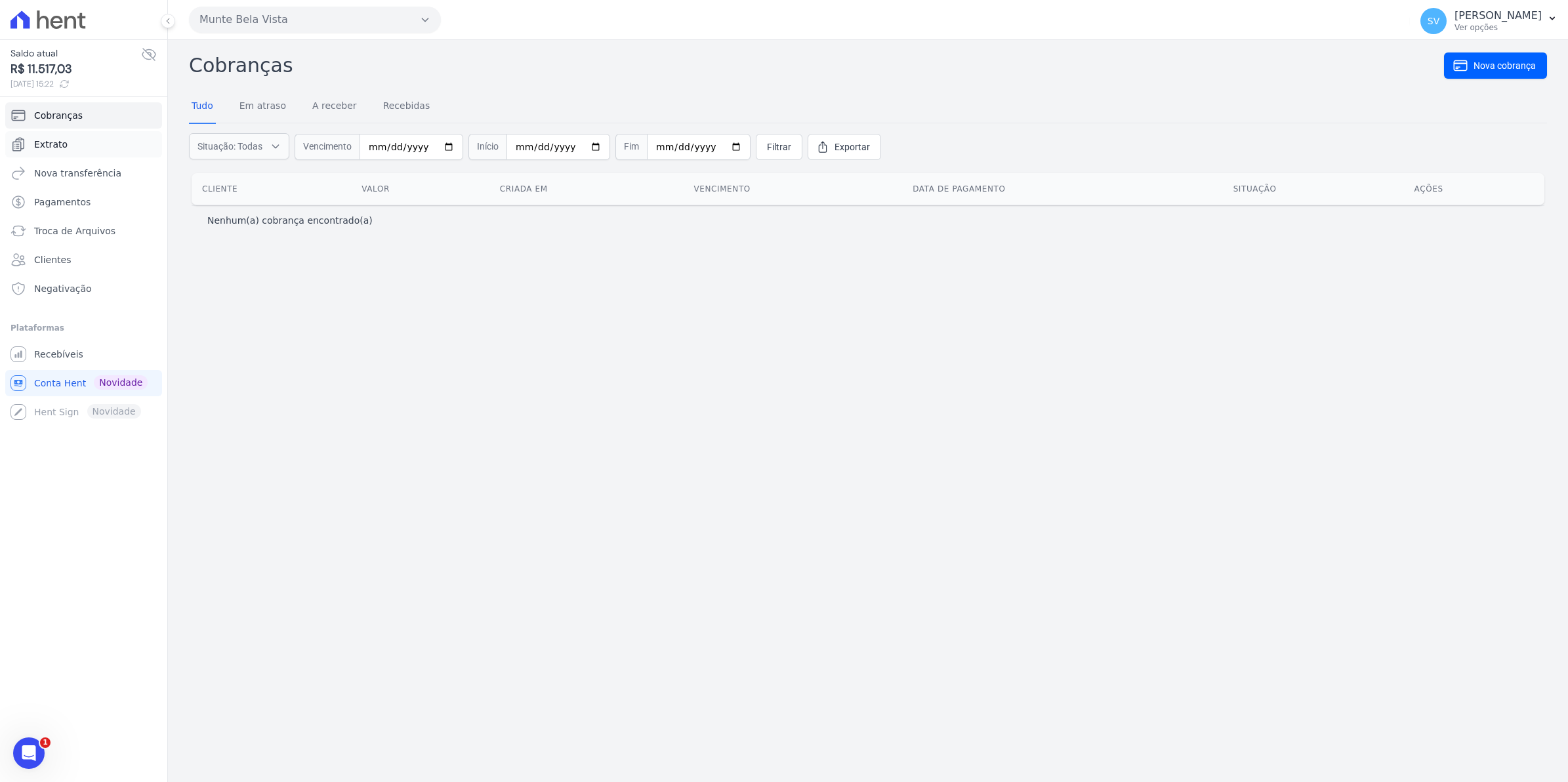
click at [47, 146] on span "Extrato" at bounding box center [51, 145] width 34 height 13
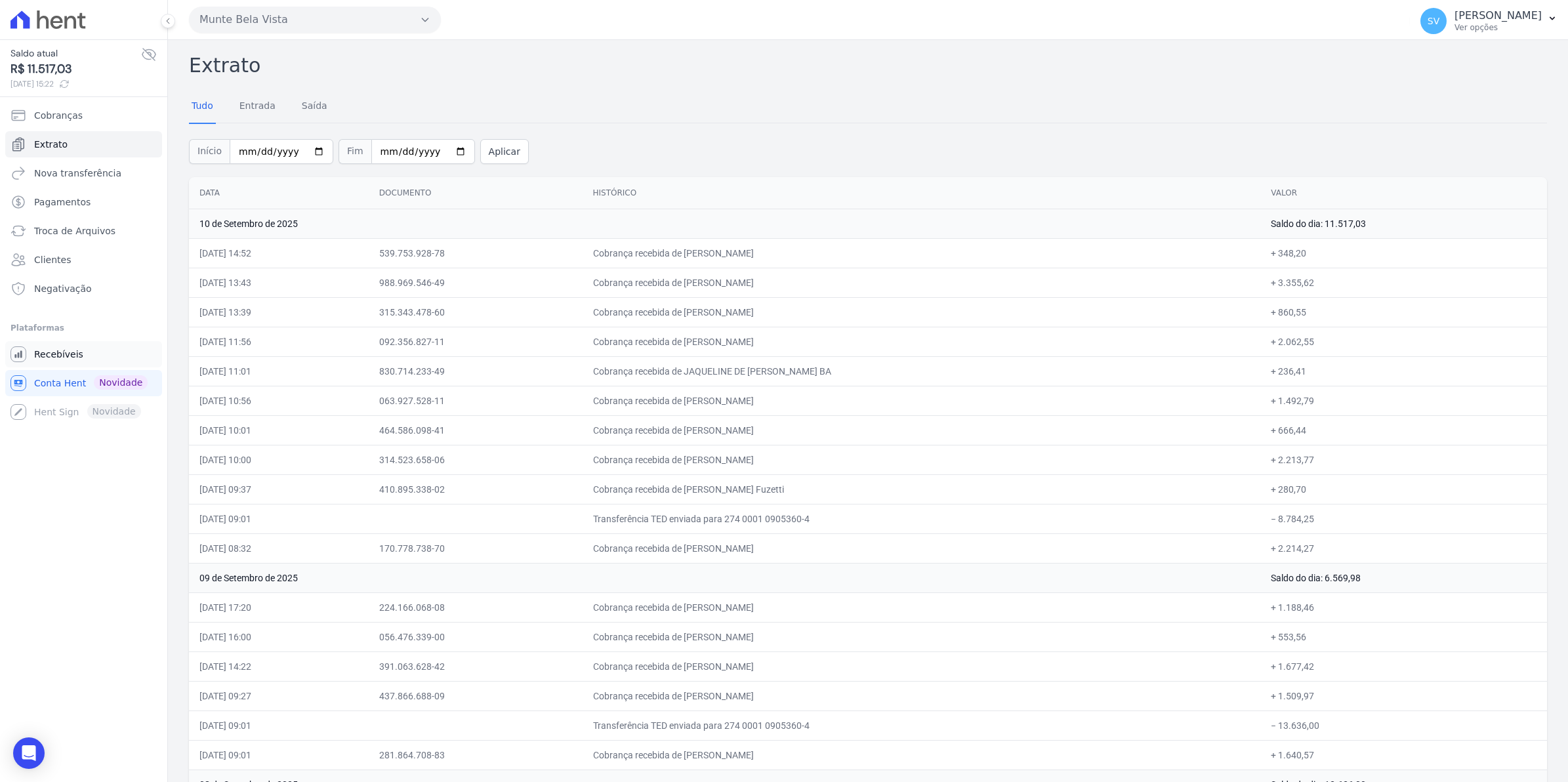
click at [72, 353] on span "Recebíveis" at bounding box center [59, 354] width 49 height 13
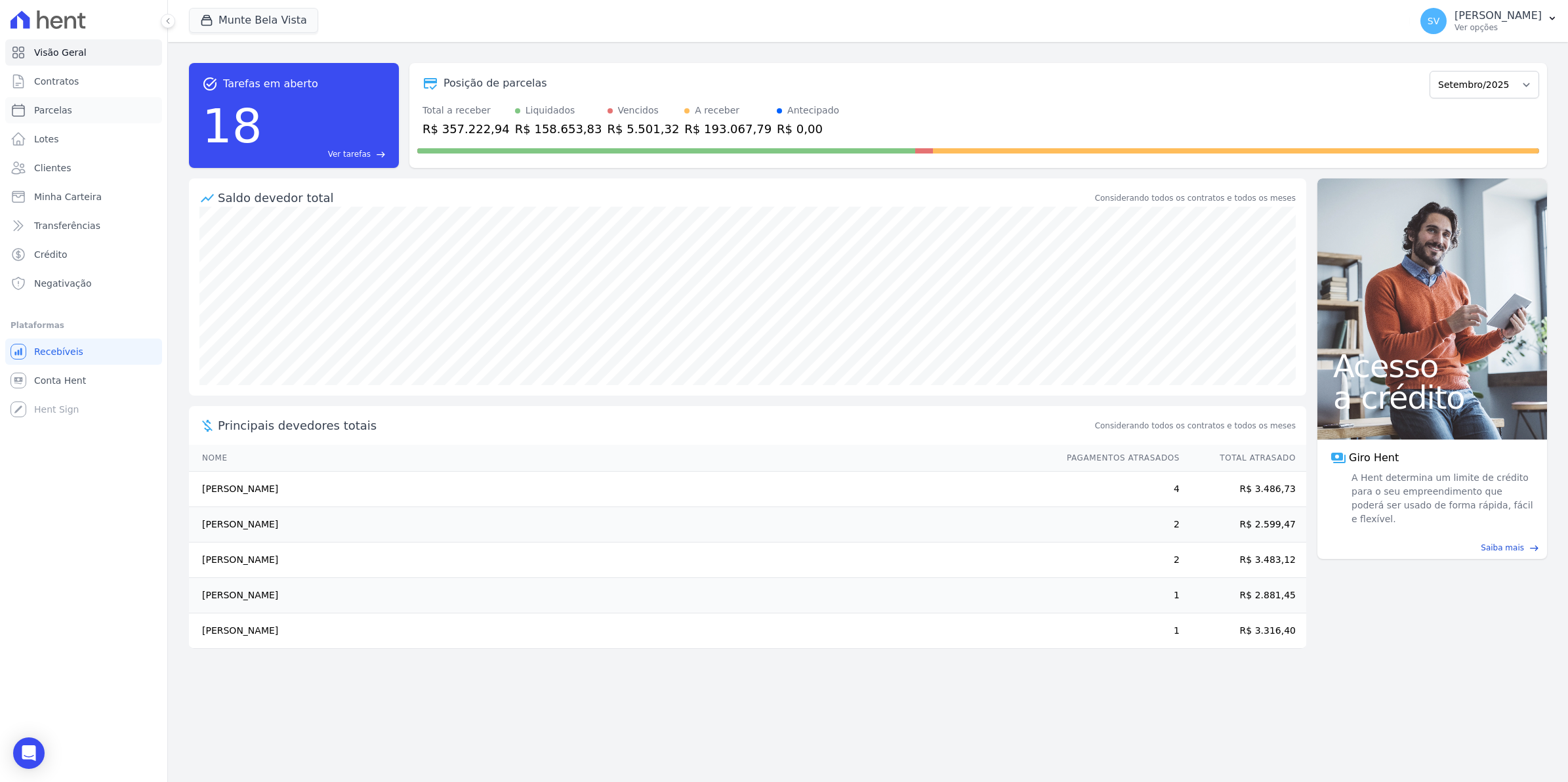
click at [53, 109] on span "Parcelas" at bounding box center [53, 110] width 38 height 13
click at [66, 81] on span "Contratos" at bounding box center [56, 82] width 45 height 13
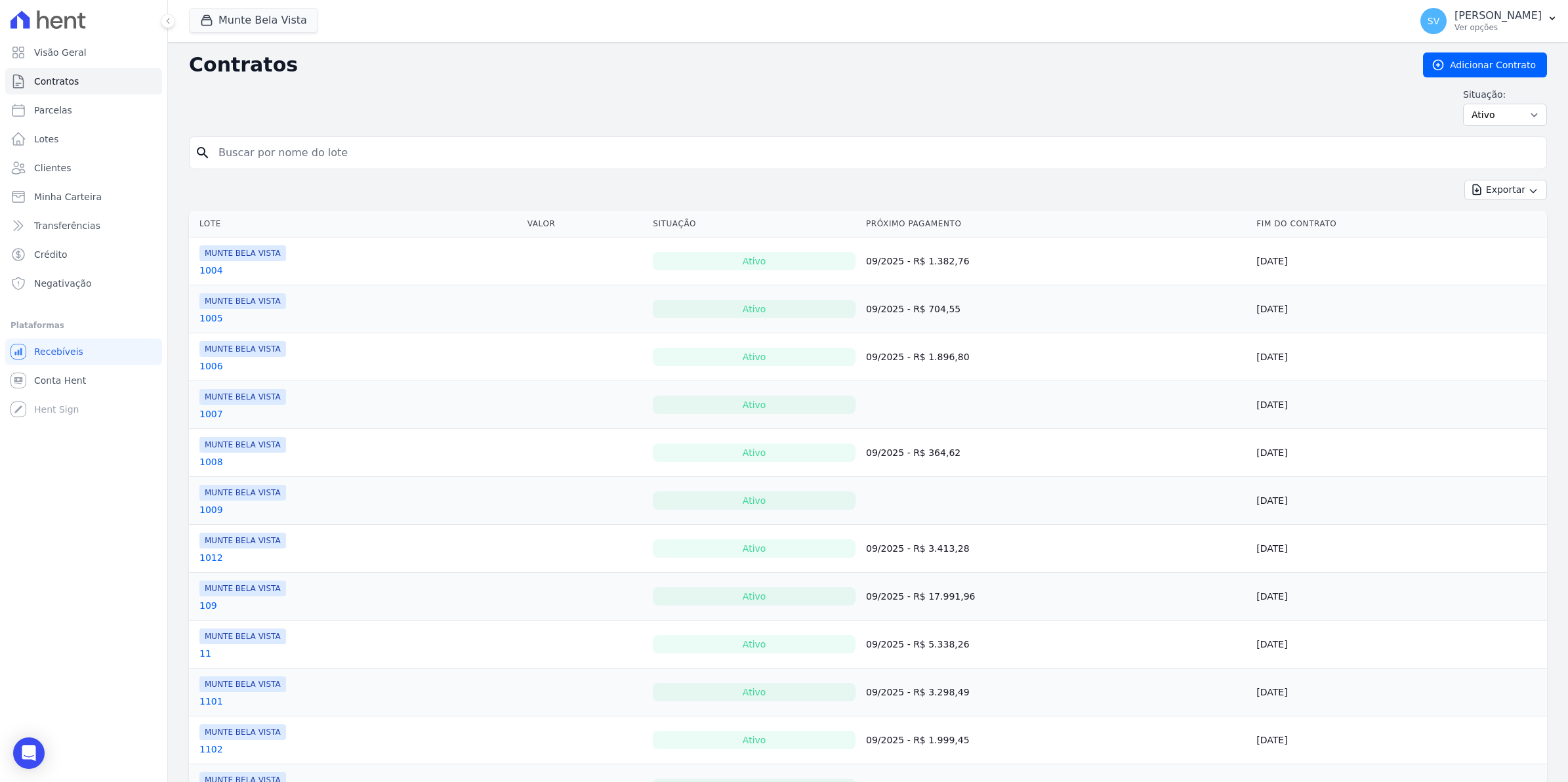
select select
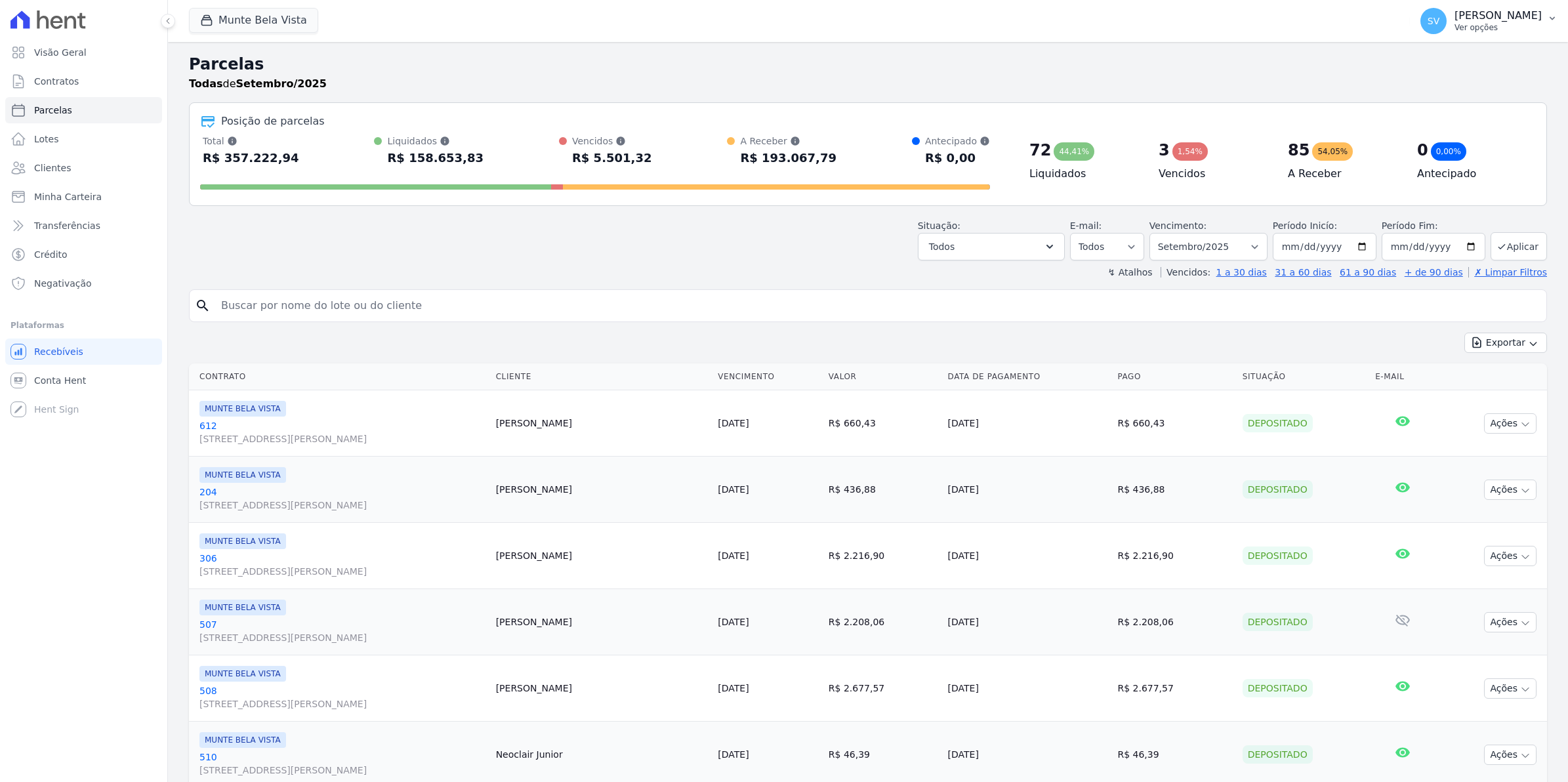
click at [1444, 31] on span "SV" at bounding box center [1433, 20] width 26 height 26
click at [1435, 141] on link "Exportar retornos" at bounding box center [1484, 144] width 168 height 24
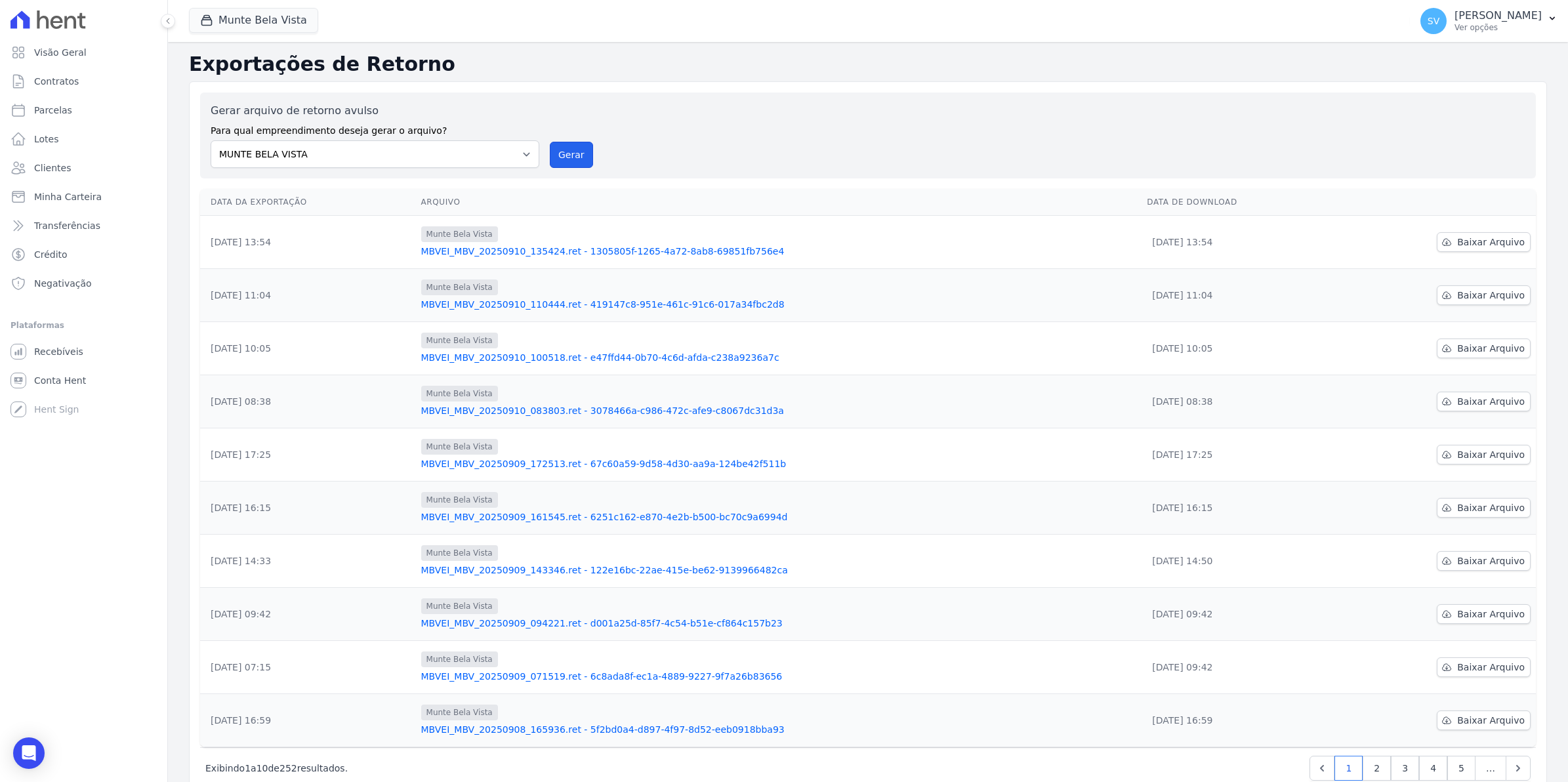
click at [574, 154] on button "Gerar" at bounding box center [571, 154] width 43 height 26
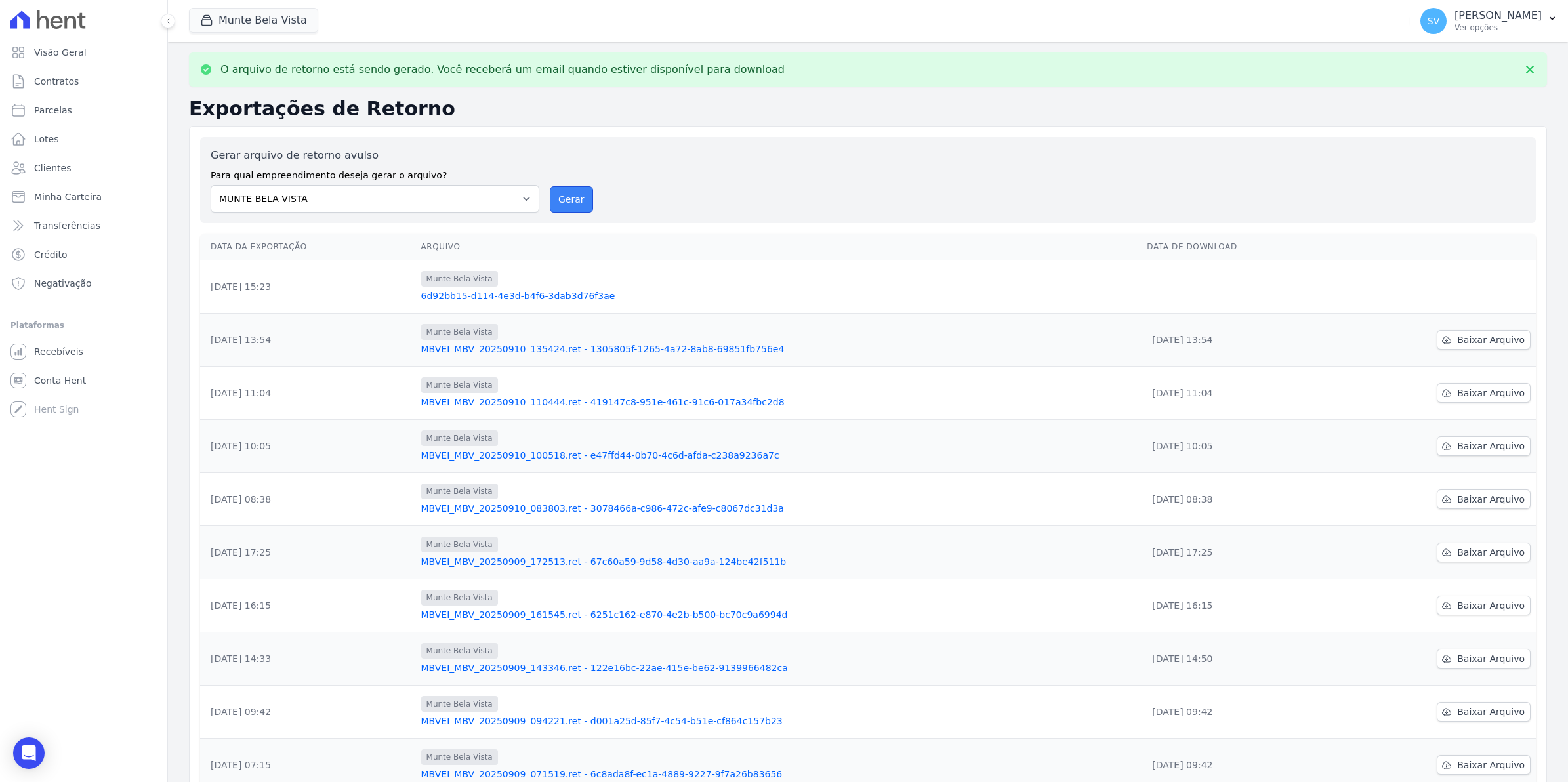
click at [578, 195] on button "Gerar" at bounding box center [571, 199] width 43 height 26
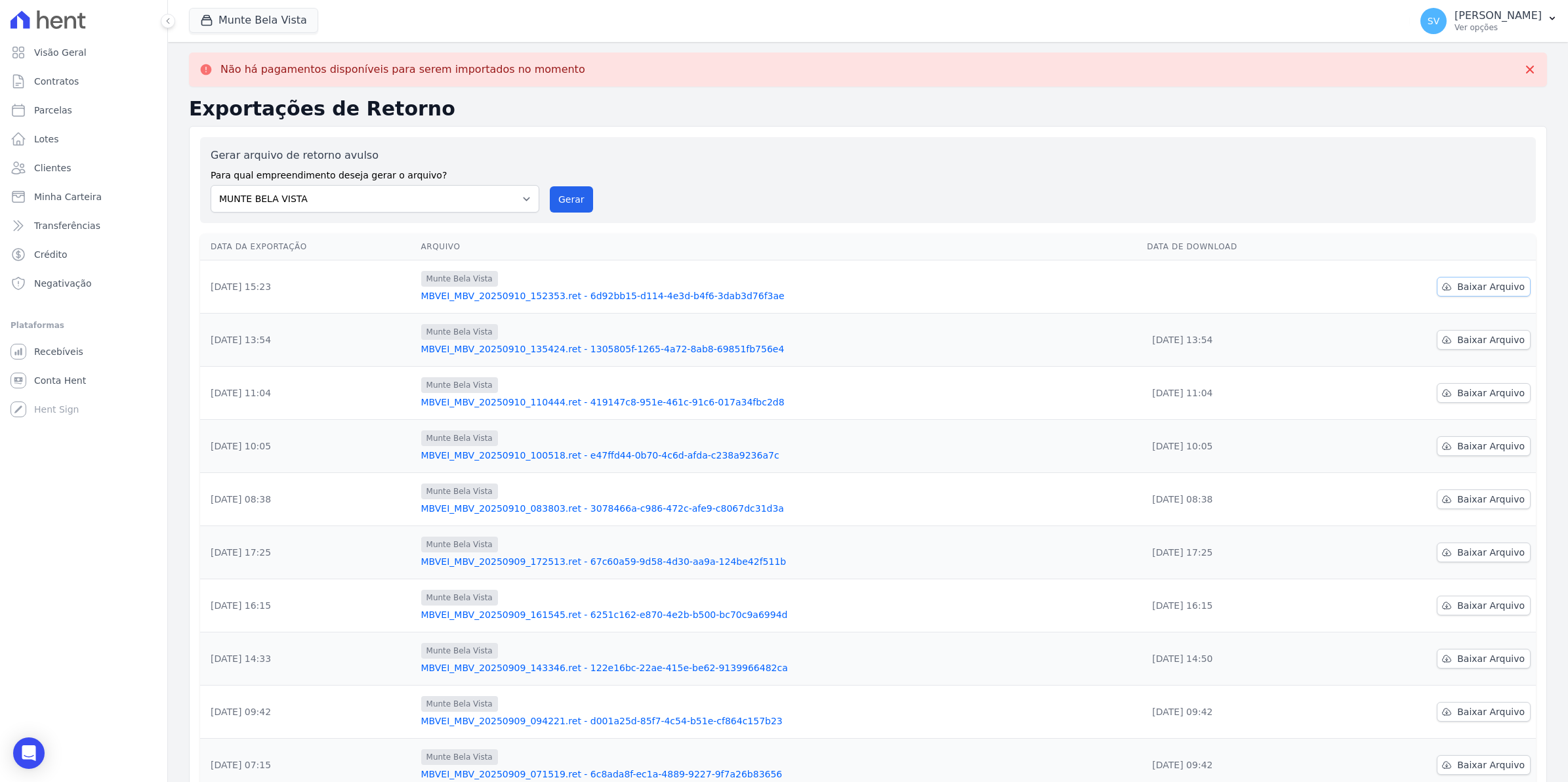
click at [1486, 293] on span "Baixar Arquivo" at bounding box center [1491, 287] width 67 height 13
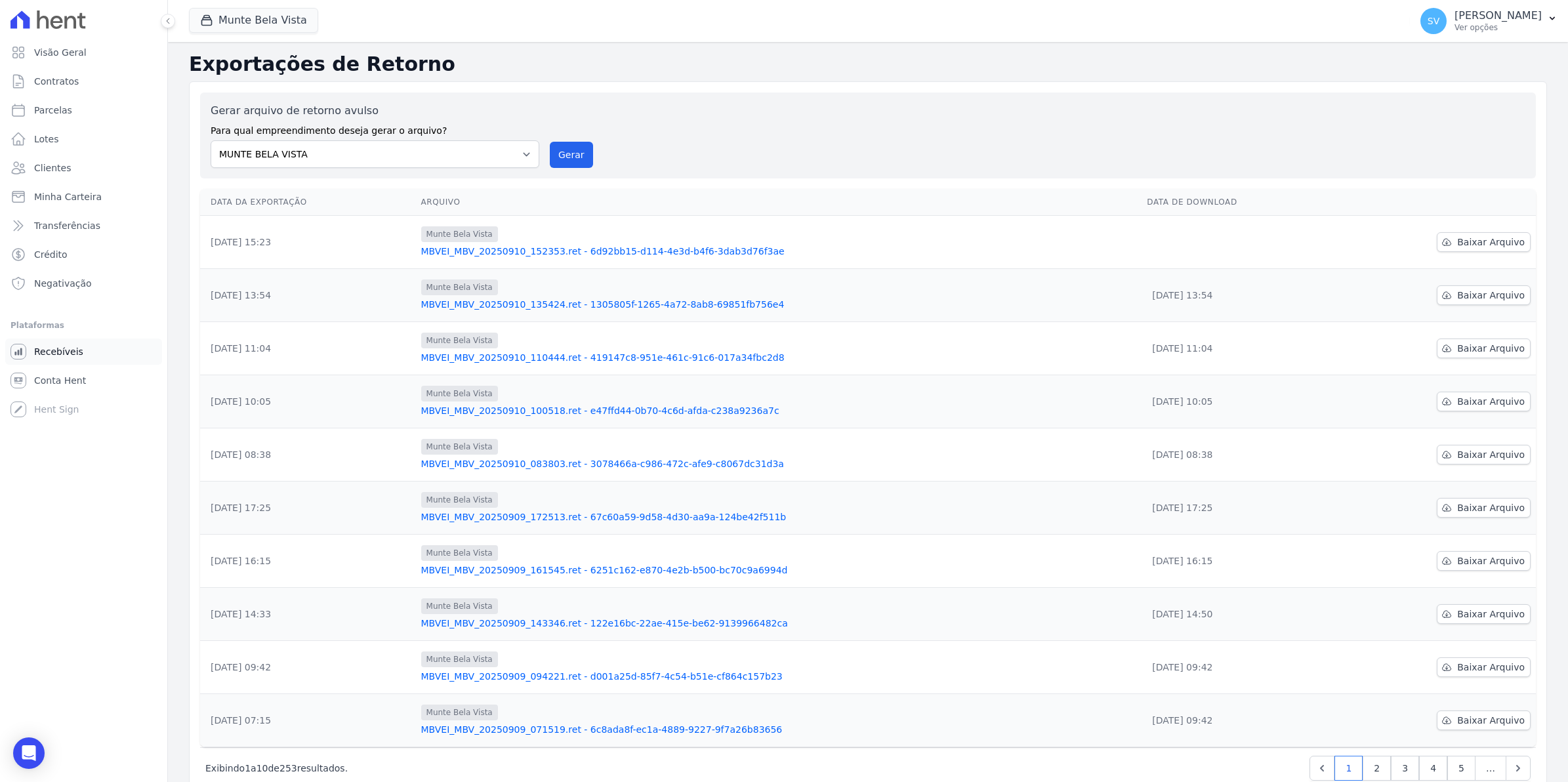
click at [66, 346] on span "Recebíveis" at bounding box center [59, 352] width 49 height 13
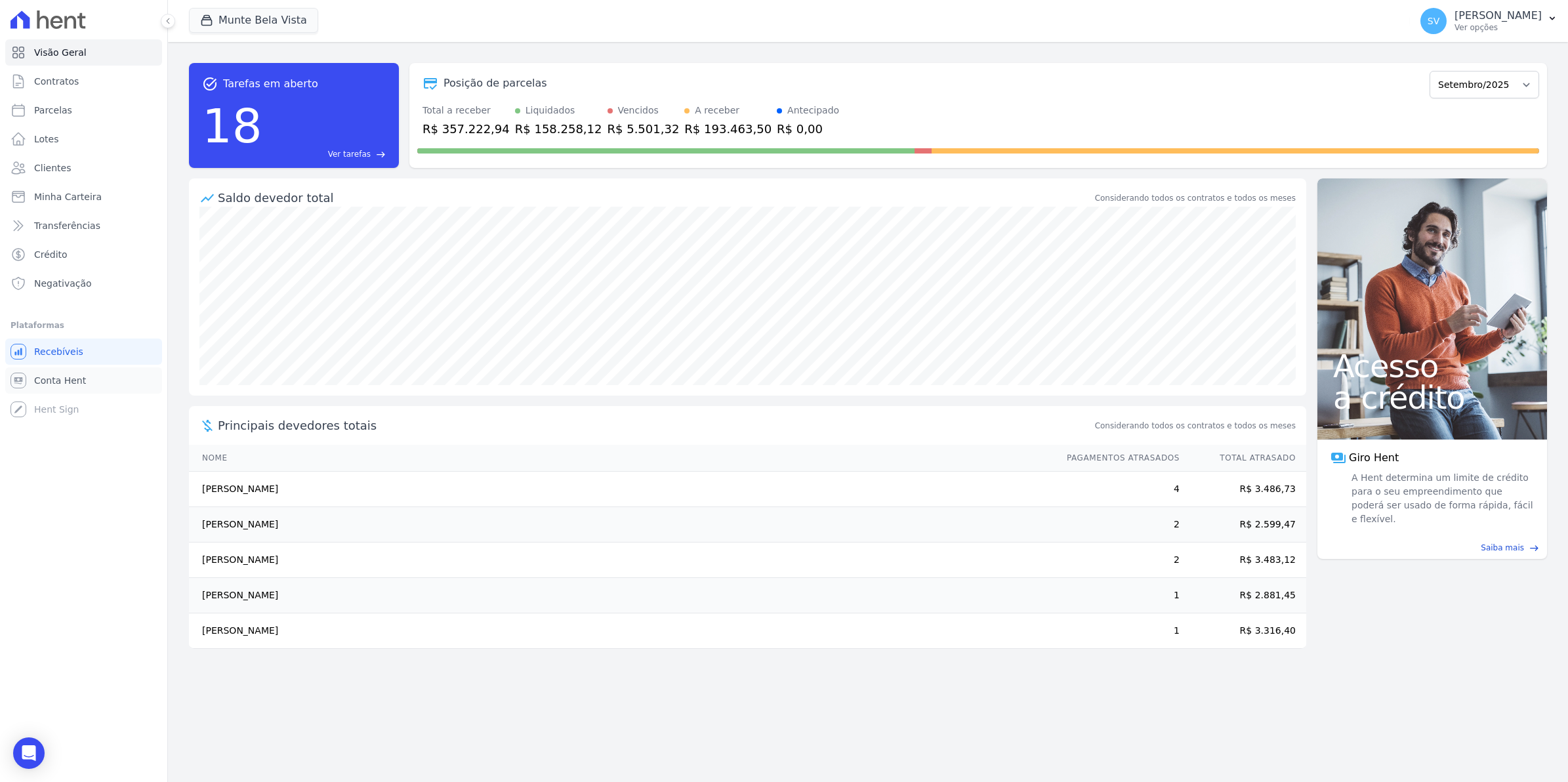
click at [66, 380] on span "Conta Hent" at bounding box center [61, 380] width 52 height 13
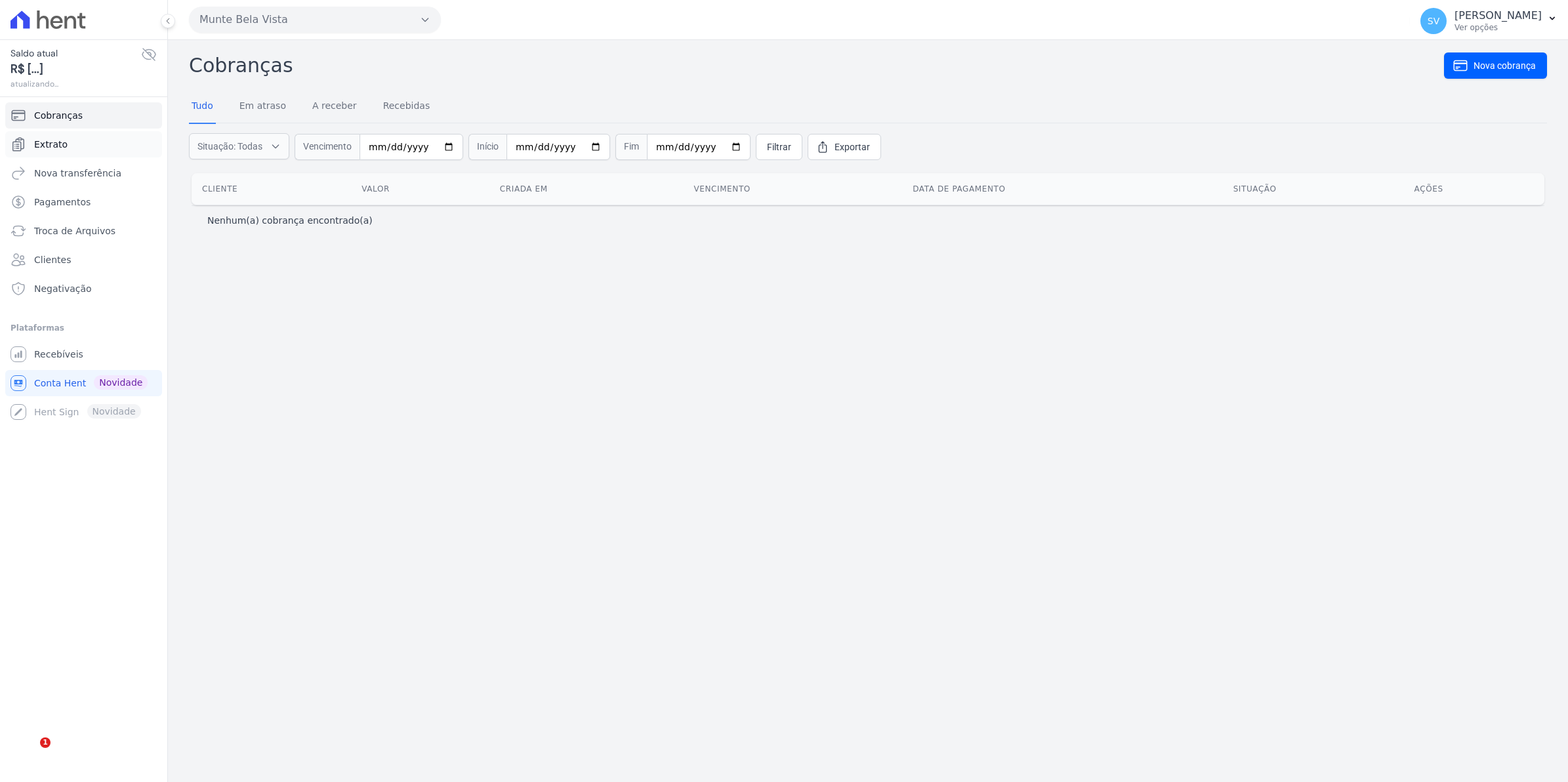
click at [58, 139] on span "Extrato" at bounding box center [51, 145] width 34 height 13
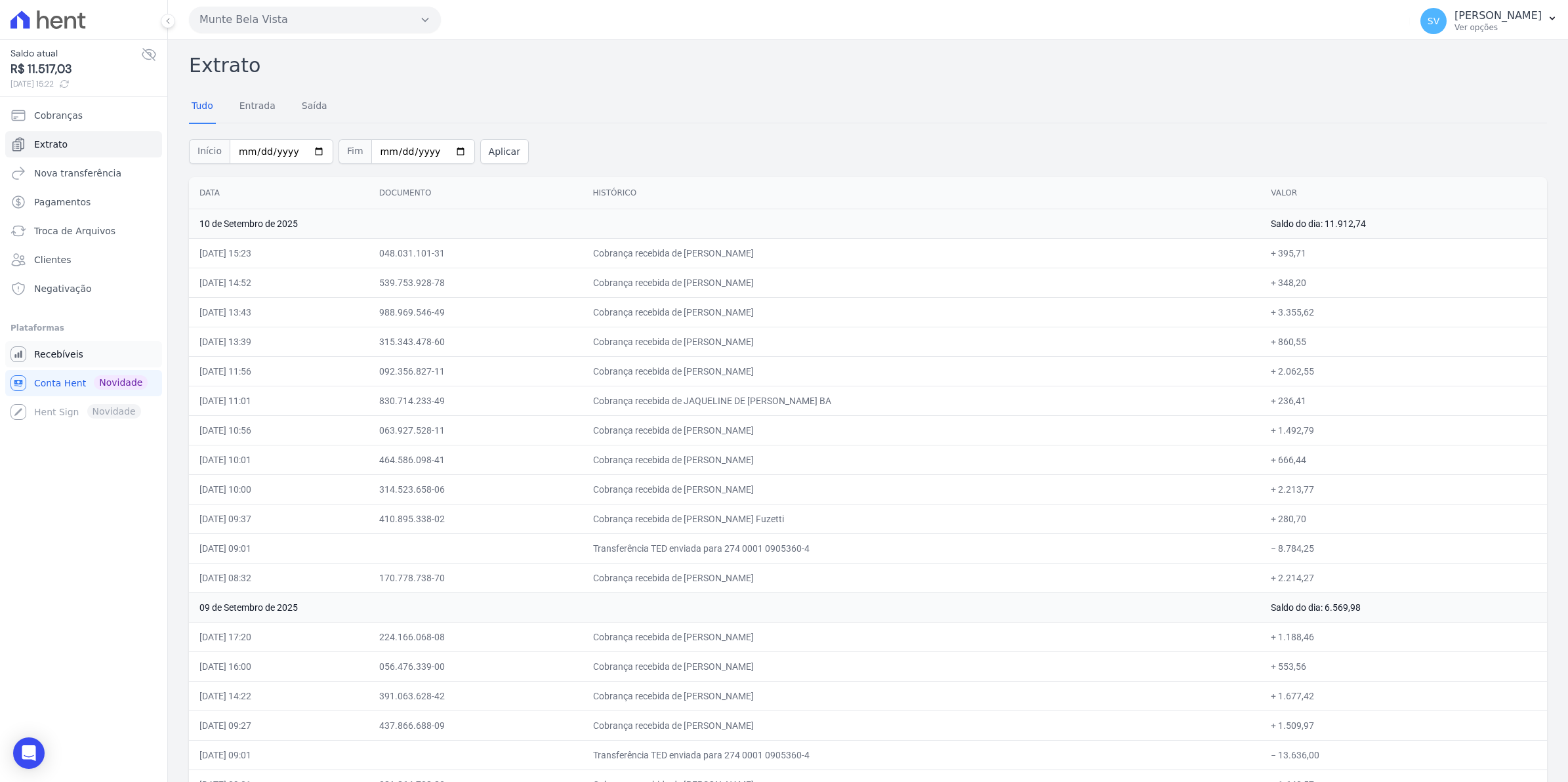
click at [79, 356] on link "Recebíveis" at bounding box center [83, 354] width 157 height 26
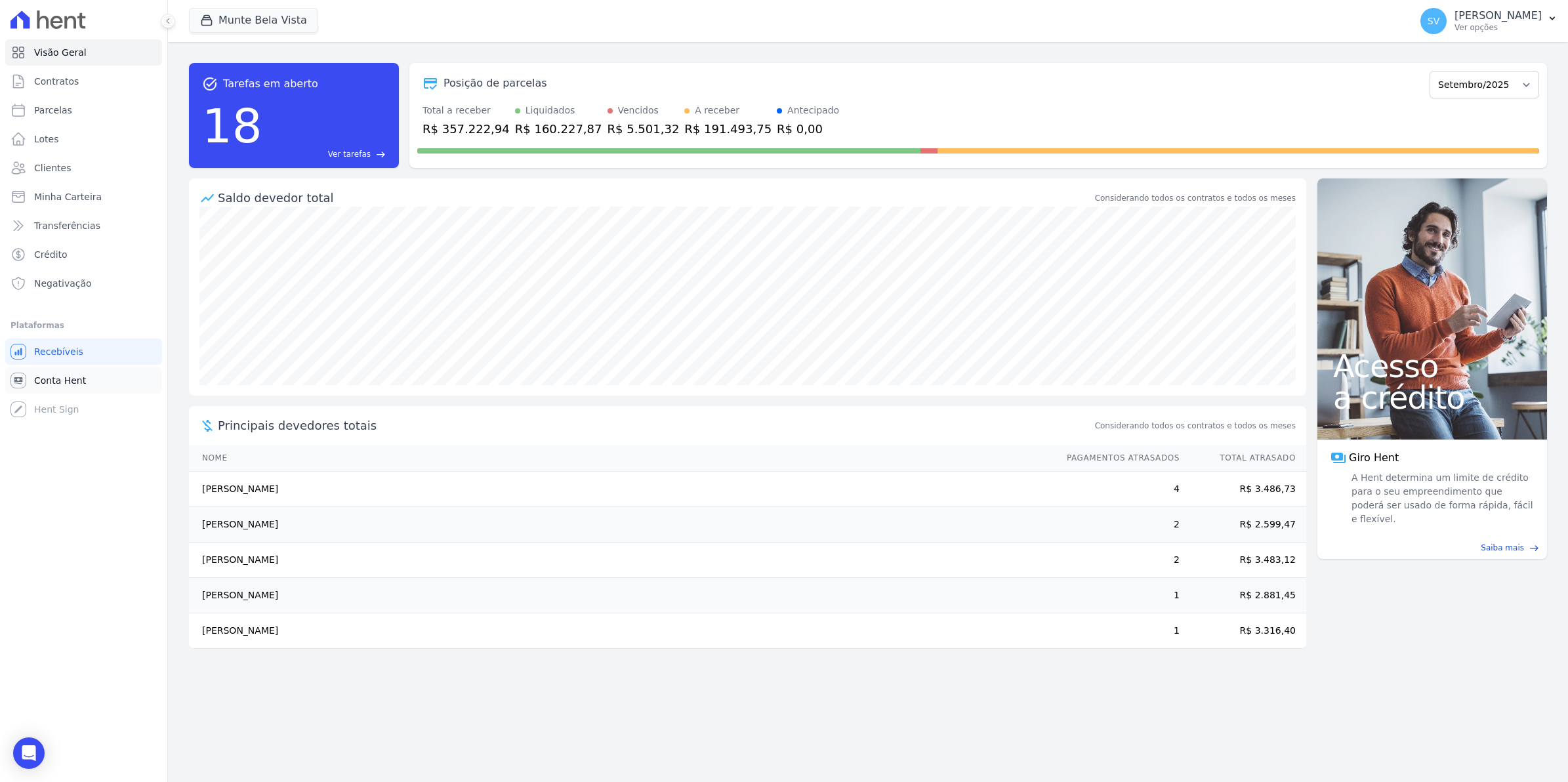
click at [43, 388] on link "Conta Hent" at bounding box center [83, 380] width 157 height 26
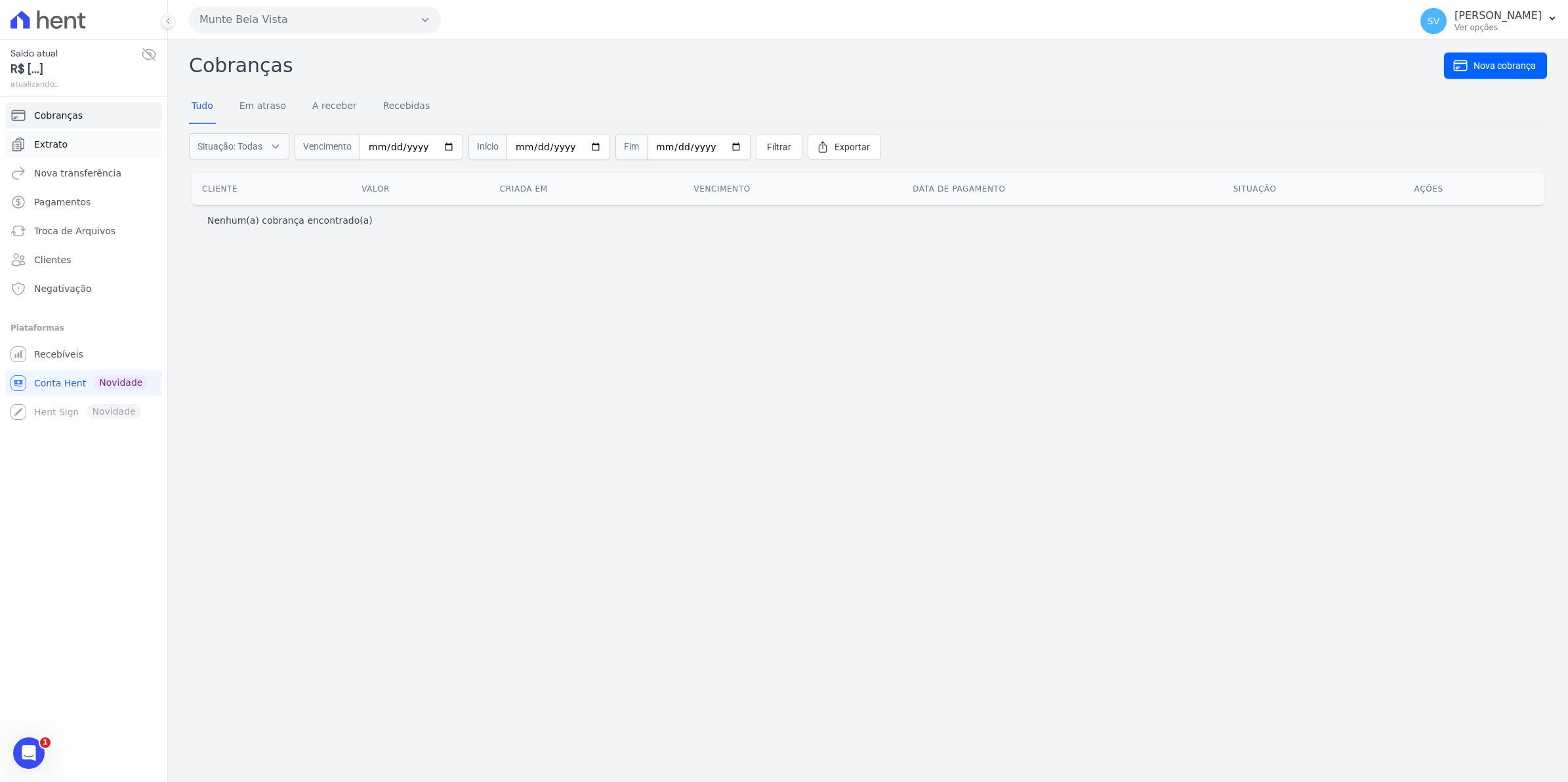
click at [60, 143] on span "Extrato" at bounding box center [51, 145] width 34 height 13
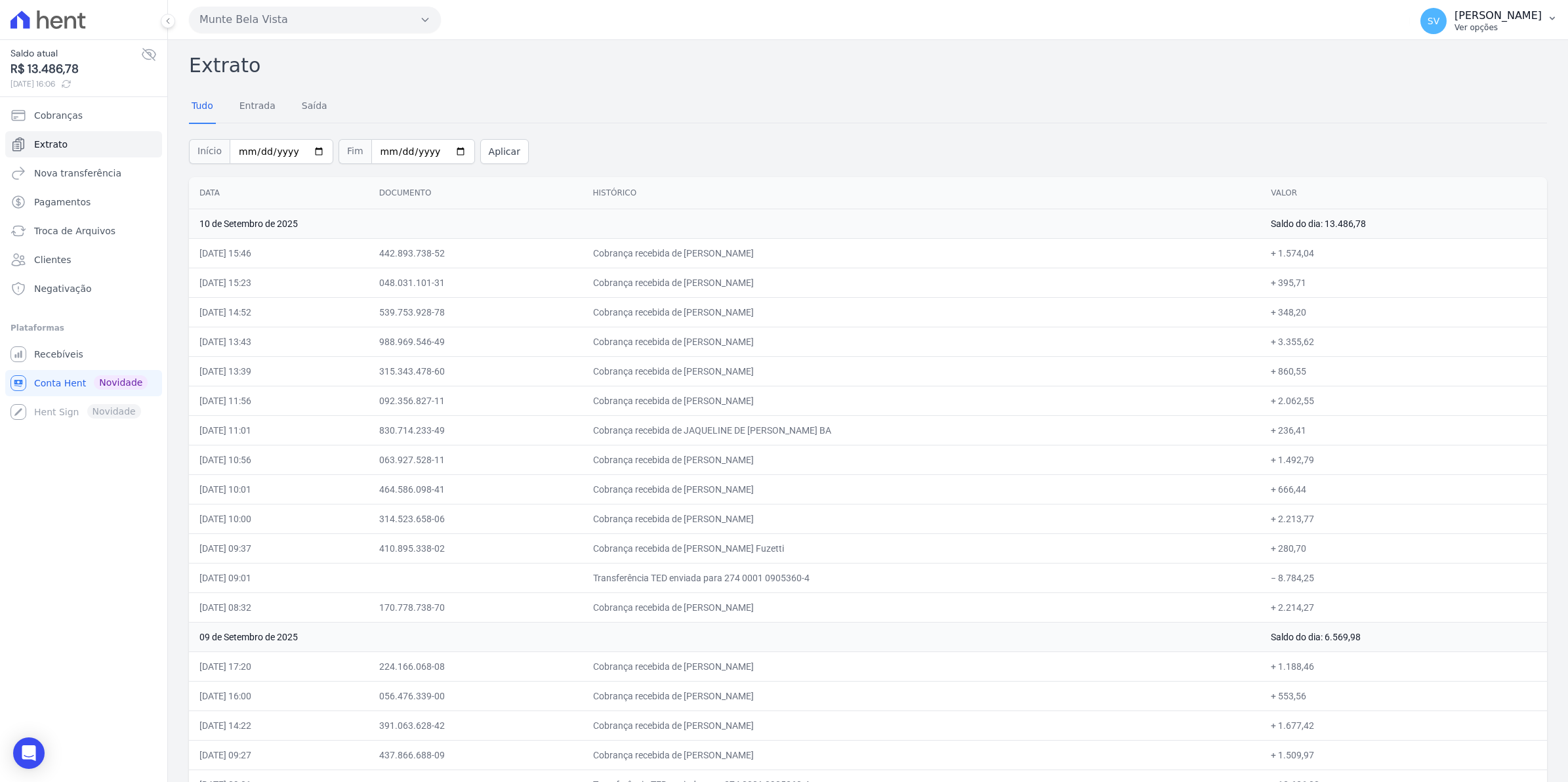
click at [1442, 29] on span "SV" at bounding box center [1433, 20] width 26 height 26
click at [60, 356] on span "Recebíveis" at bounding box center [59, 354] width 49 height 13
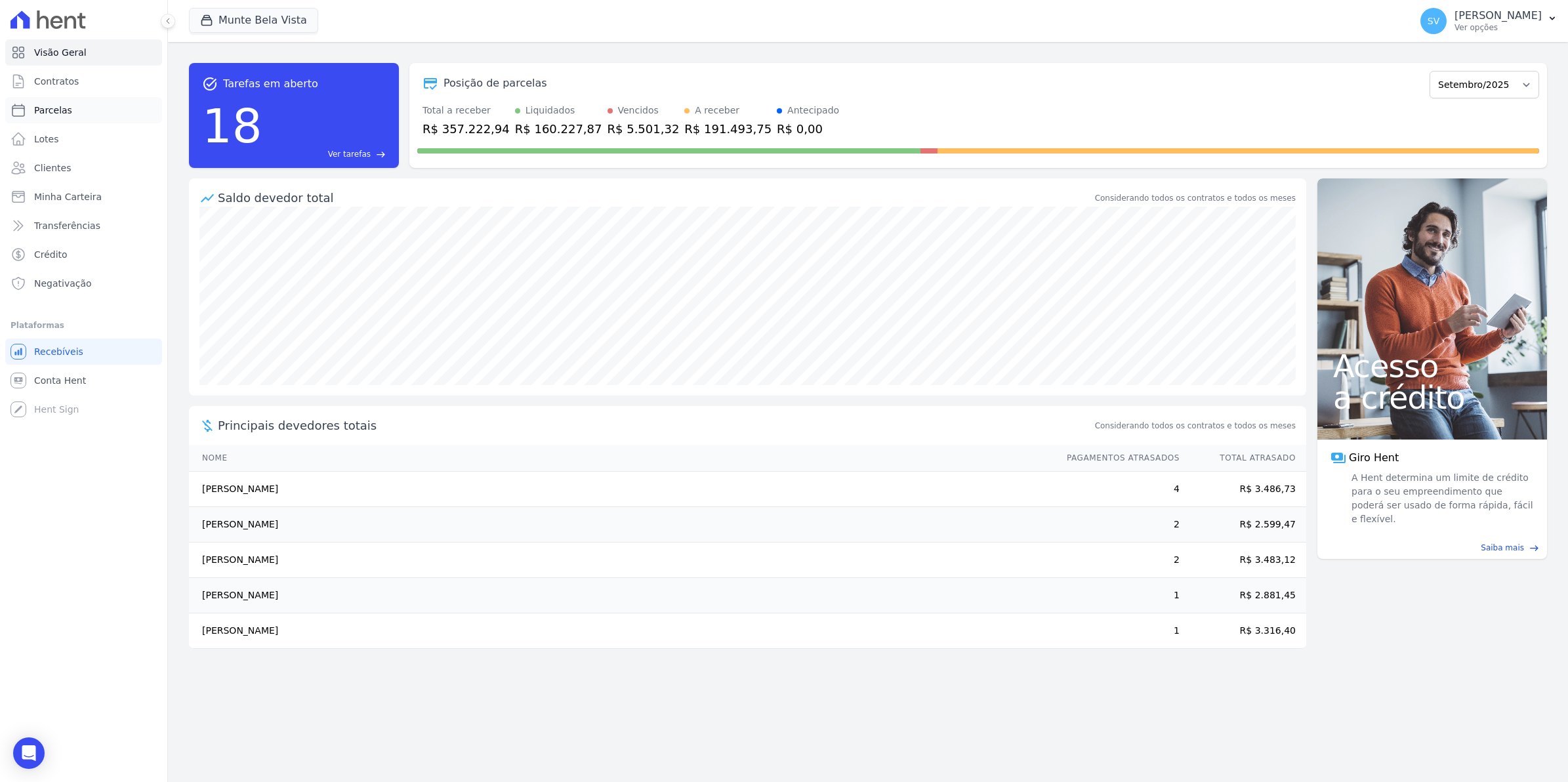
click at [43, 118] on link "Parcelas" at bounding box center [83, 109] width 157 height 26
click at [55, 83] on span "Contratos" at bounding box center [56, 82] width 45 height 13
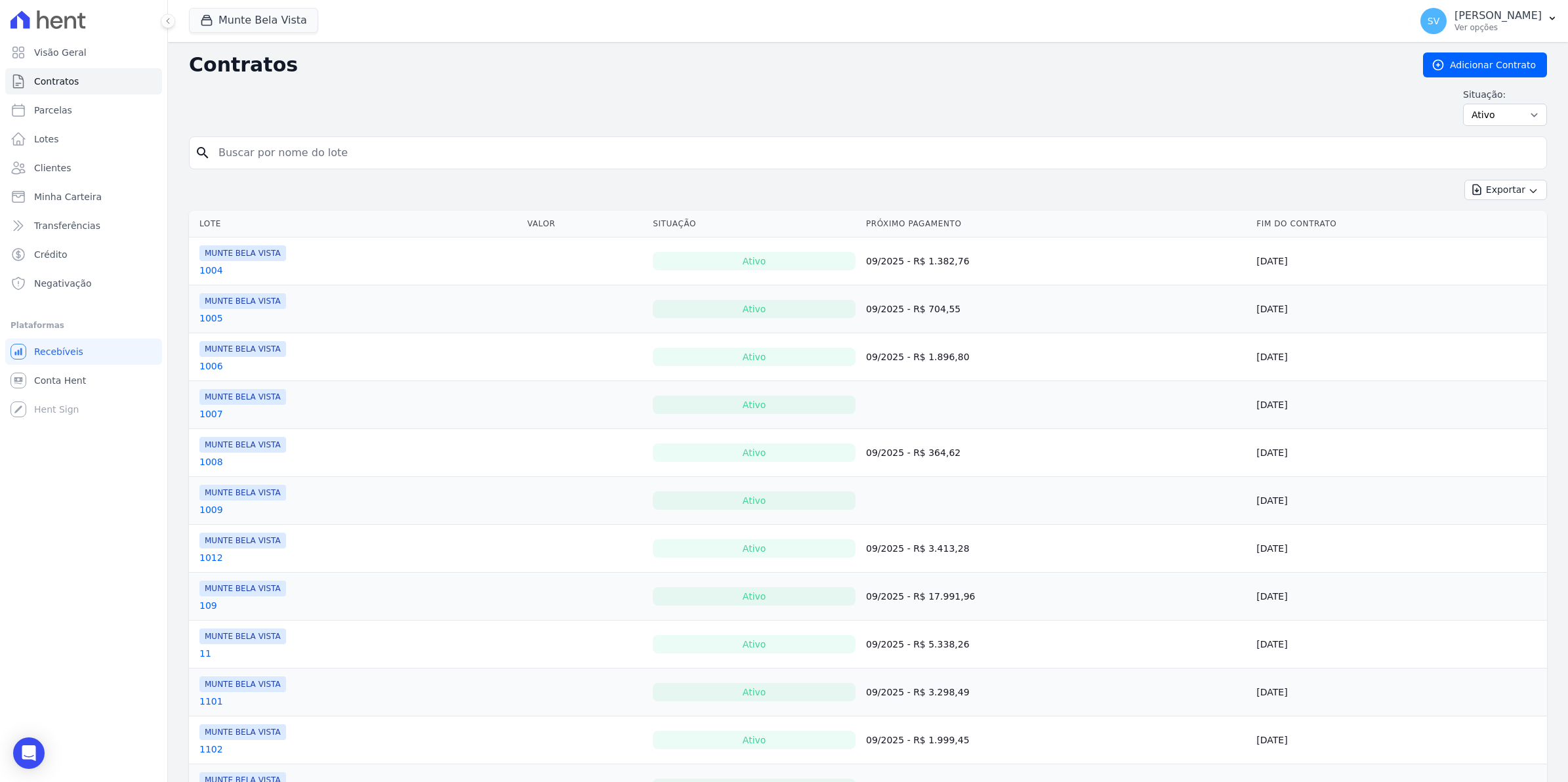
select select
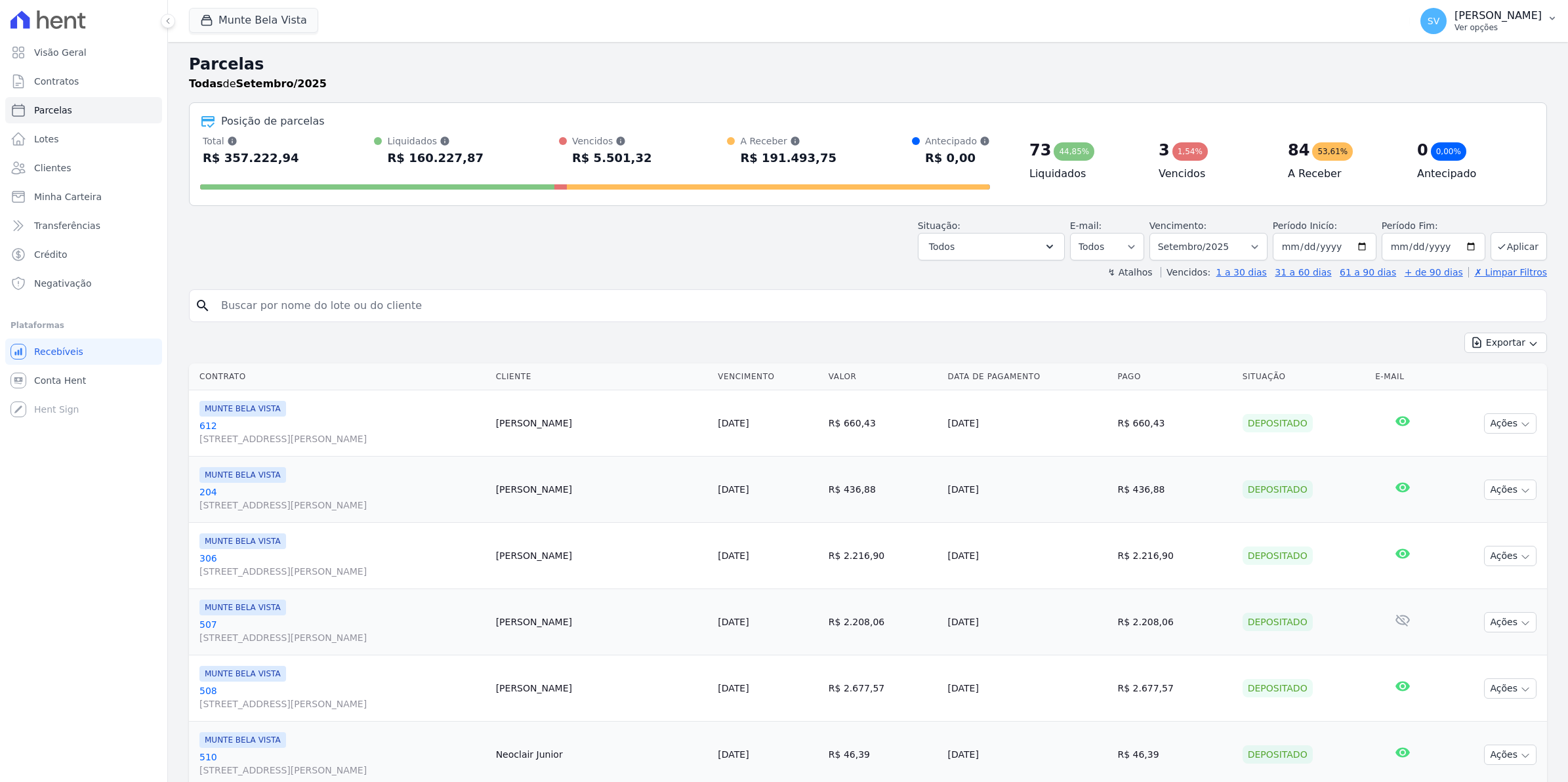
click at [1445, 29] on span "SV" at bounding box center [1433, 20] width 26 height 26
click at [1450, 147] on link "Exportar retornos" at bounding box center [1484, 144] width 168 height 24
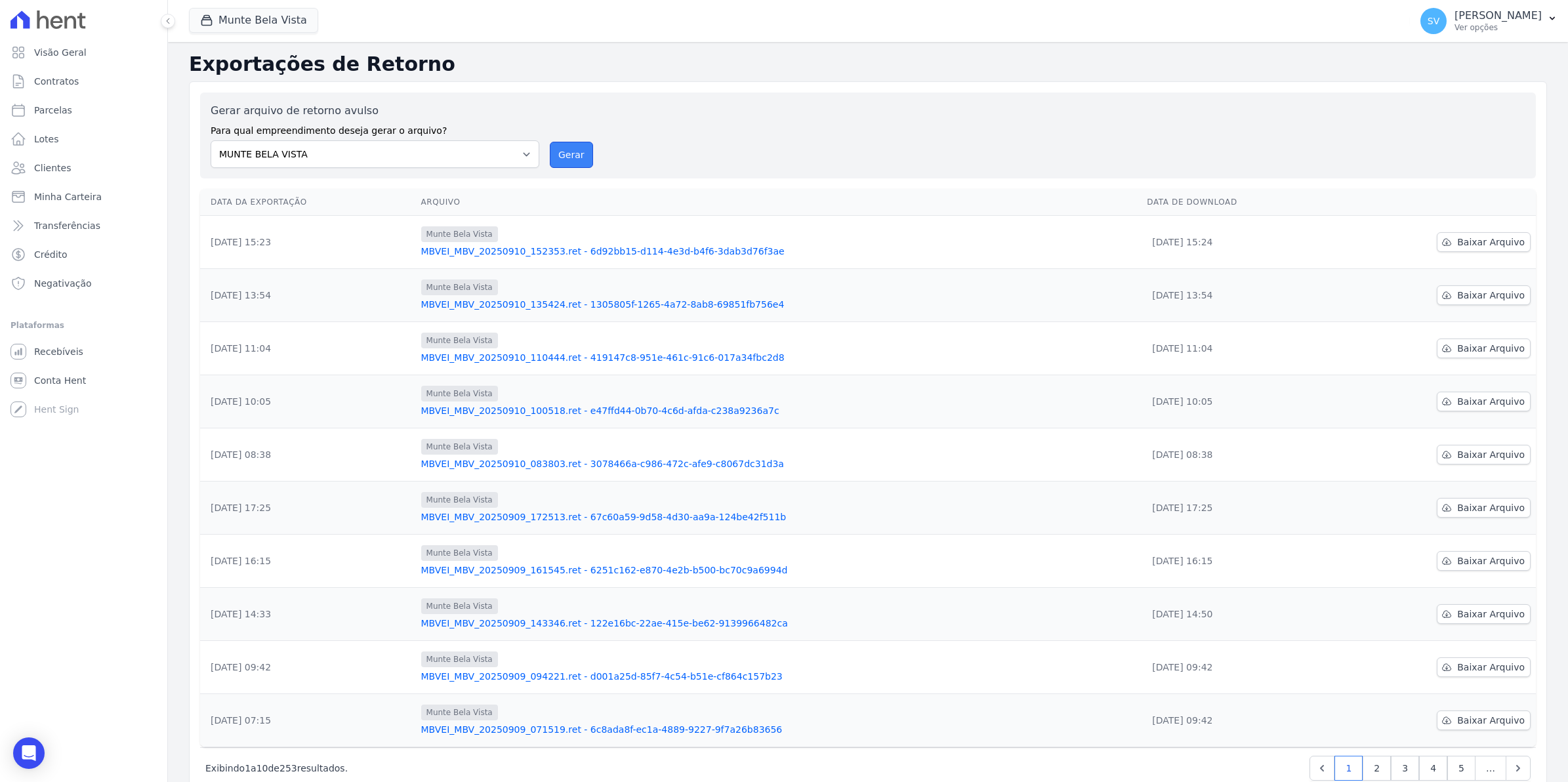
click at [570, 164] on button "Gerar" at bounding box center [571, 154] width 43 height 26
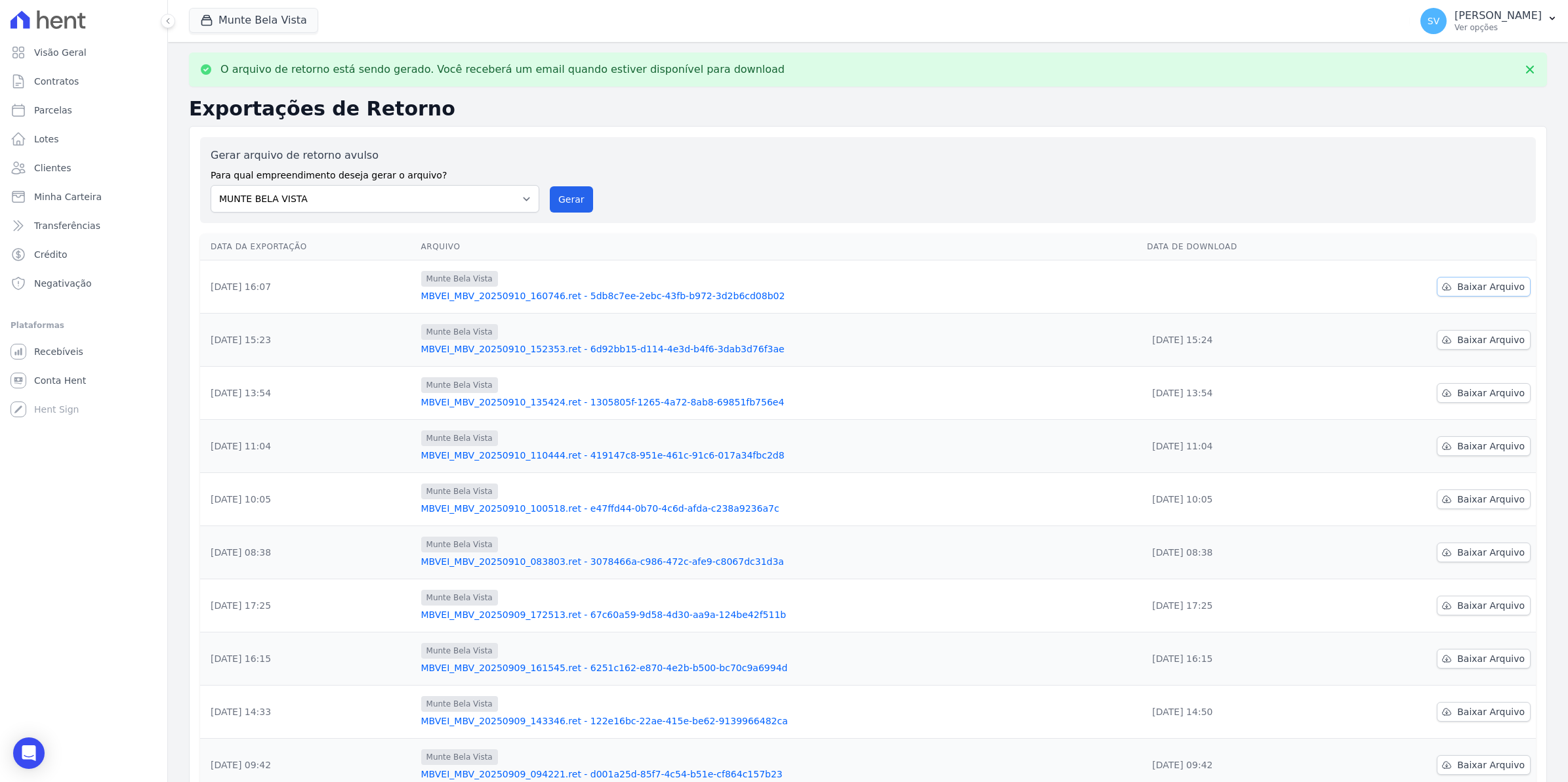
click at [1460, 295] on link "Baixar Arquivo" at bounding box center [1483, 286] width 93 height 19
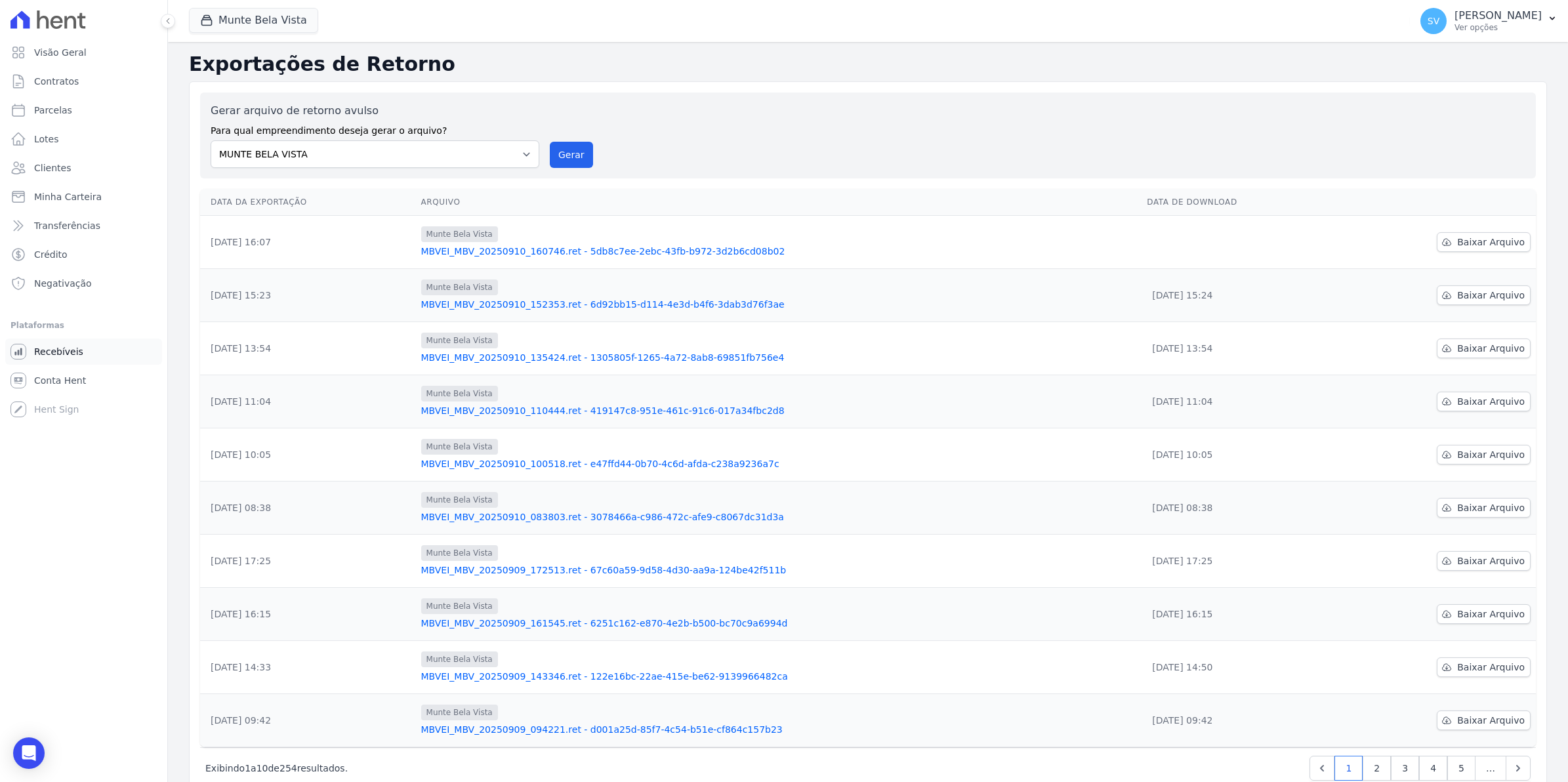
click at [48, 355] on span "Recebíveis" at bounding box center [59, 352] width 49 height 13
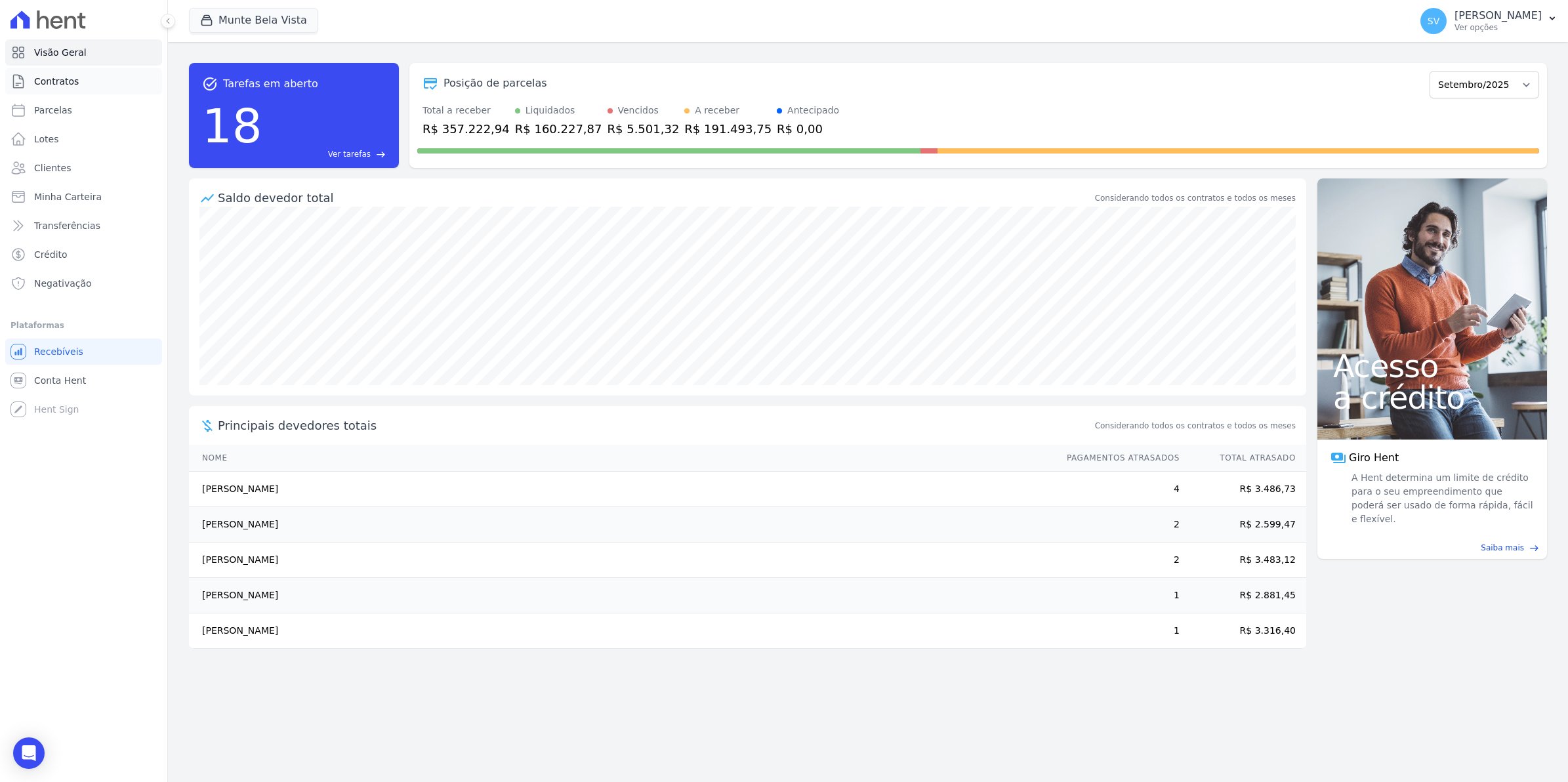
click at [71, 81] on span "Contratos" at bounding box center [56, 82] width 45 height 13
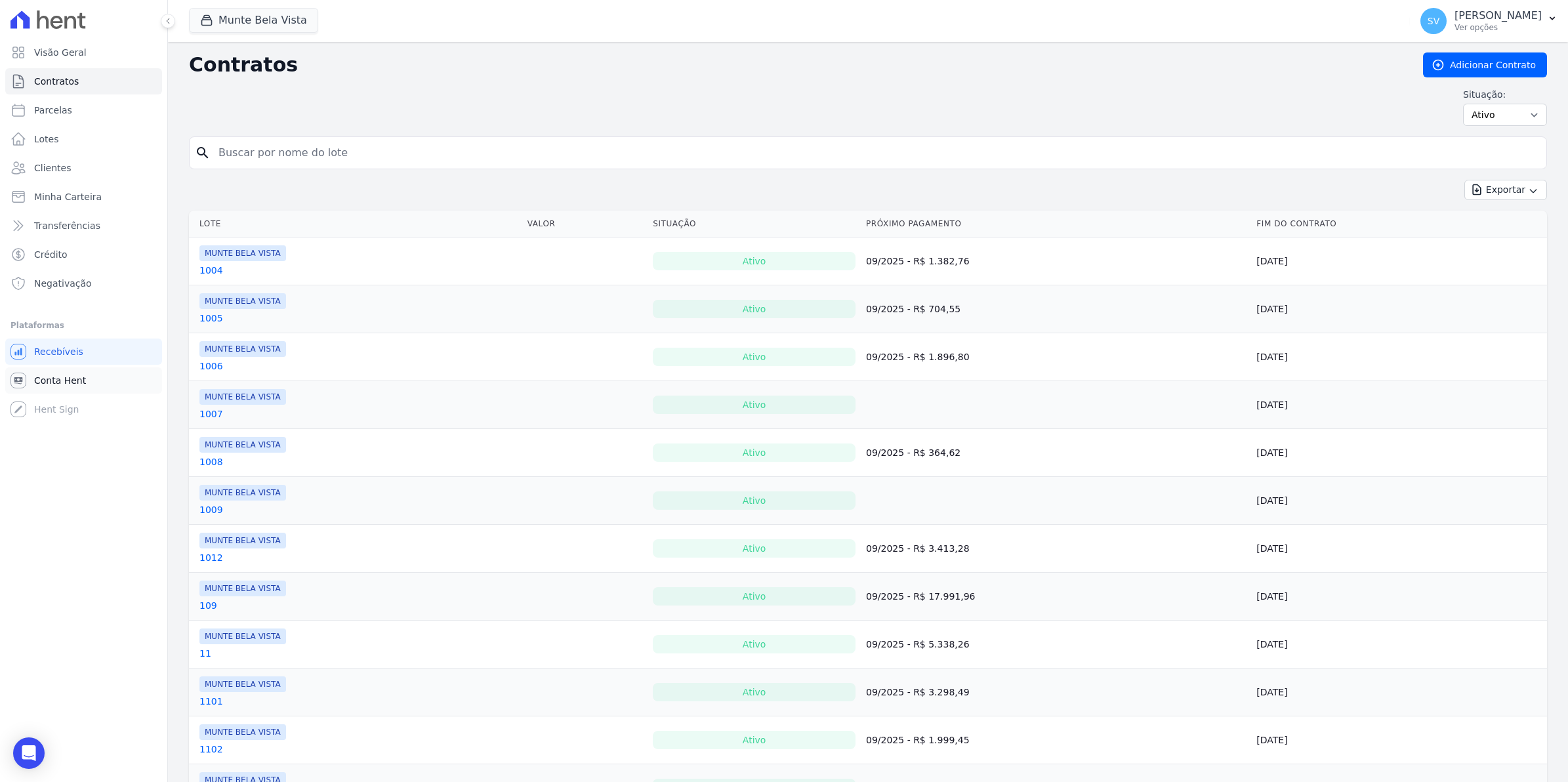
click at [45, 384] on span "Conta Hent" at bounding box center [61, 380] width 52 height 13
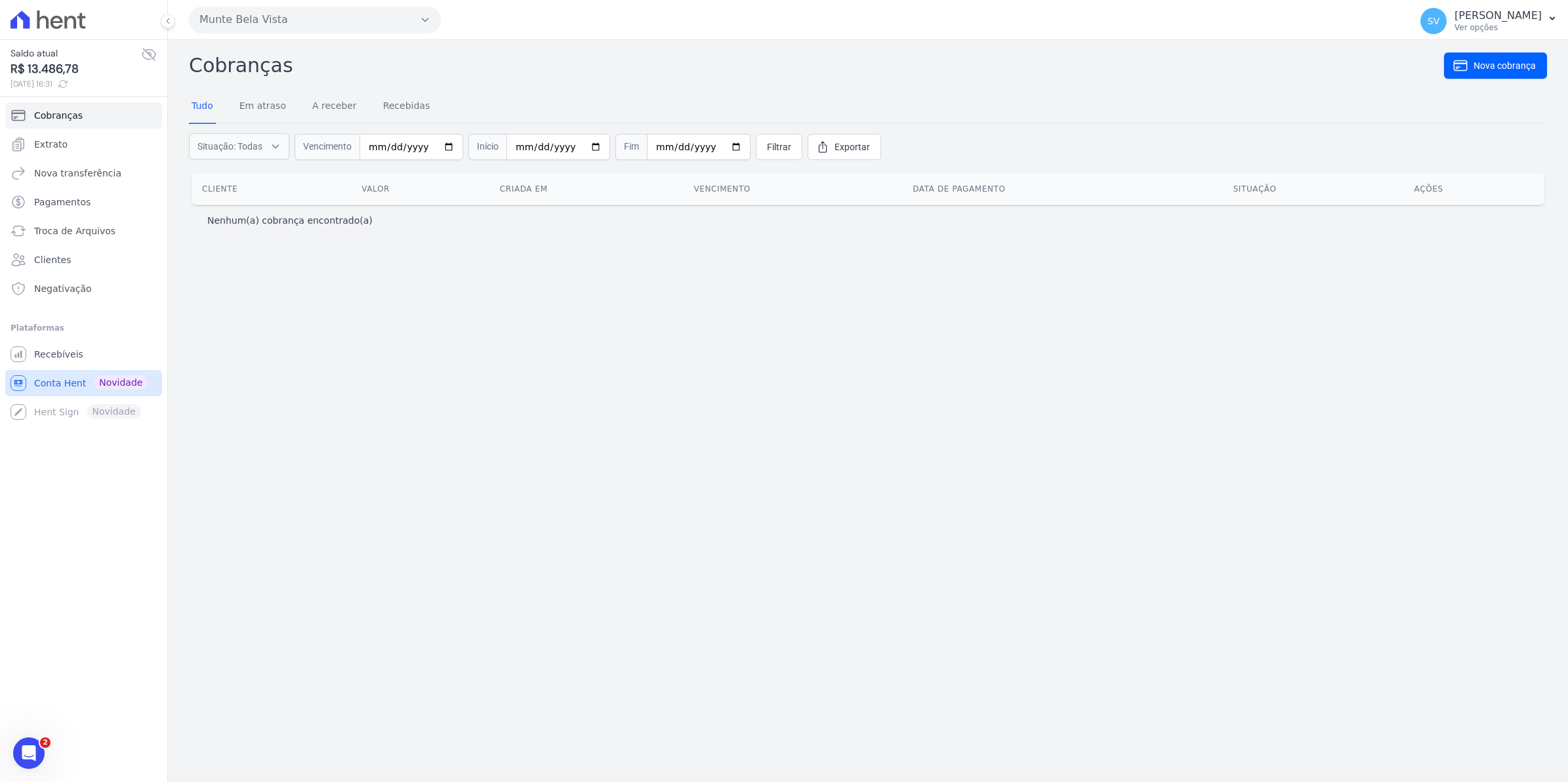
click at [69, 382] on span "Conta Hent" at bounding box center [61, 383] width 52 height 13
click at [40, 359] on span "Recebíveis" at bounding box center [59, 354] width 49 height 13
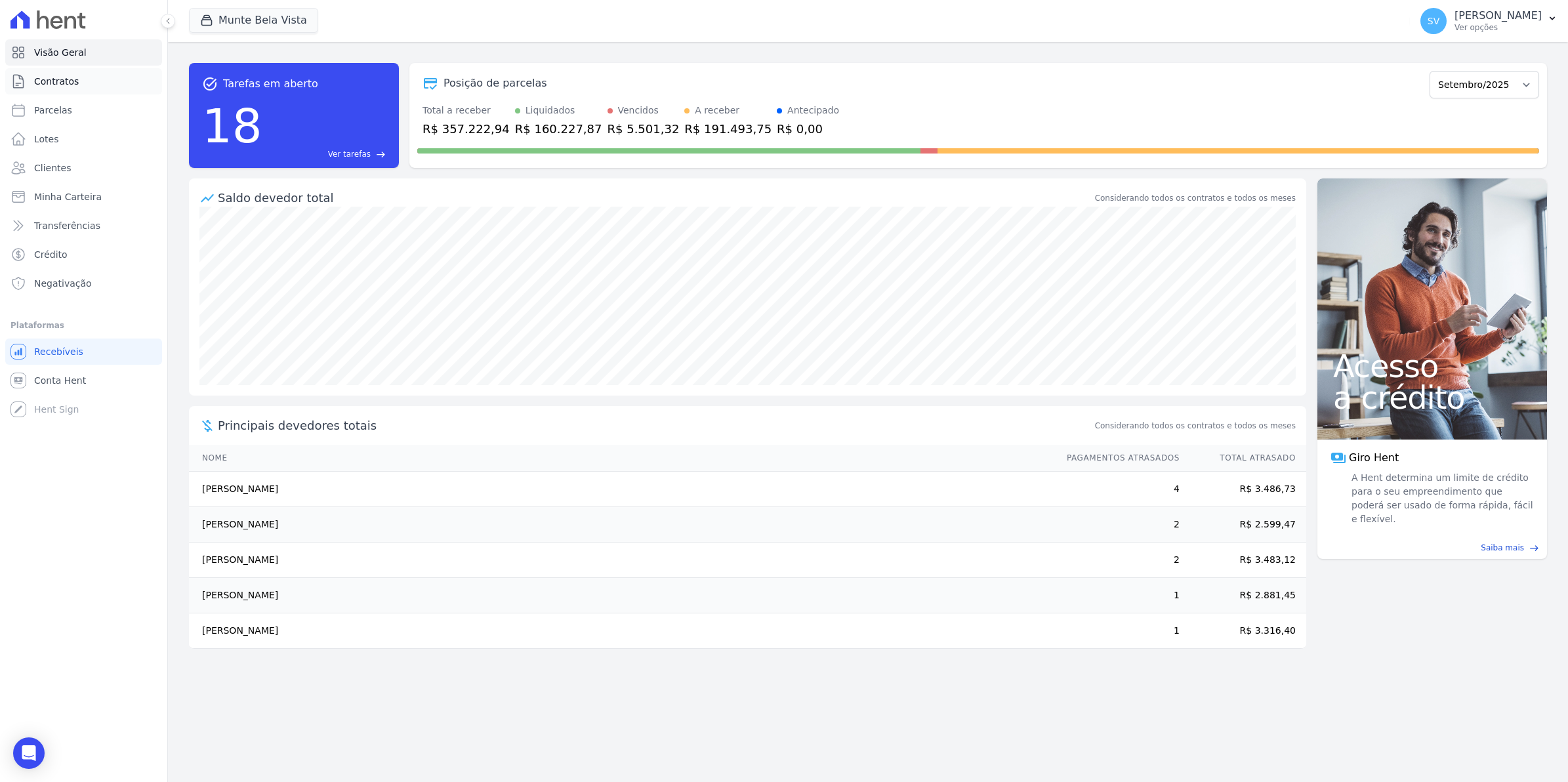
click at [63, 81] on span "Contratos" at bounding box center [56, 82] width 45 height 13
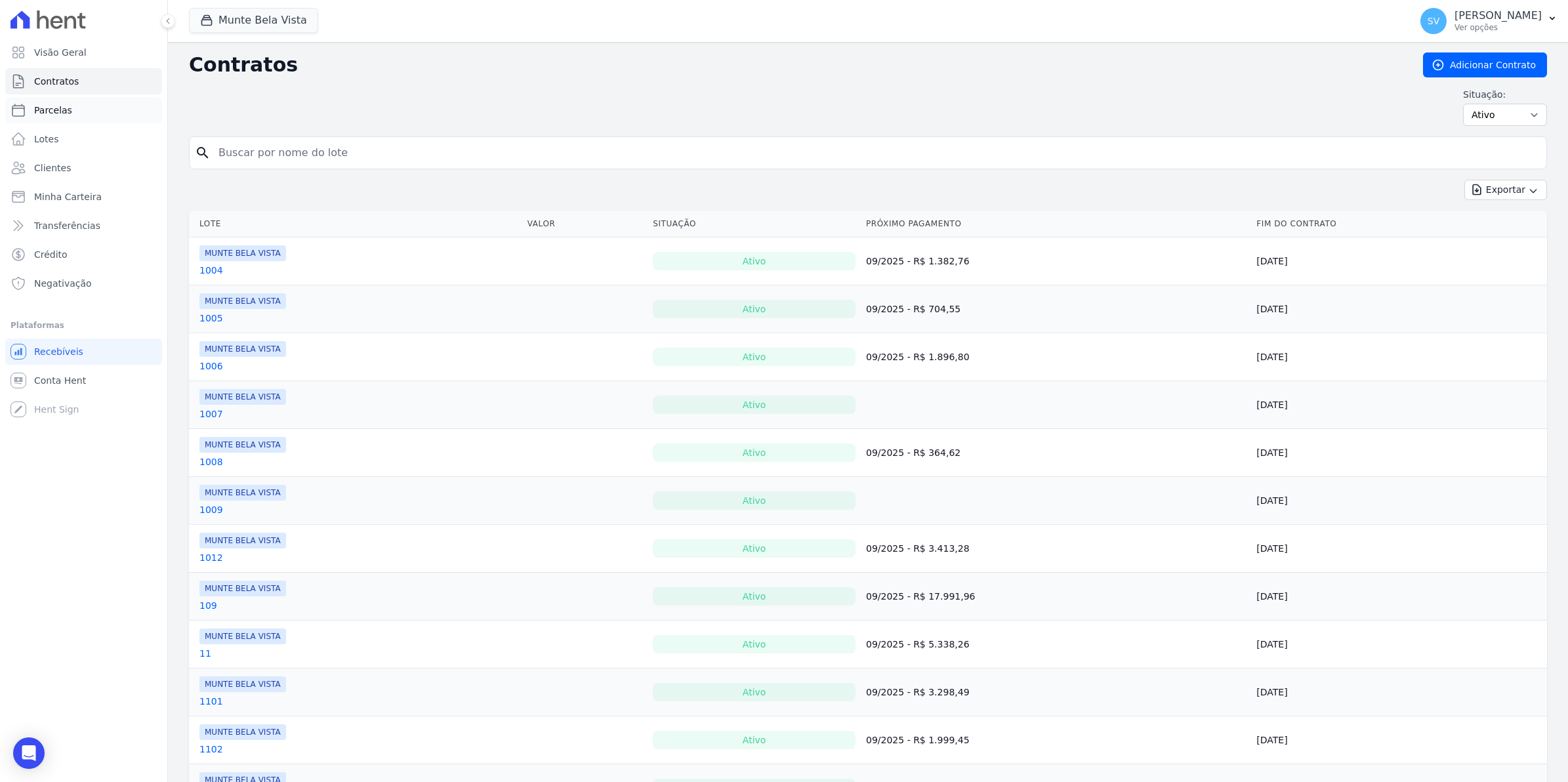
click at [76, 116] on link "Parcelas" at bounding box center [83, 109] width 157 height 26
select select
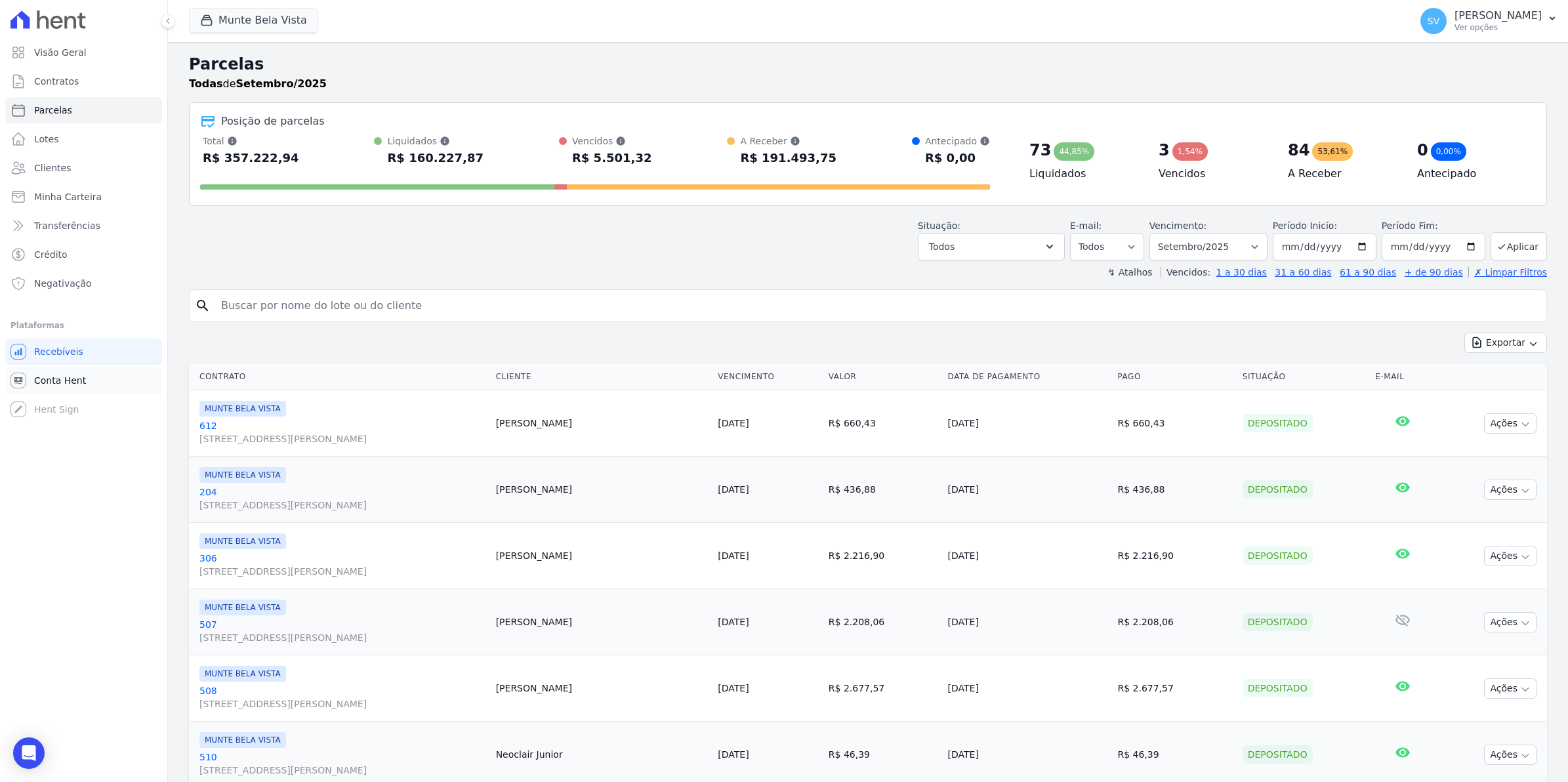
click at [37, 388] on link "Conta Hent" at bounding box center [83, 380] width 157 height 26
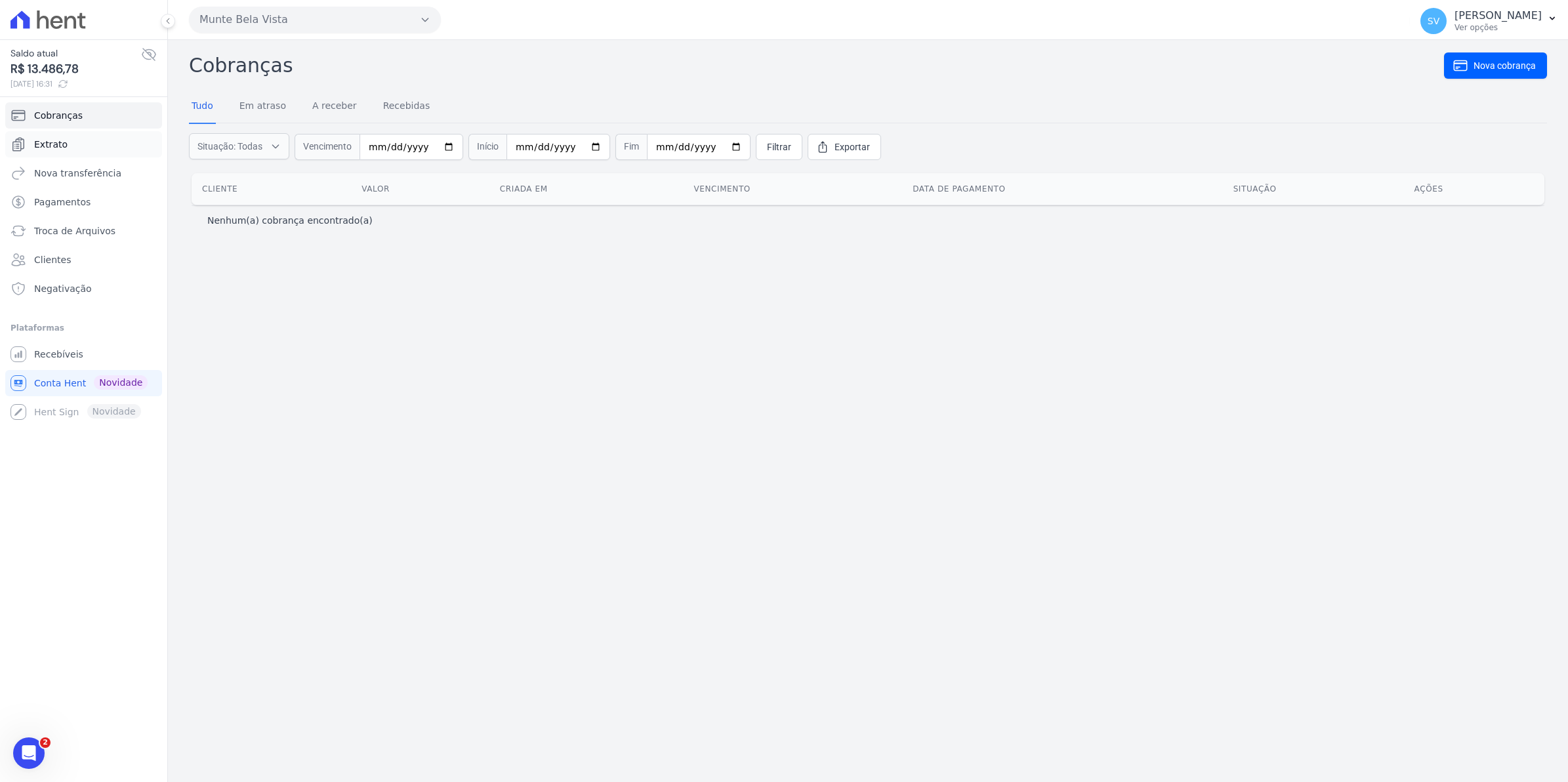
click at [44, 139] on span "Extrato" at bounding box center [51, 145] width 34 height 13
